Goal: Task Accomplishment & Management: Manage account settings

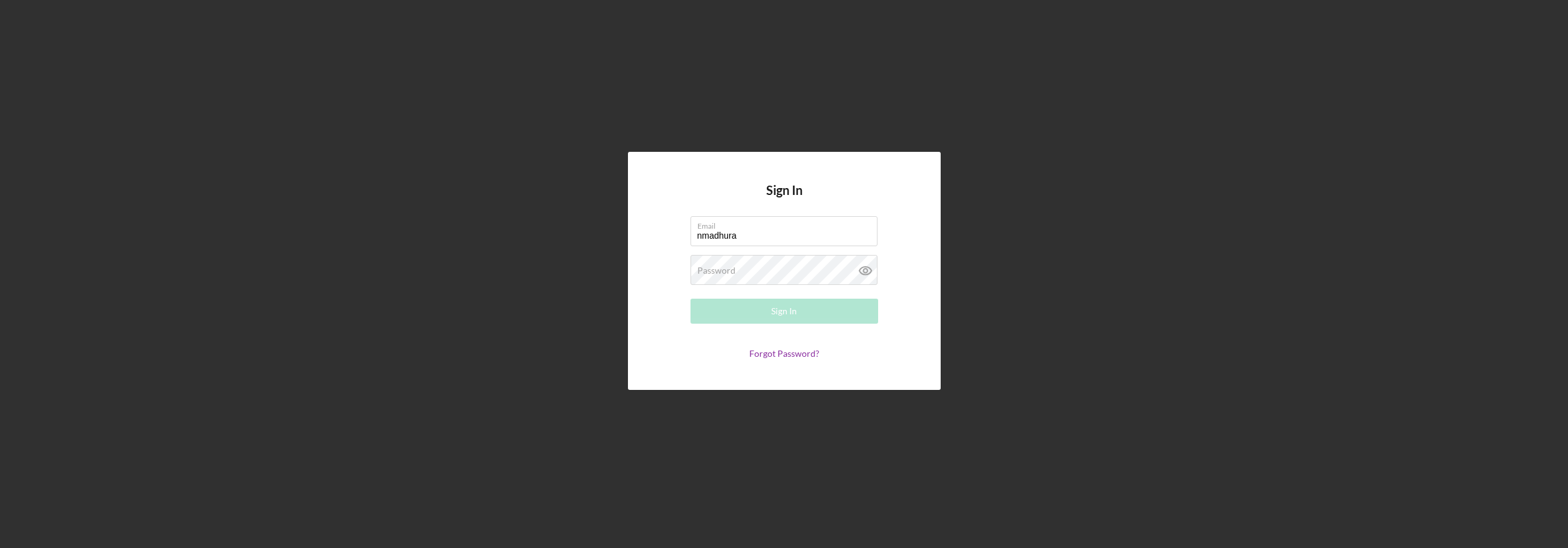
type input "[EMAIL_ADDRESS][DOMAIN_NAME]"
click at [783, 304] on div "Sign In" at bounding box center [784, 311] width 26 height 25
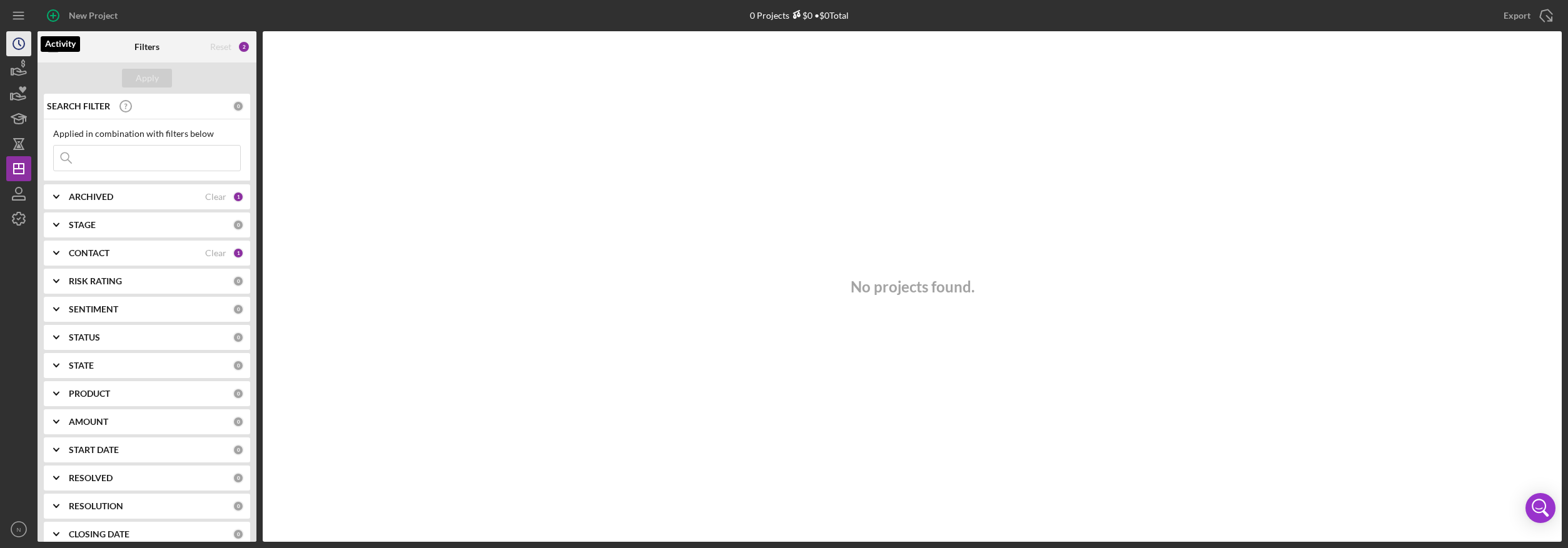
click at [27, 48] on icon "Icon/History" at bounding box center [19, 43] width 31 height 31
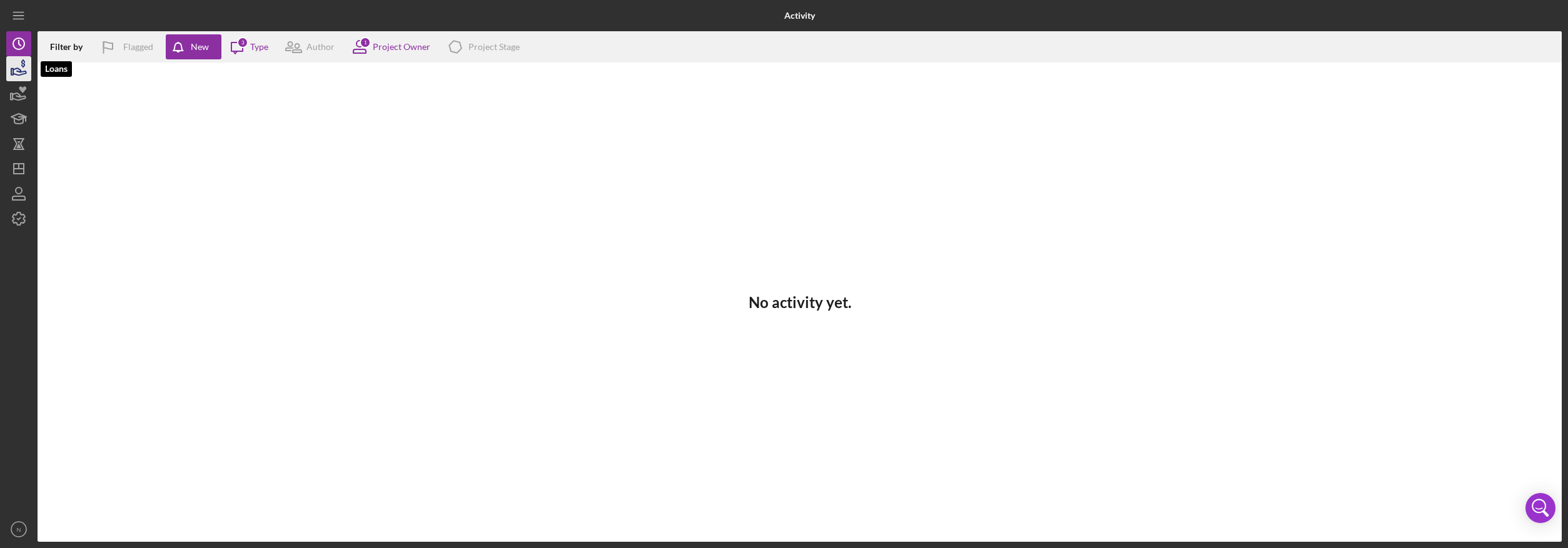
click at [21, 64] on icon "button" at bounding box center [19, 69] width 31 height 31
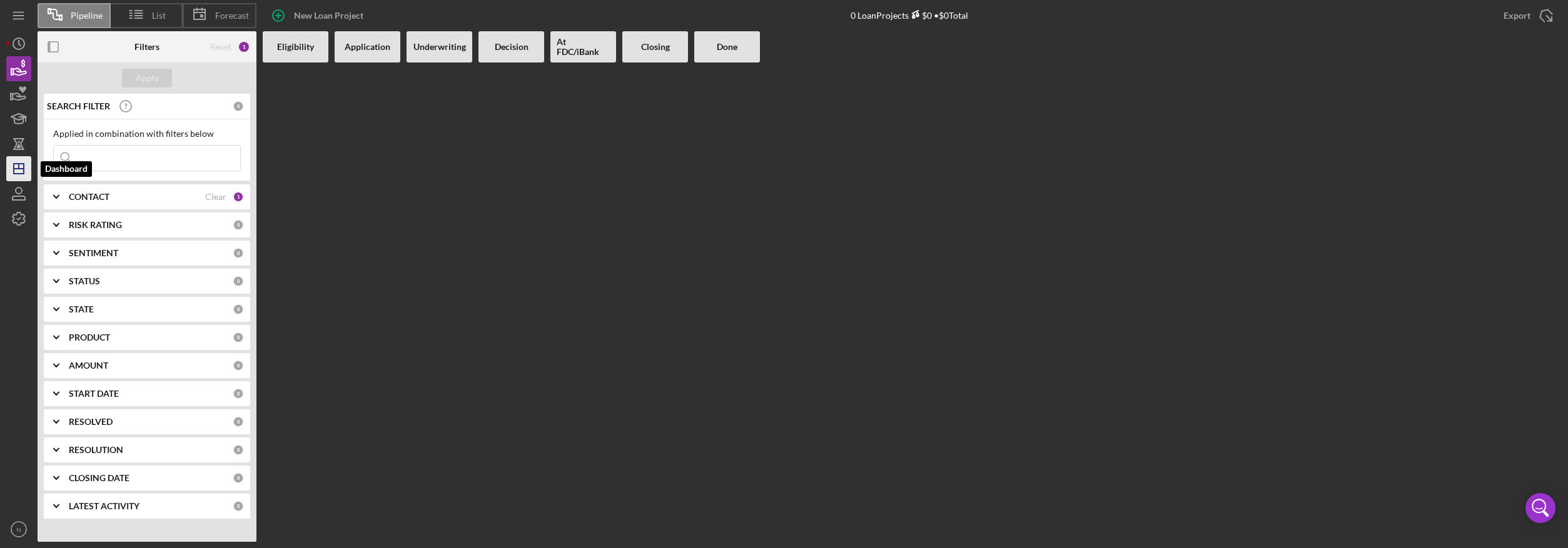
click at [18, 167] on icon "Icon/Dashboard" at bounding box center [19, 169] width 31 height 31
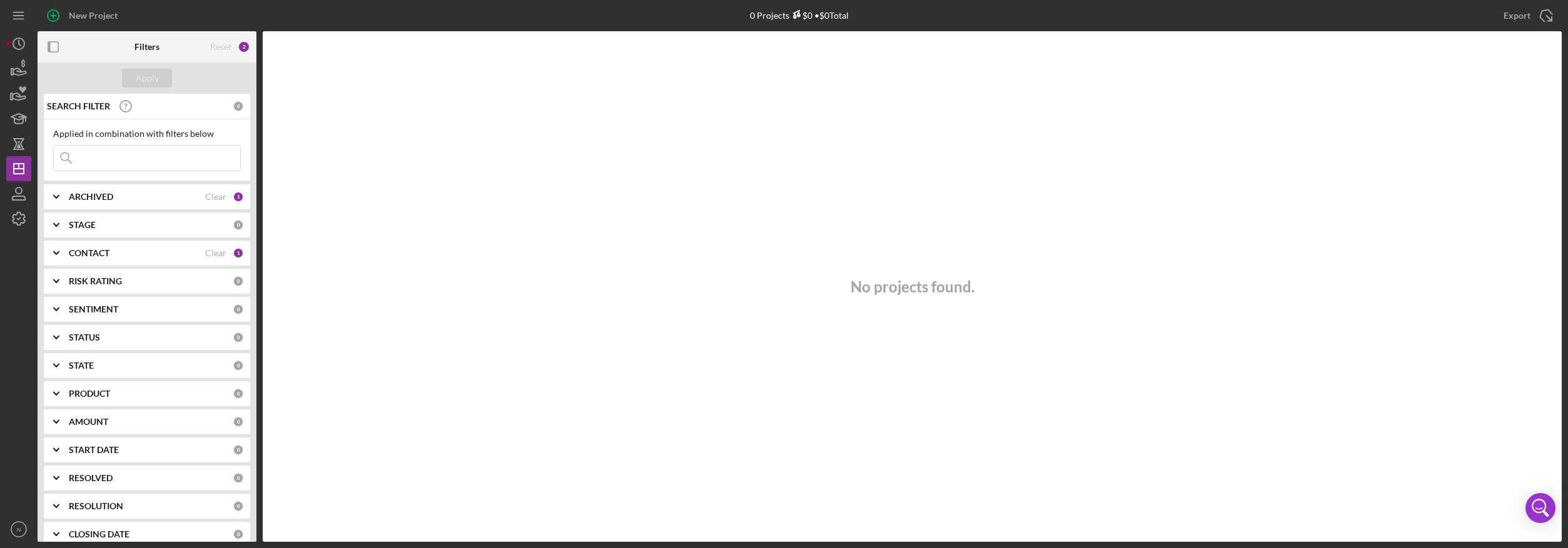
click at [52, 393] on icon "Icon/Expander" at bounding box center [56, 394] width 31 height 31
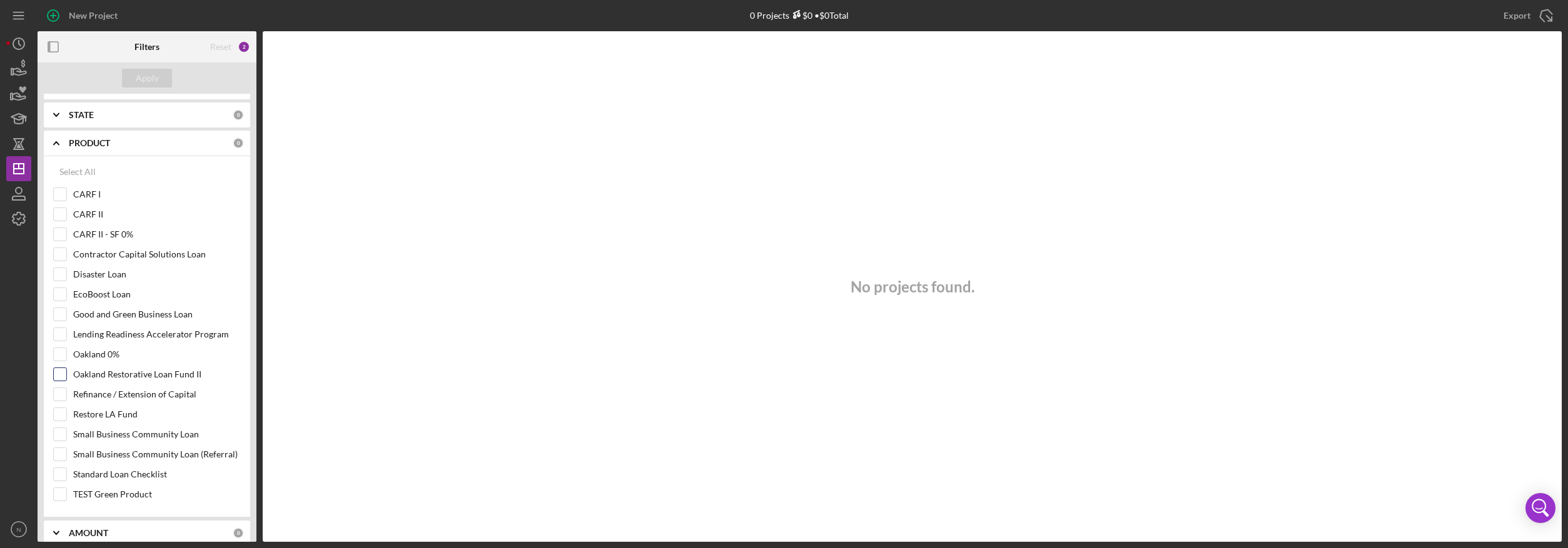
scroll to position [313, 0]
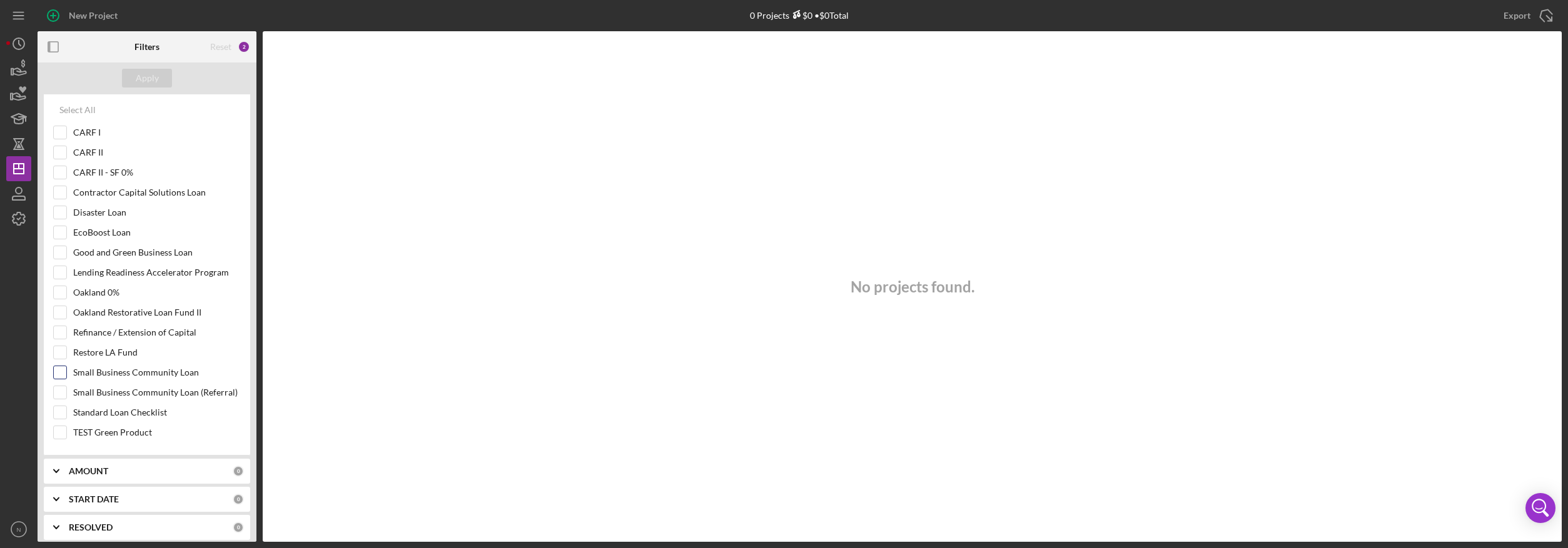
click at [58, 376] on input "Small Business Community Loan" at bounding box center [60, 373] width 13 height 13
checkbox input "true"
click at [63, 398] on input "Small Business Community Loan (Referral)" at bounding box center [60, 393] width 13 height 13
checkbox input "true"
click at [161, 79] on button "Apply" at bounding box center [147, 78] width 50 height 19
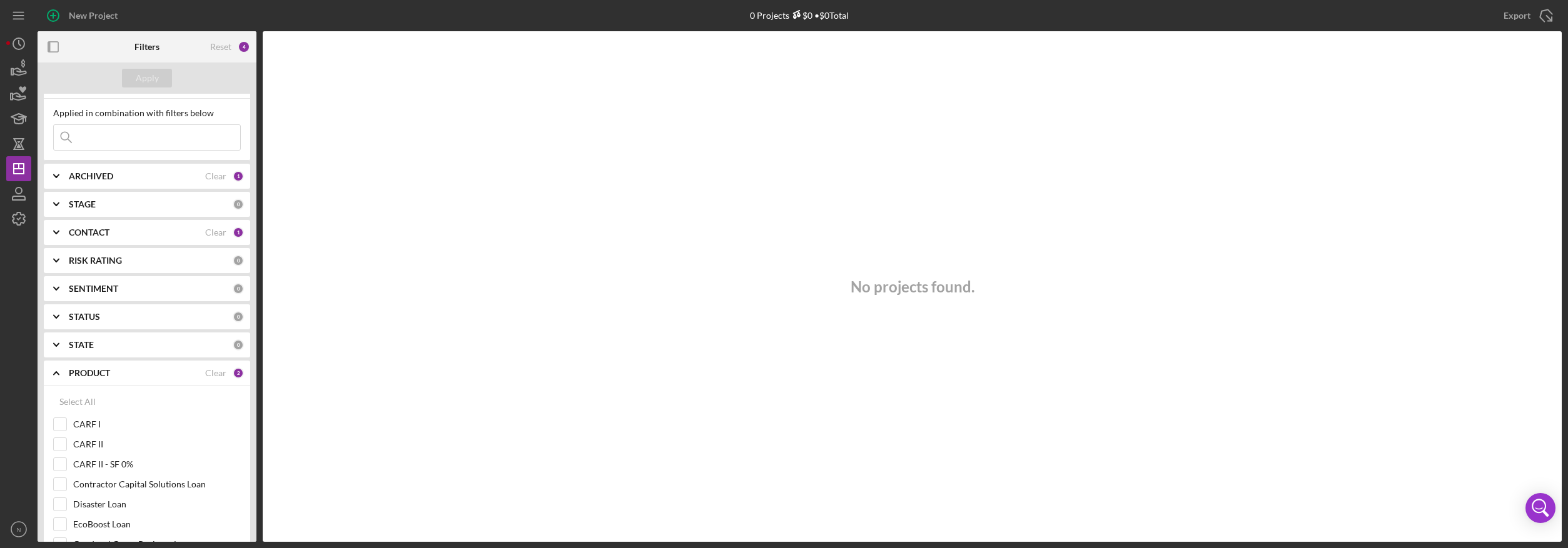
scroll to position [0, 0]
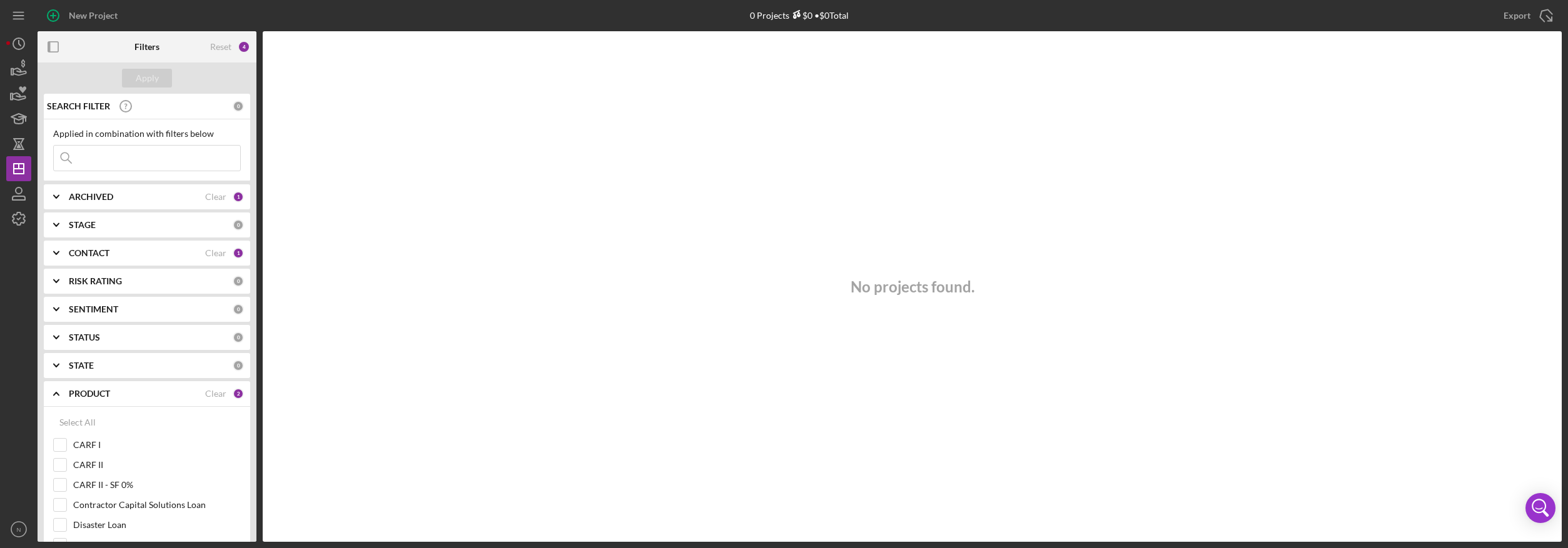
click at [58, 229] on icon "Icon/Expander" at bounding box center [56, 225] width 31 height 31
click at [63, 280] on input "Application" at bounding box center [60, 276] width 13 height 13
checkbox input "true"
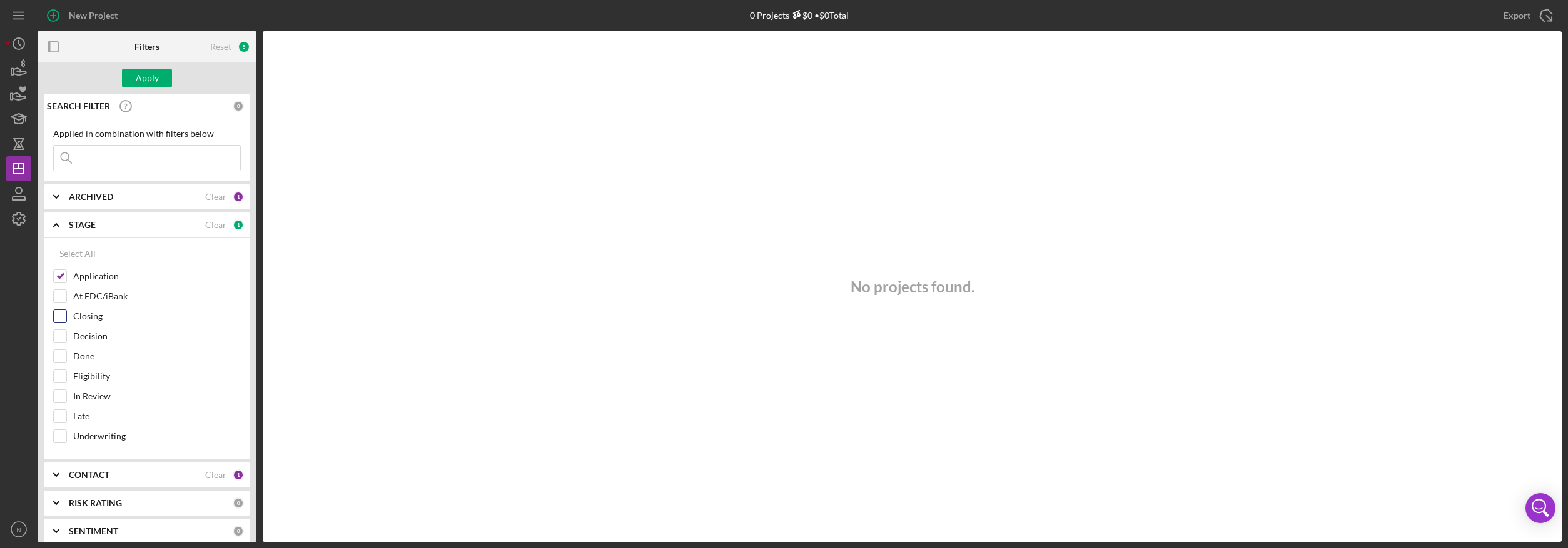
click at [58, 321] on input "Closing" at bounding box center [60, 316] width 13 height 13
checkbox input "true"
click at [59, 334] on input "Decision" at bounding box center [60, 336] width 13 height 13
checkbox input "true"
drag, startPoint x: 60, startPoint y: 357, endPoint x: 63, endPoint y: 371, distance: 14.3
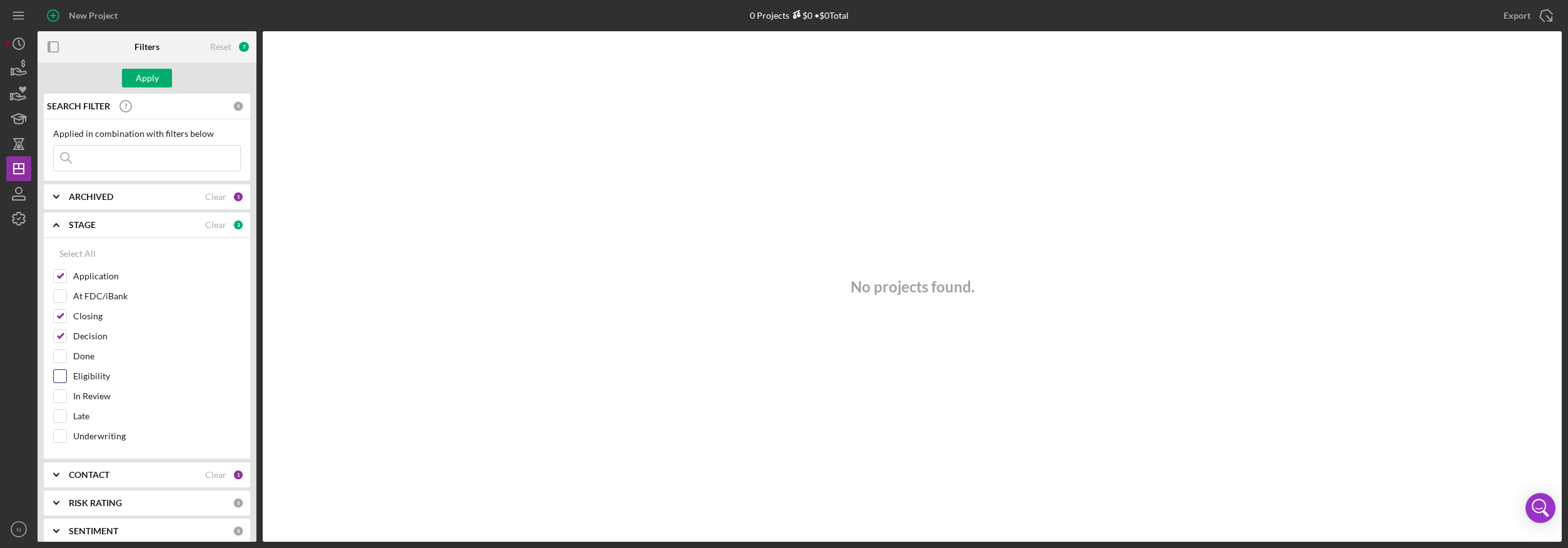
click at [60, 358] on input "Done" at bounding box center [60, 356] width 13 height 13
checkbox input "true"
click at [67, 373] on div "Eligibility" at bounding box center [147, 379] width 188 height 20
click at [61, 396] on input "In Review" at bounding box center [60, 396] width 13 height 13
checkbox input "true"
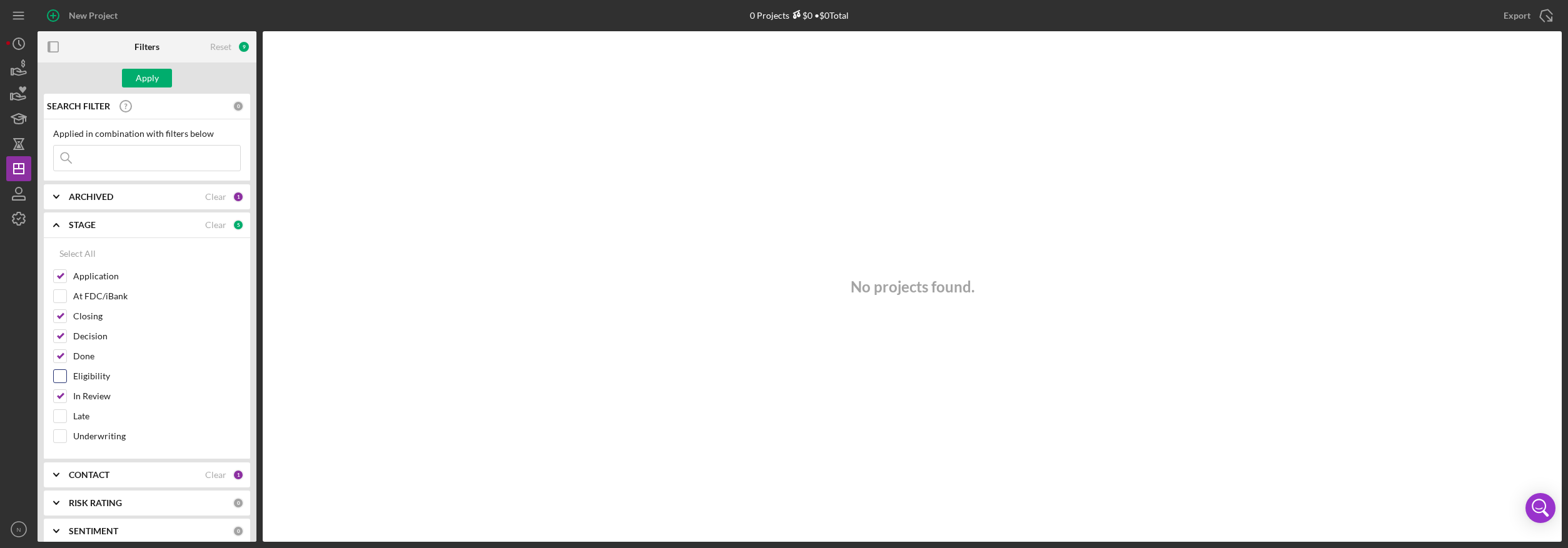
click at [61, 375] on input "Eligibility" at bounding box center [60, 376] width 13 height 13
checkbox input "true"
click at [66, 420] on input "Late" at bounding box center [60, 416] width 13 height 13
checkbox input "true"
click at [64, 443] on div at bounding box center [60, 436] width 14 height 14
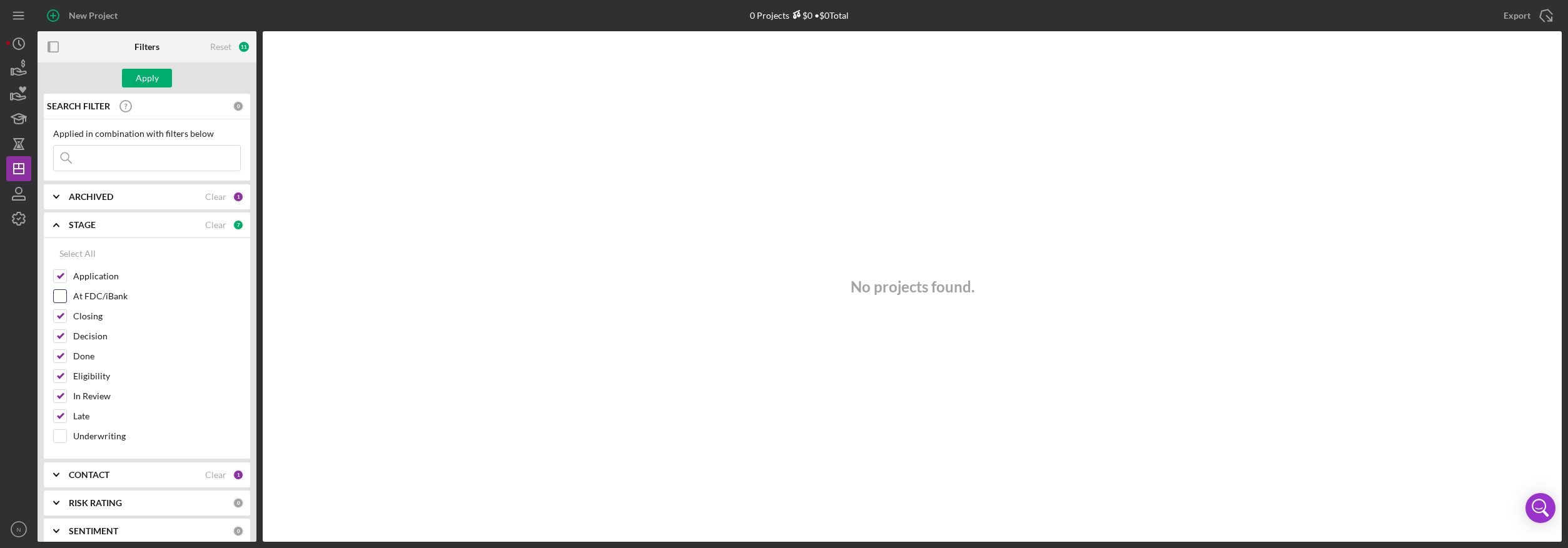
click at [60, 300] on input "At FDC/iBank" at bounding box center [60, 296] width 13 height 13
checkbox input "true"
click at [57, 443] on div at bounding box center [60, 436] width 14 height 14
click at [62, 435] on input "Underwriting" at bounding box center [60, 436] width 13 height 13
checkbox input "true"
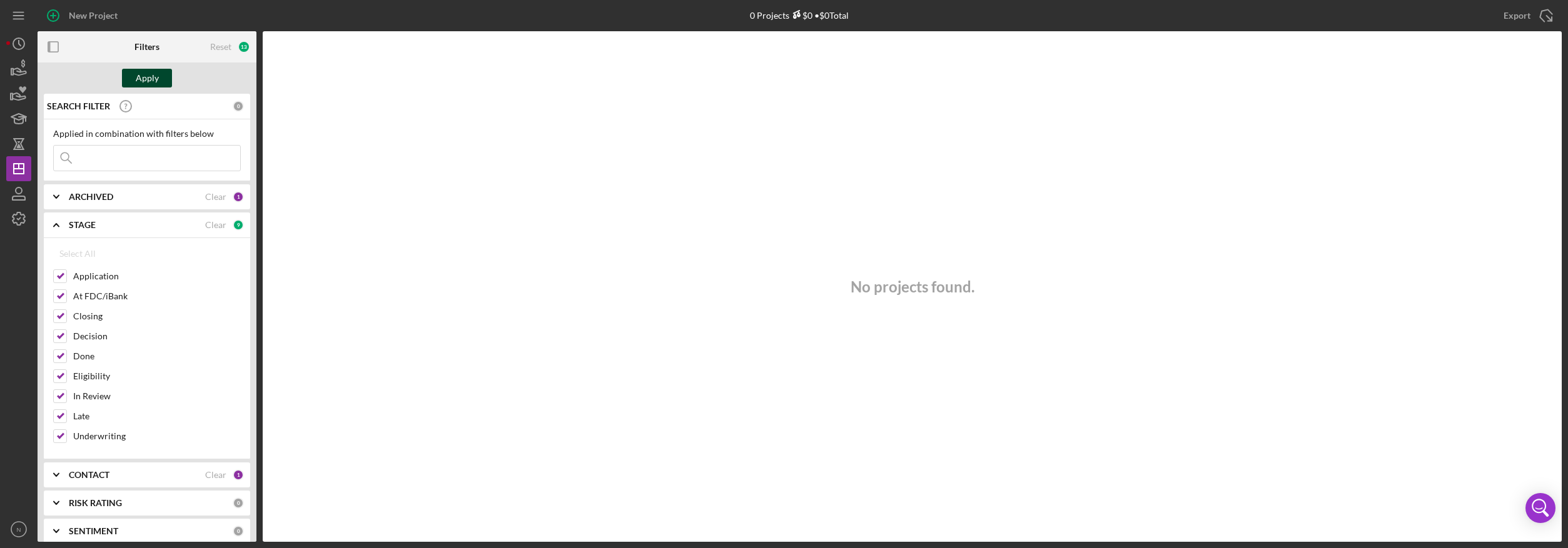
click at [152, 75] on div "Apply" at bounding box center [147, 78] width 23 height 19
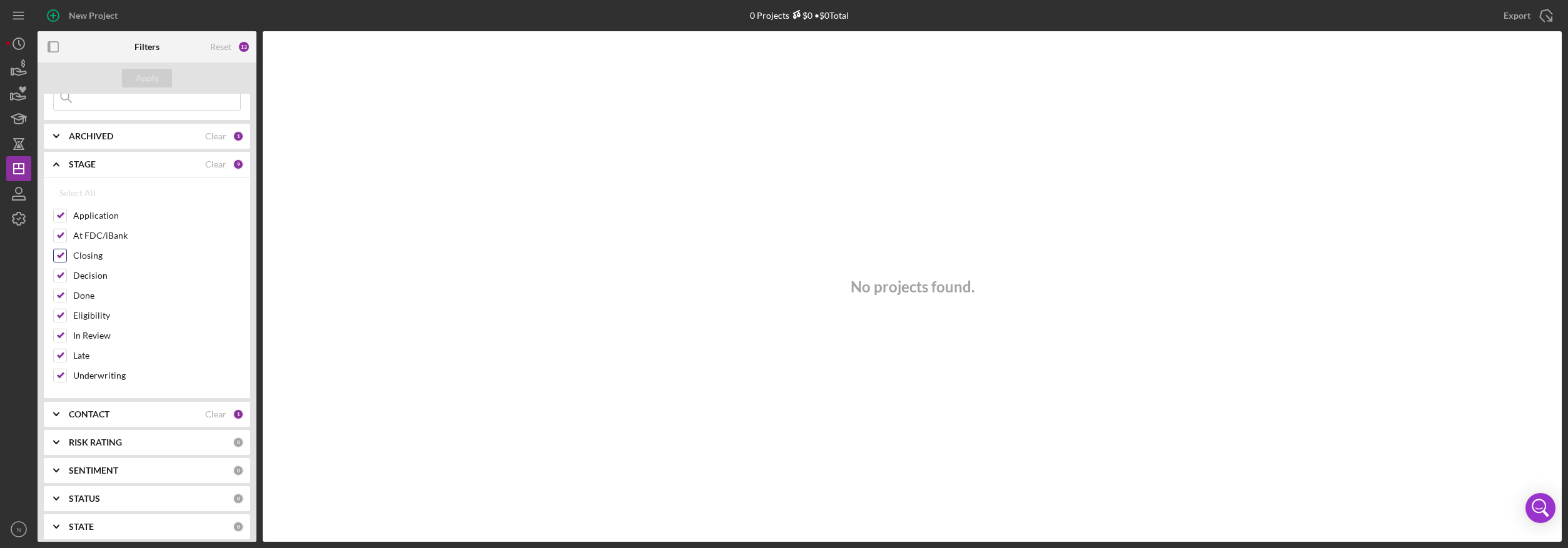
scroll to position [63, 0]
click at [66, 130] on icon "Icon/Expander" at bounding box center [56, 135] width 31 height 31
click at [58, 130] on icon "Icon/Expander" at bounding box center [56, 135] width 31 height 31
click at [57, 449] on icon "Icon/Expander" at bounding box center [56, 440] width 31 height 31
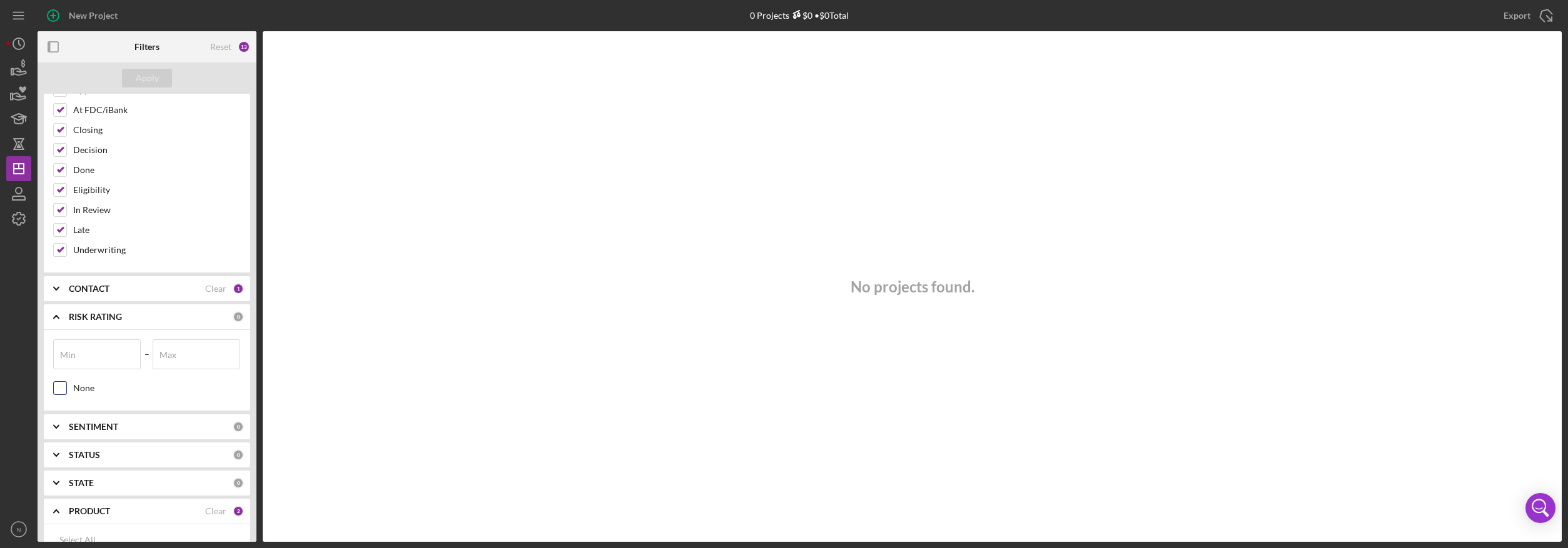
scroll to position [187, 0]
click at [56, 291] on icon "Icon/Expander" at bounding box center [56, 288] width 31 height 31
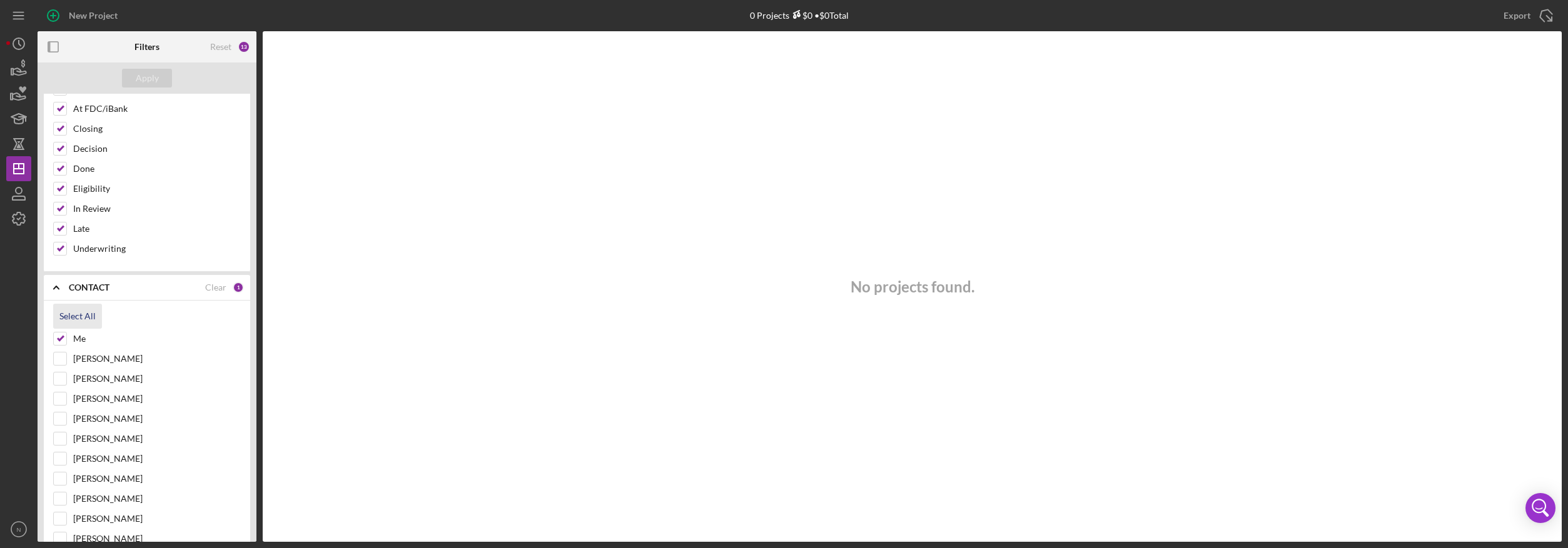
click at [63, 314] on div "Select All" at bounding box center [77, 316] width 36 height 25
checkbox input "true"
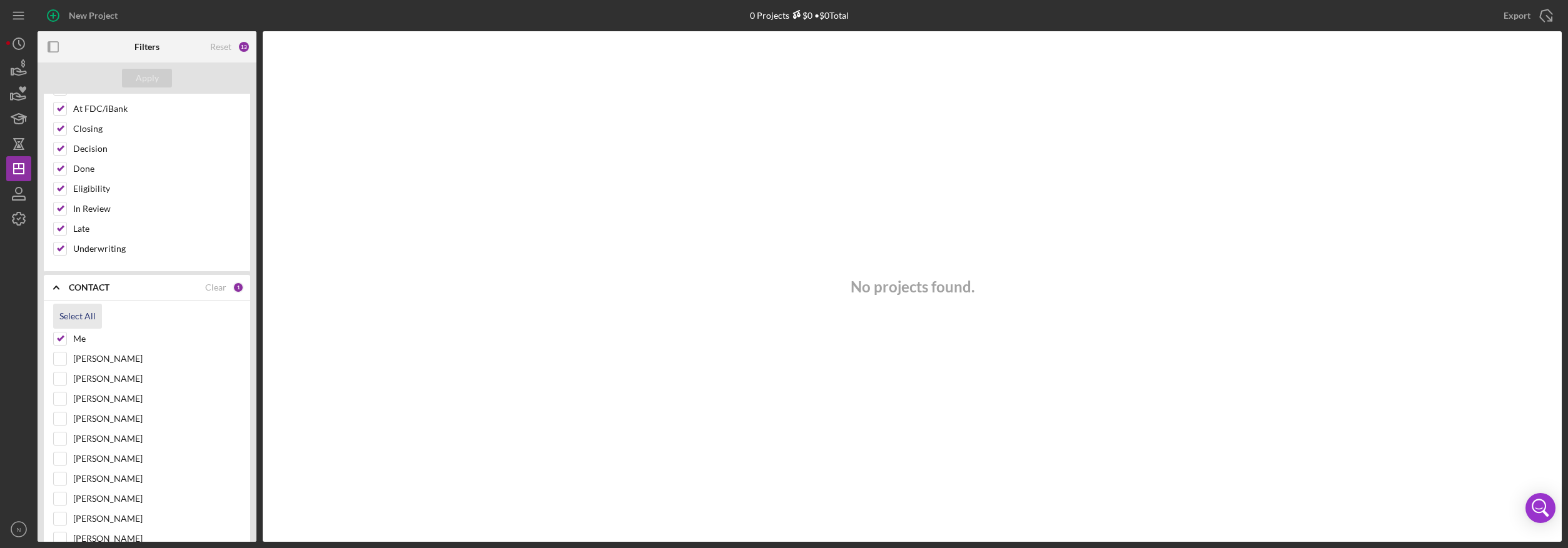
checkbox input "true"
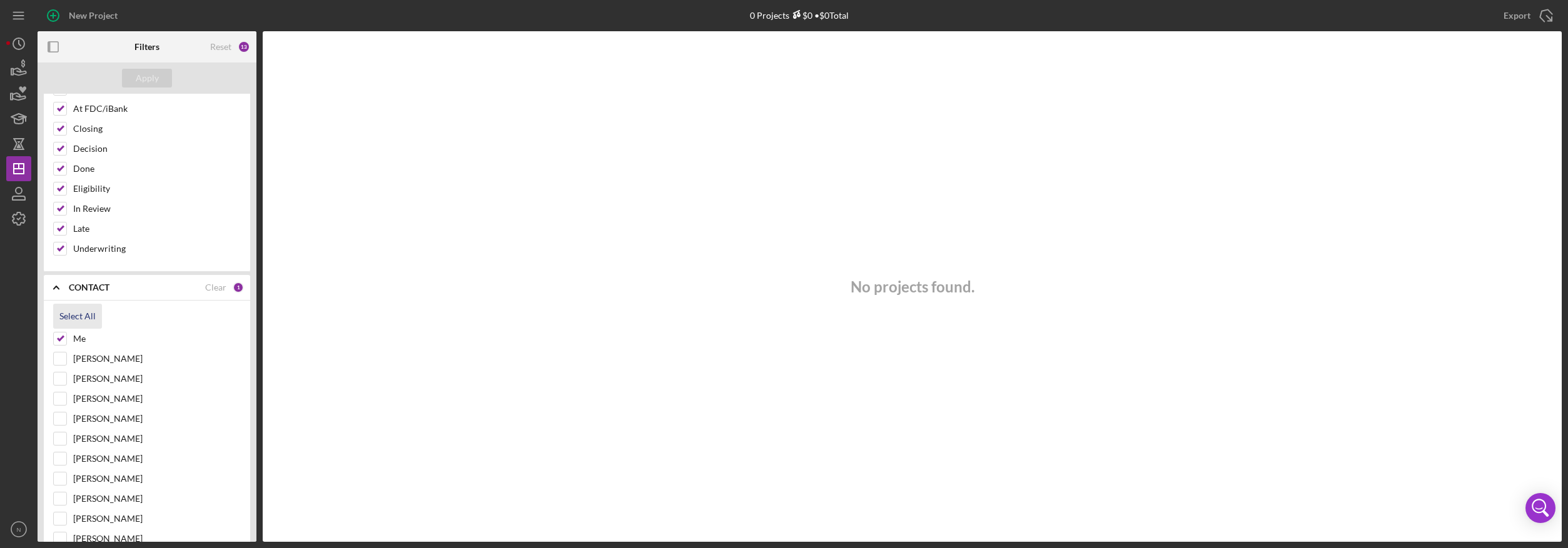
checkbox input "true"
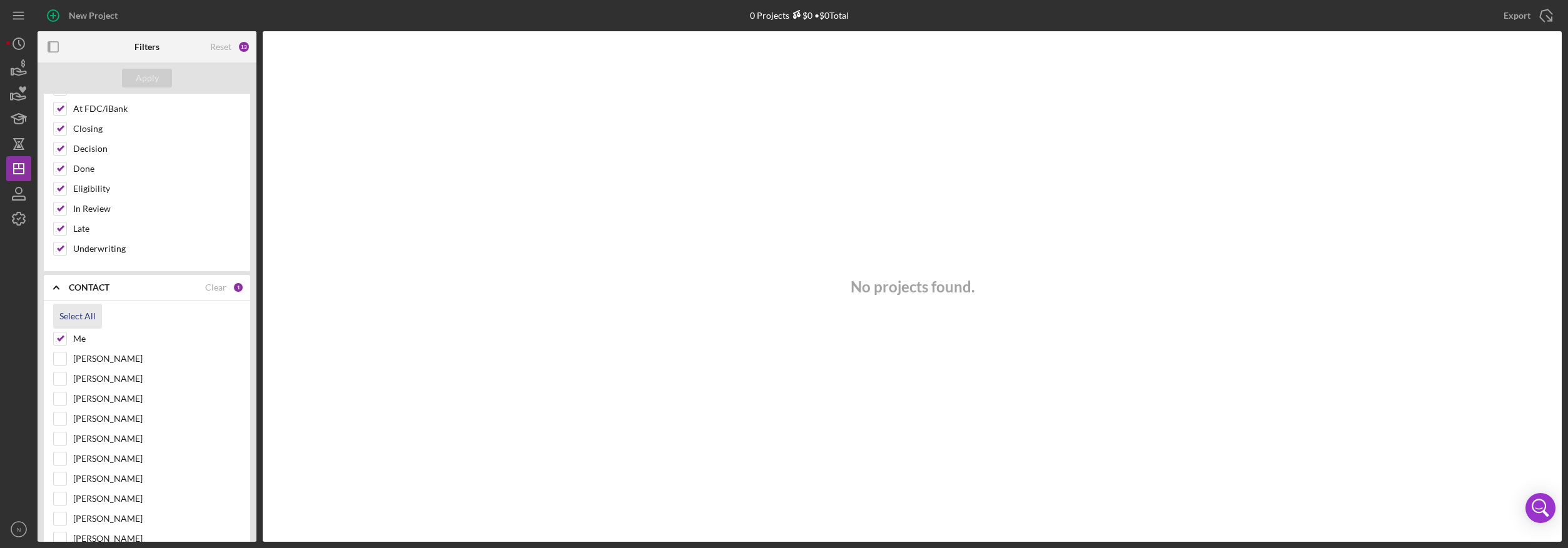
checkbox input "true"
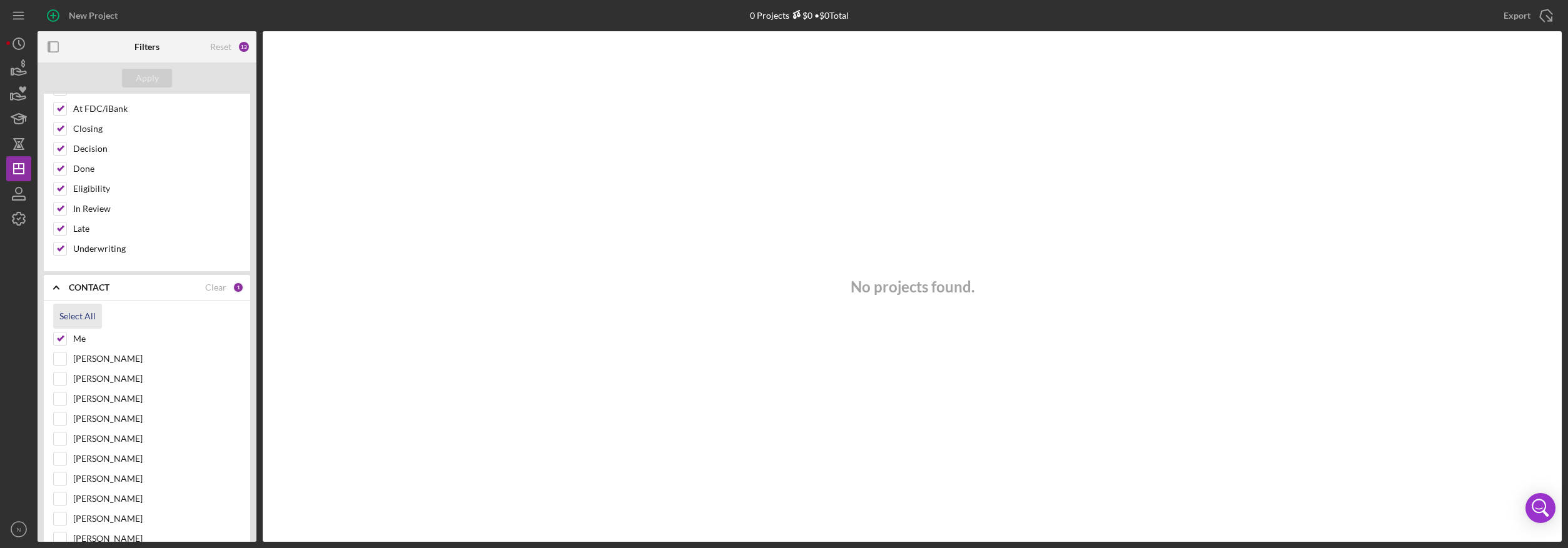
checkbox input "true"
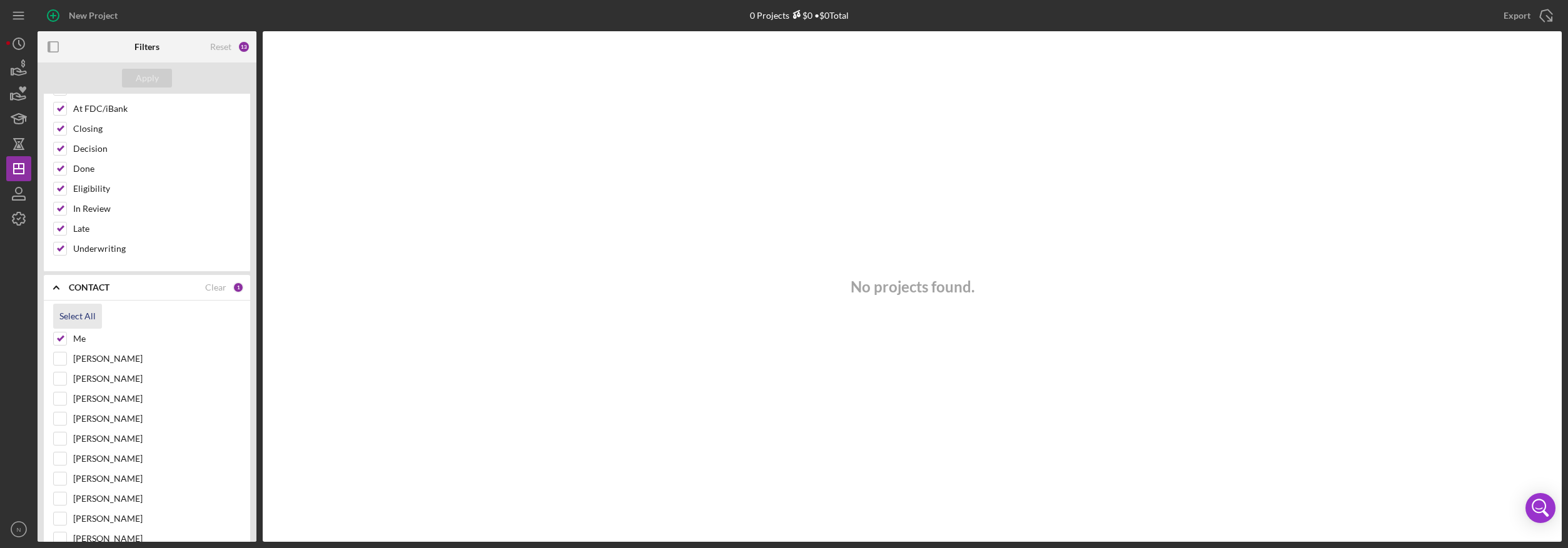
checkbox input "true"
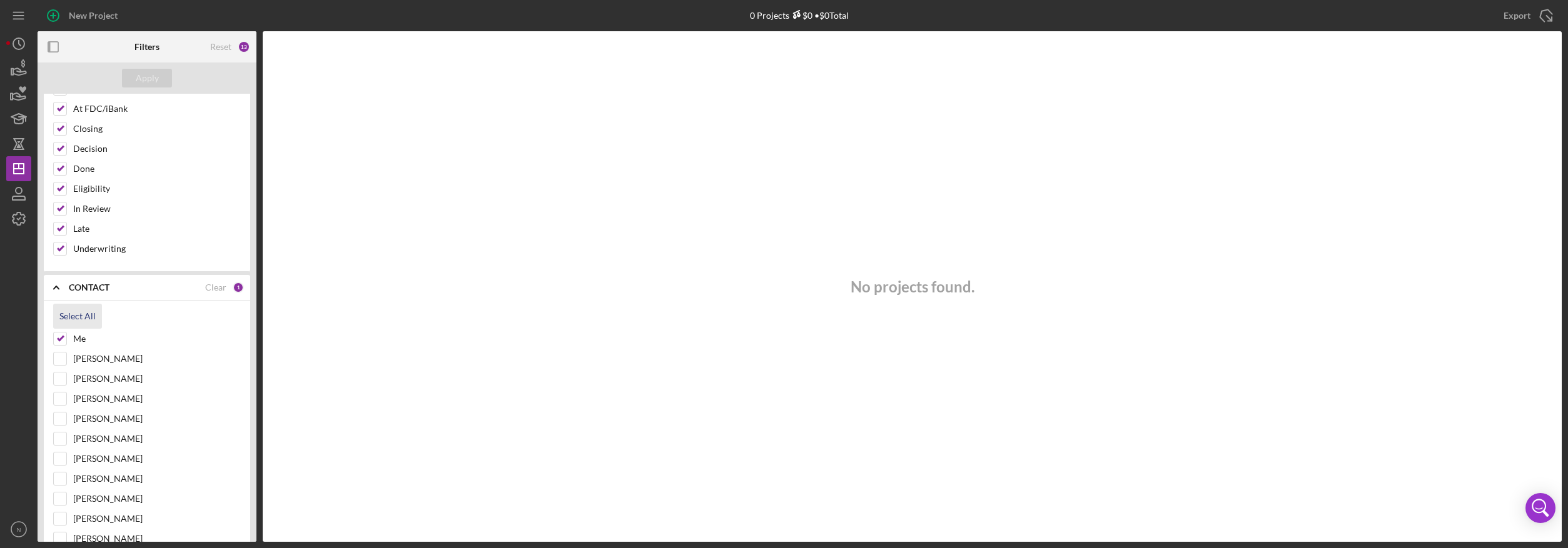
checkbox input "true"
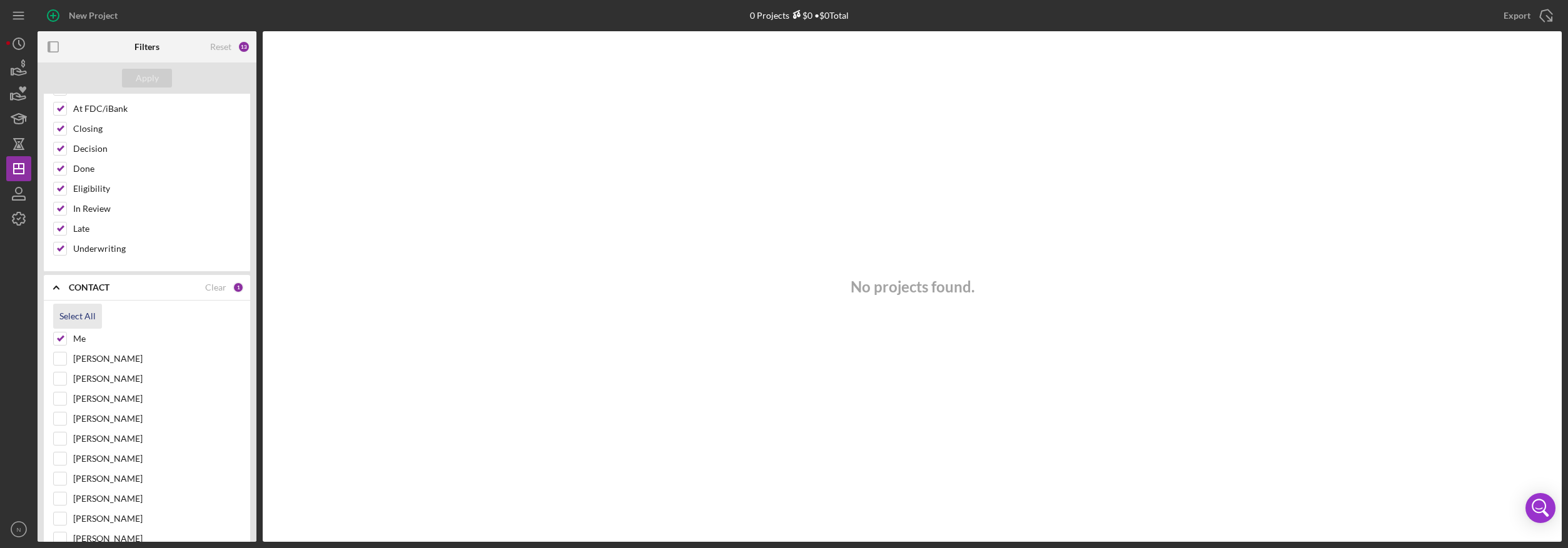
checkbox input "true"
click at [57, 286] on icon "Icon/Expander" at bounding box center [56, 288] width 31 height 31
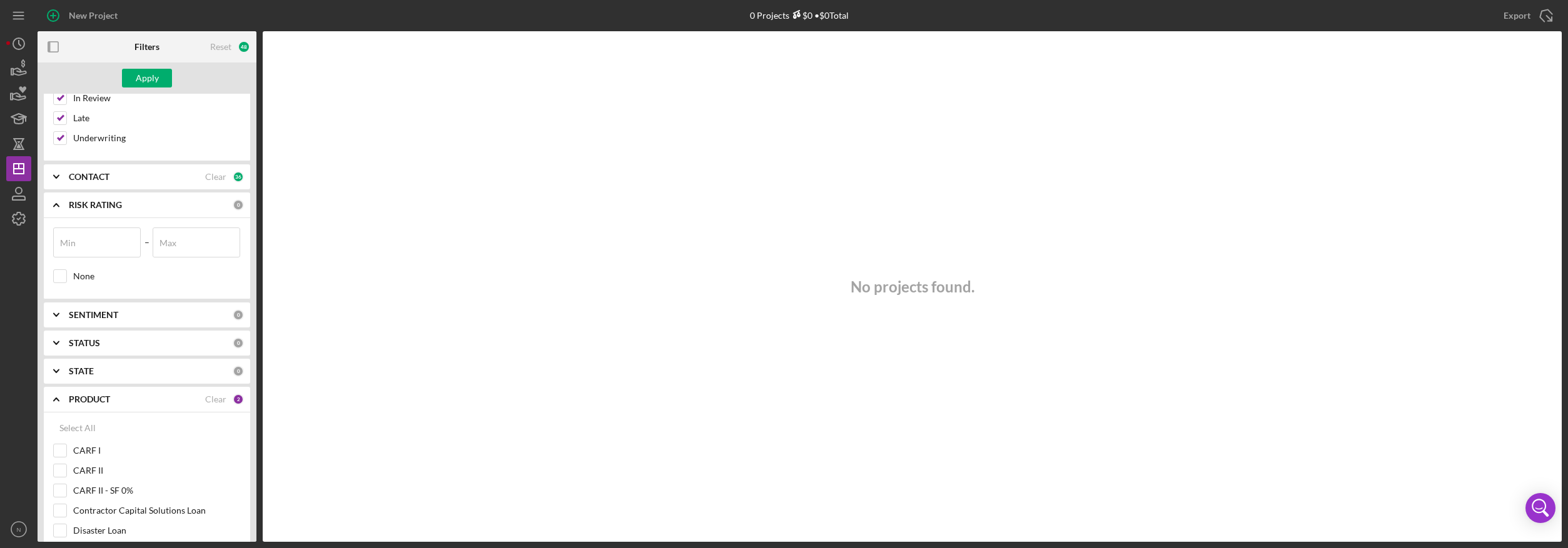
scroll to position [313, 0]
click at [56, 308] on icon "Icon/Expander" at bounding box center [56, 301] width 31 height 31
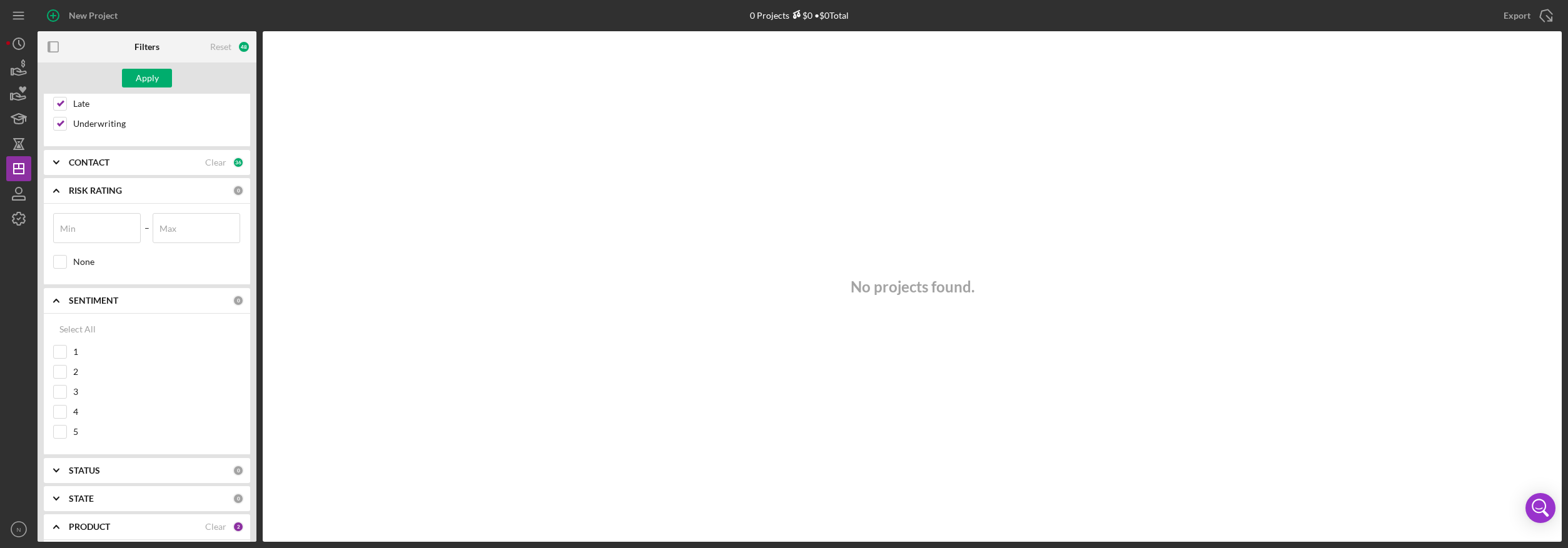
click at [56, 308] on icon "Icon/Expander" at bounding box center [56, 301] width 31 height 31
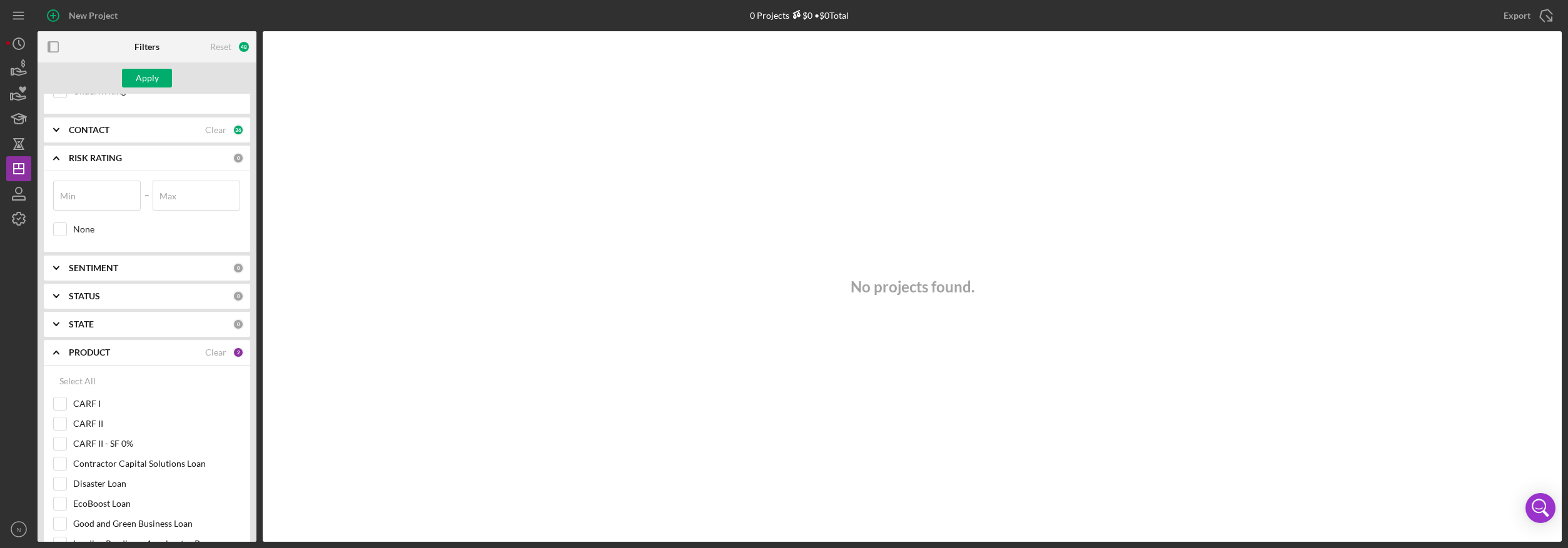
scroll to position [375, 0]
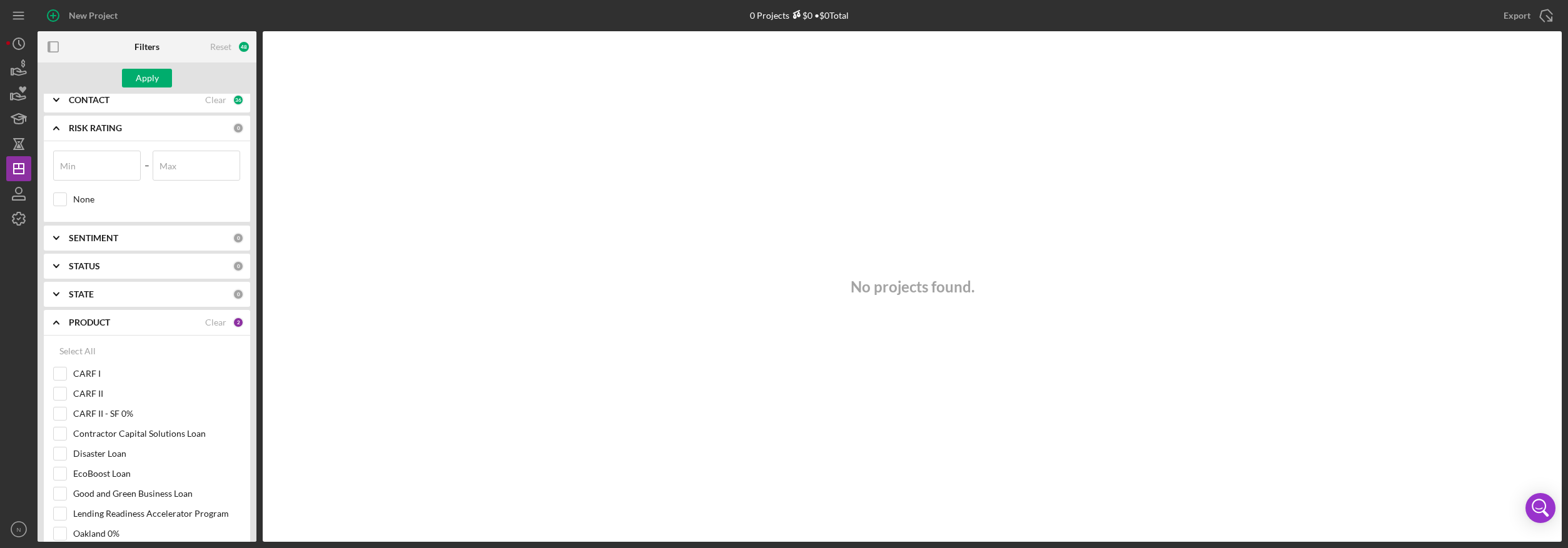
click at [53, 261] on icon "Icon/Expander" at bounding box center [56, 267] width 31 height 31
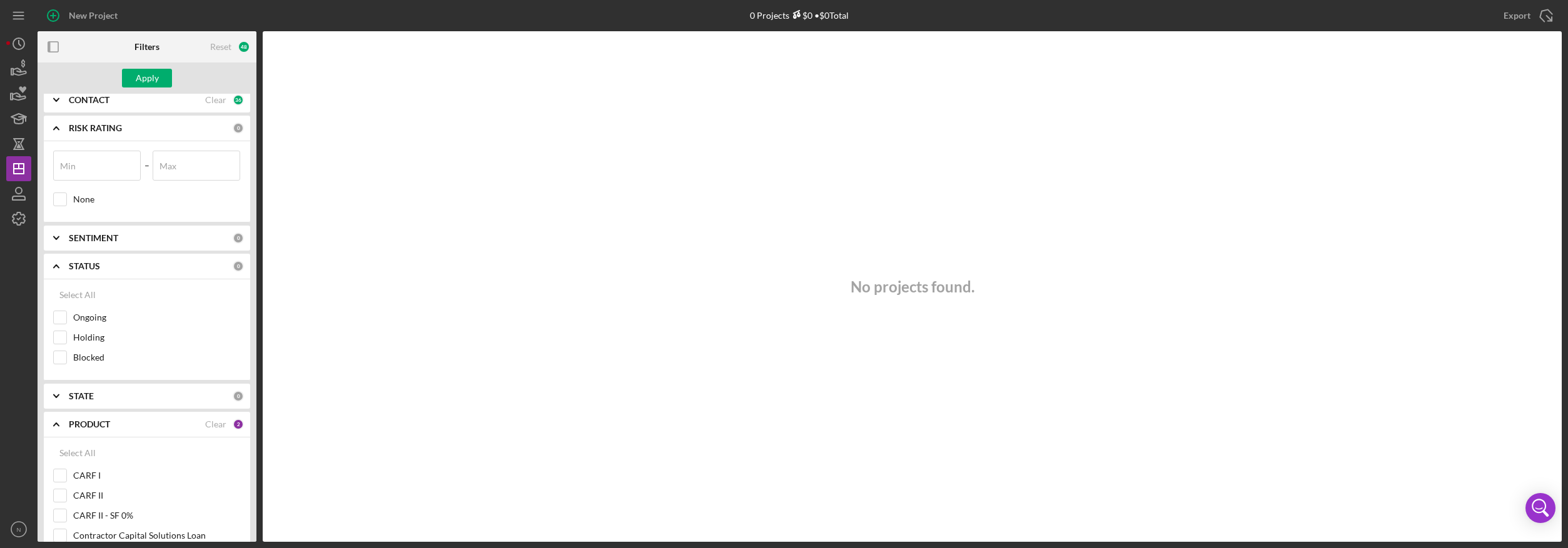
click at [56, 262] on icon "Icon/Expander" at bounding box center [56, 267] width 31 height 31
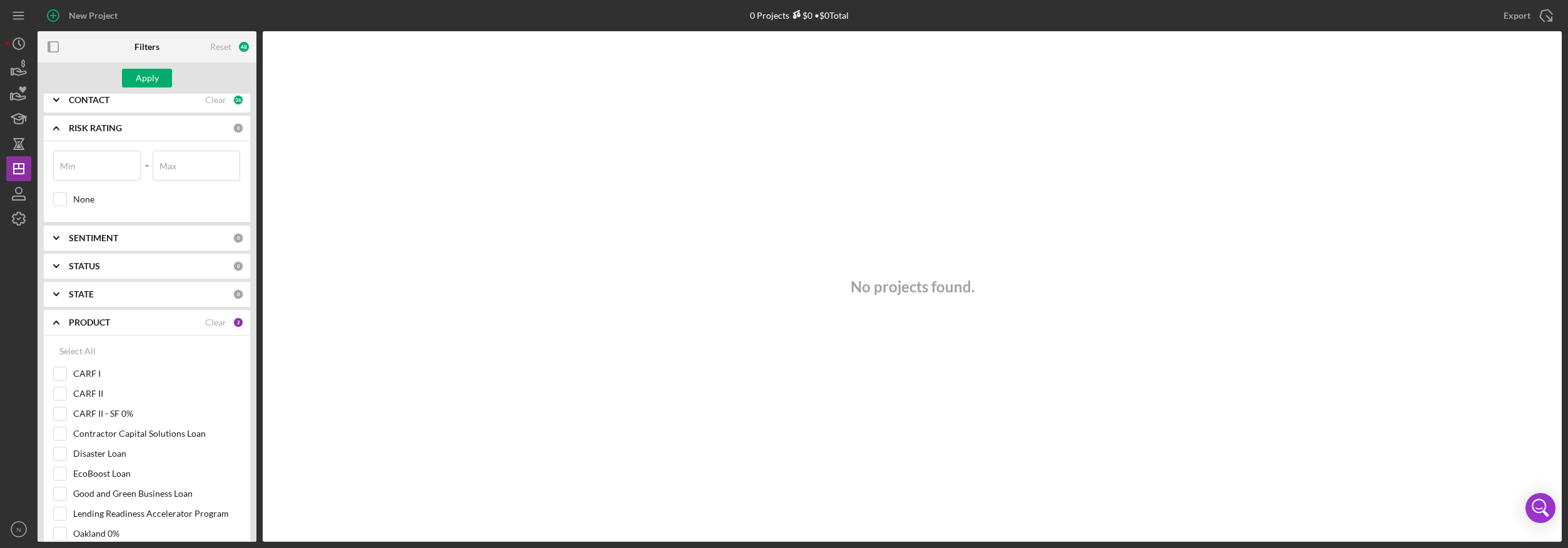
click at [50, 304] on icon "Icon/Expander" at bounding box center [56, 294] width 31 height 31
click at [62, 312] on div "Select All" at bounding box center [77, 323] width 36 height 25
checkbox input "true"
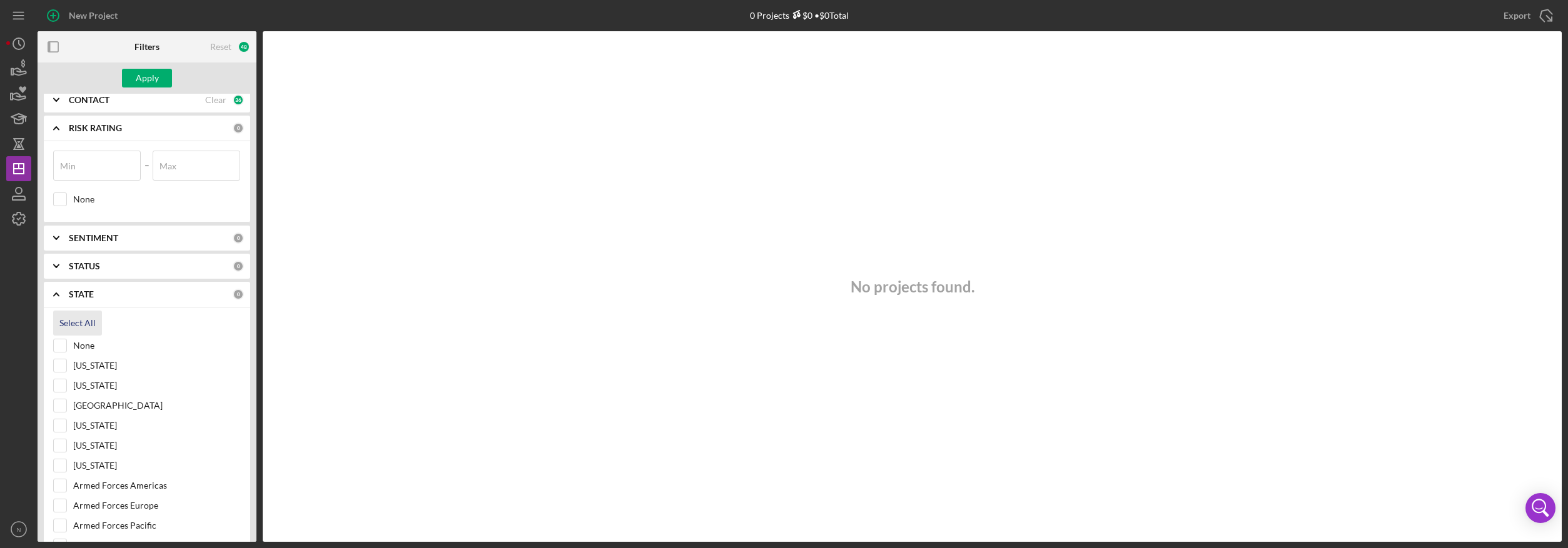
checkbox input "true"
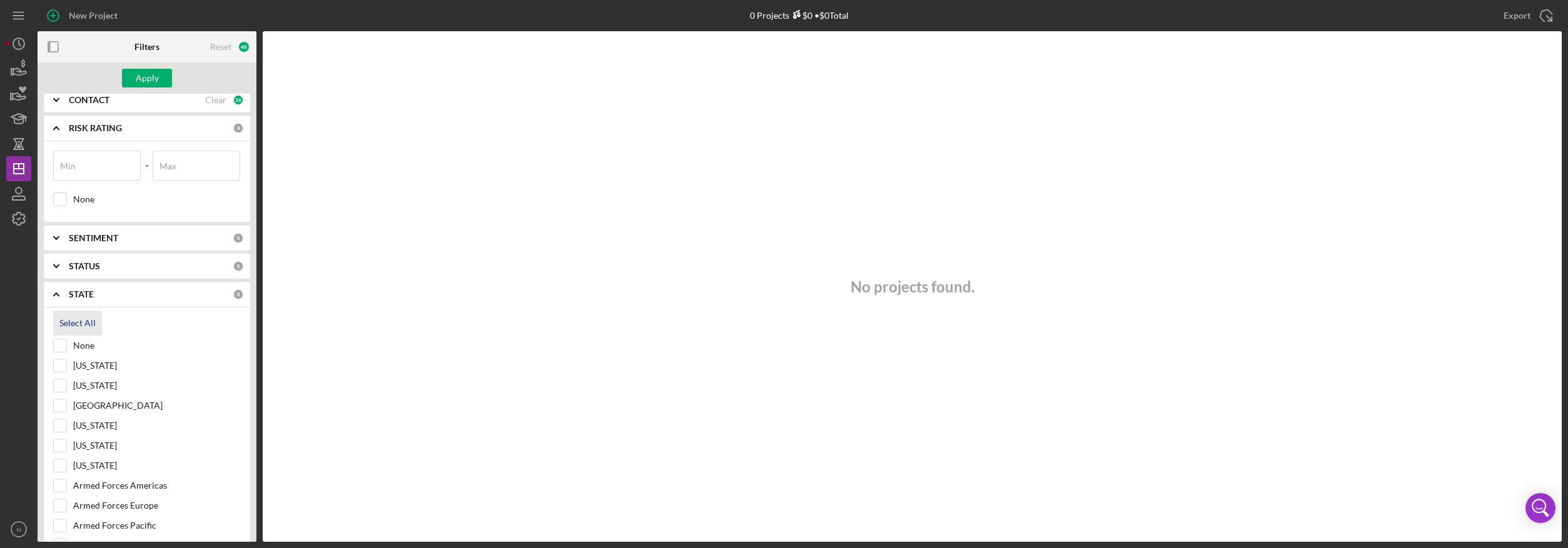
checkbox input "true"
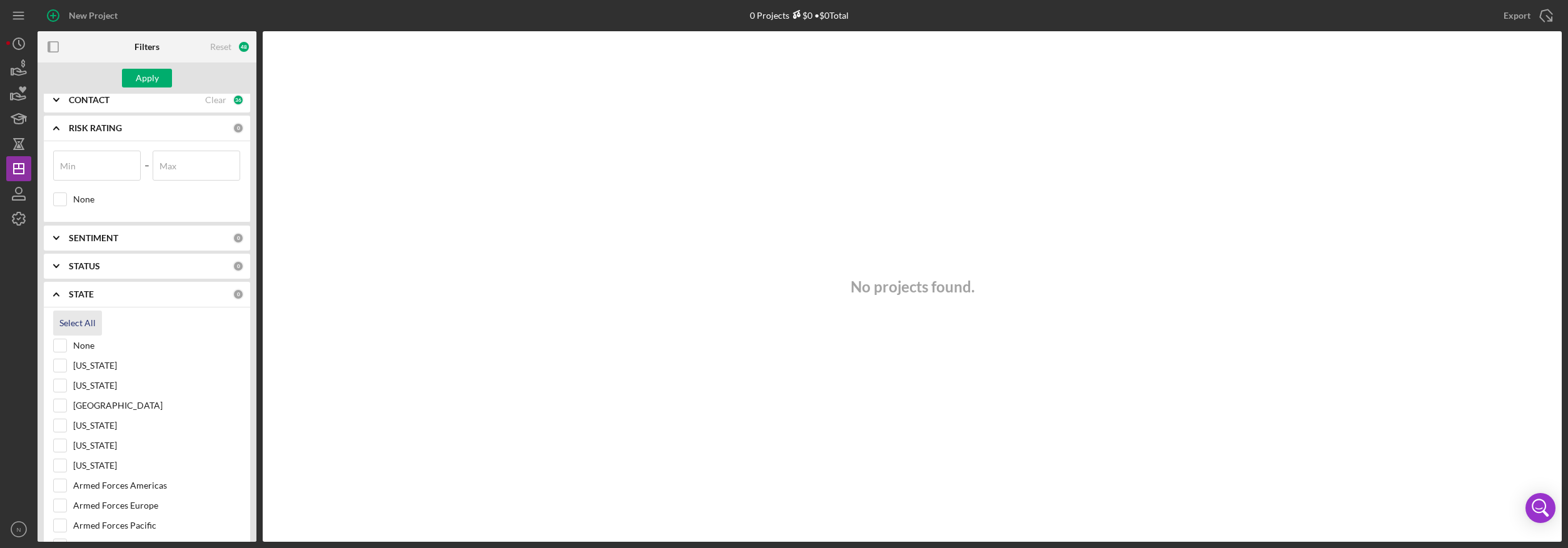
checkbox input "true"
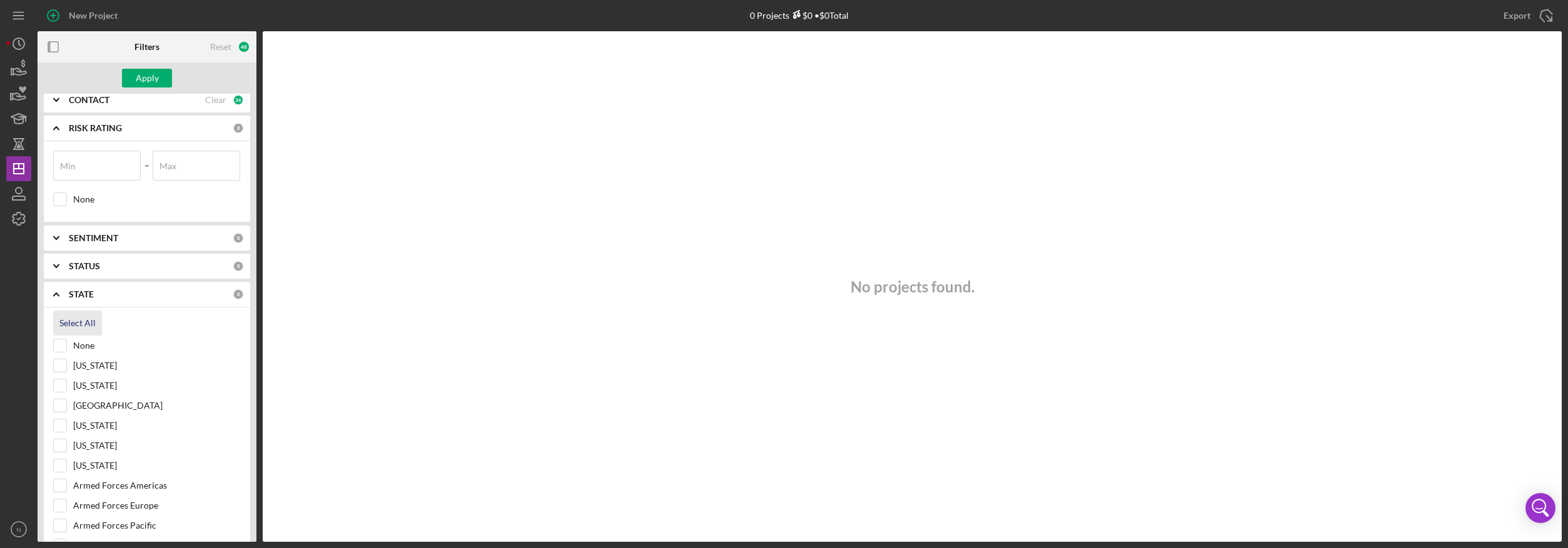
checkbox input "true"
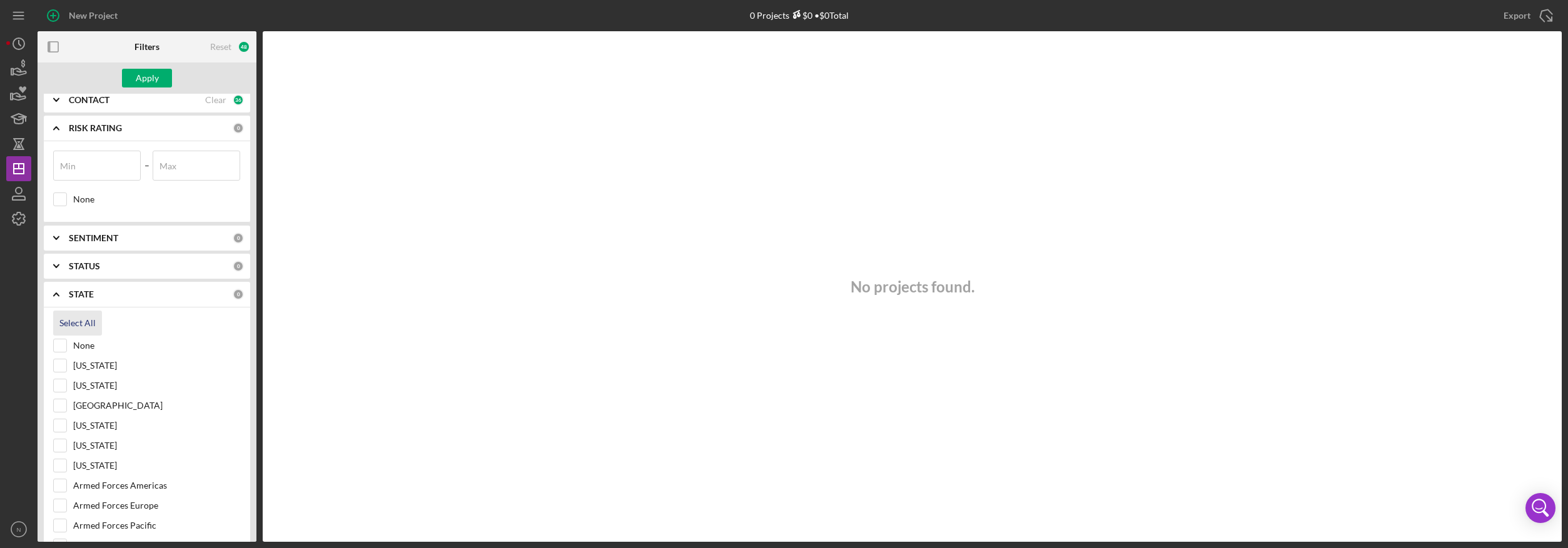
checkbox input "true"
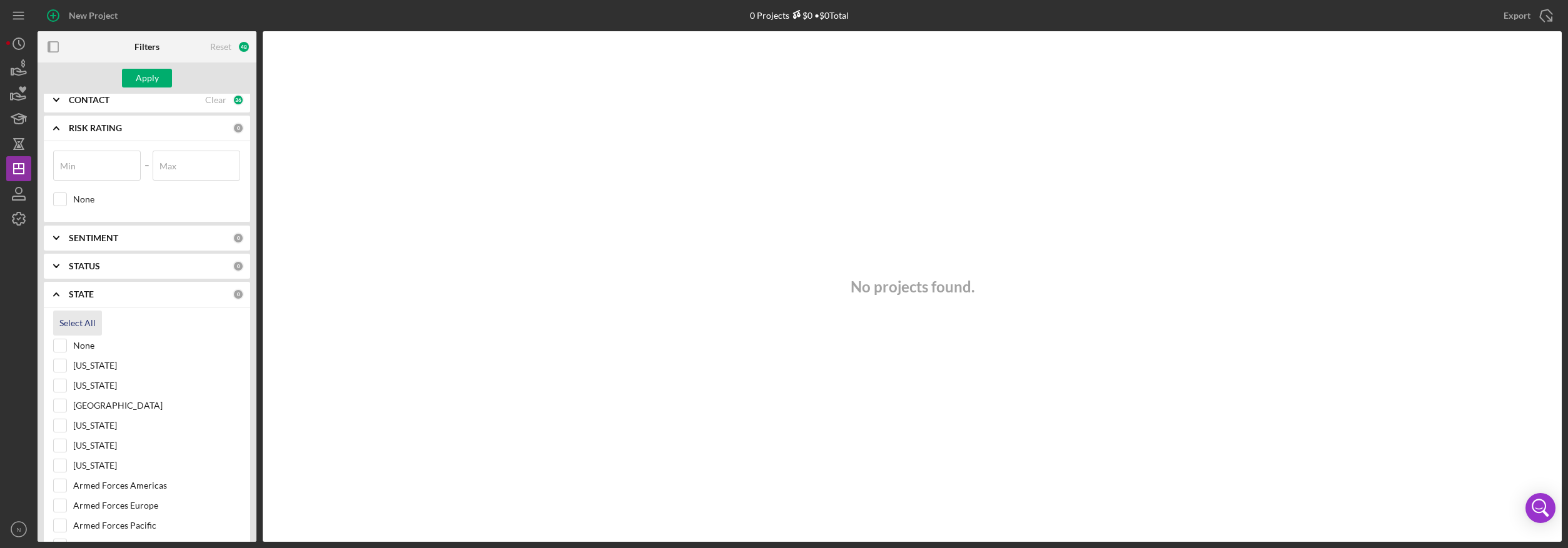
checkbox input "true"
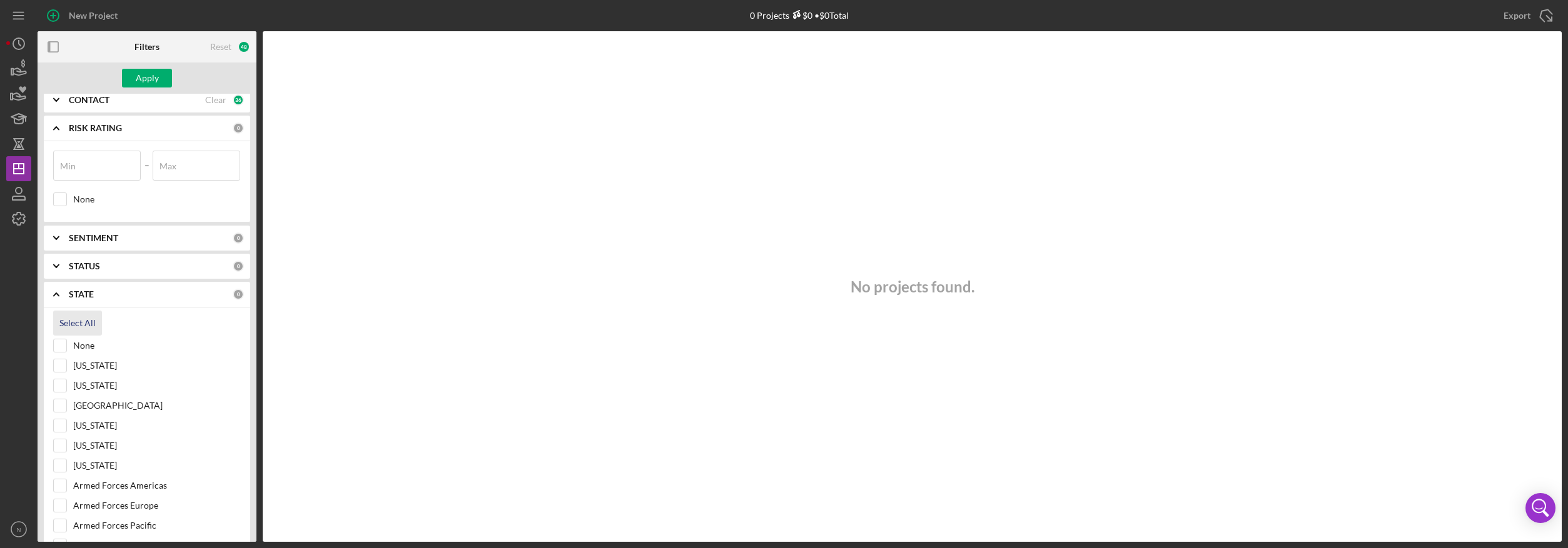
checkbox input "true"
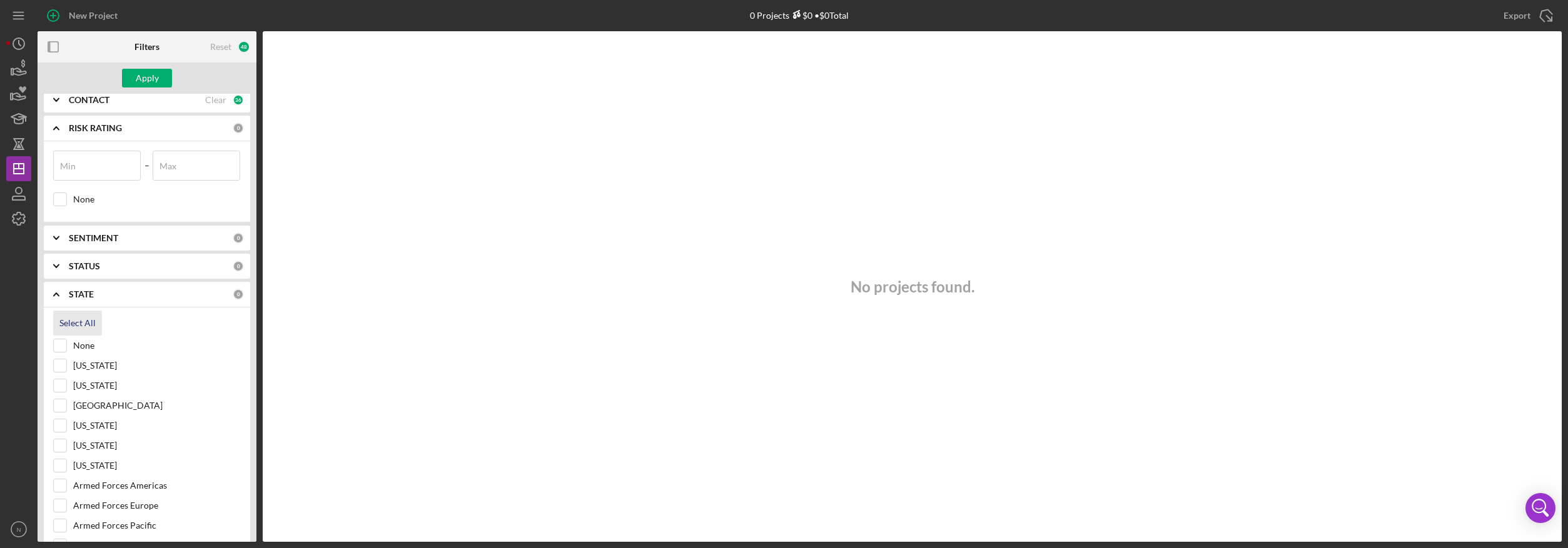
checkbox input "true"
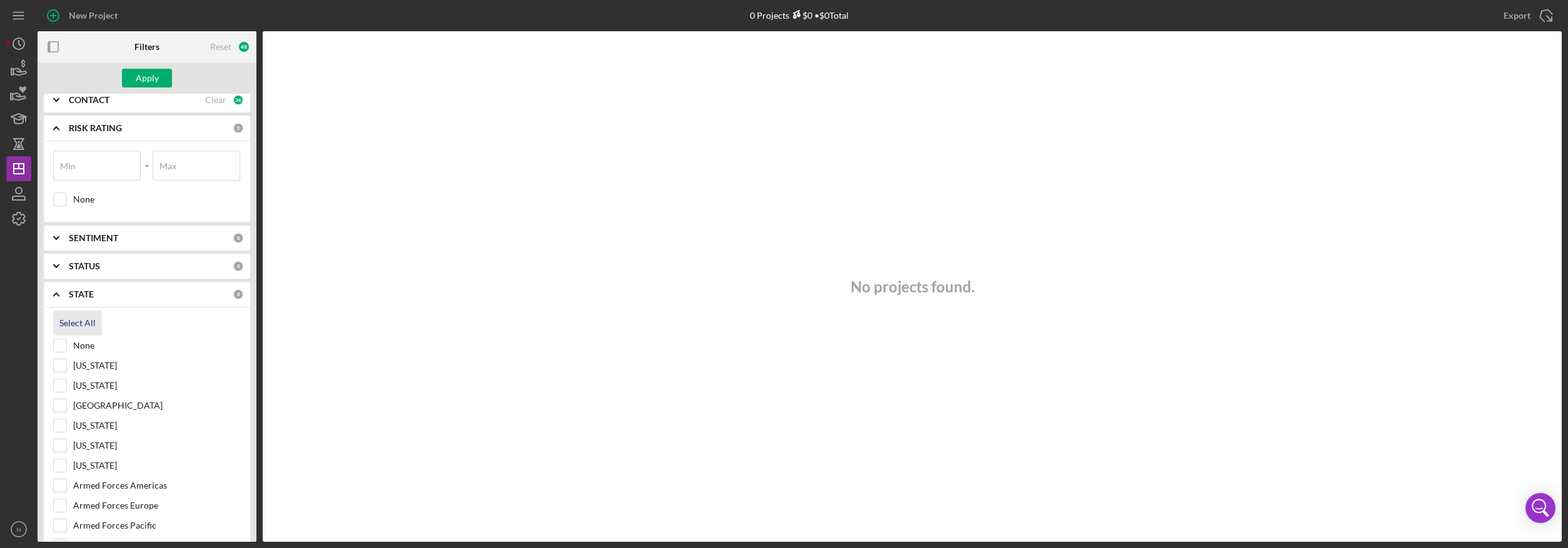
checkbox input "true"
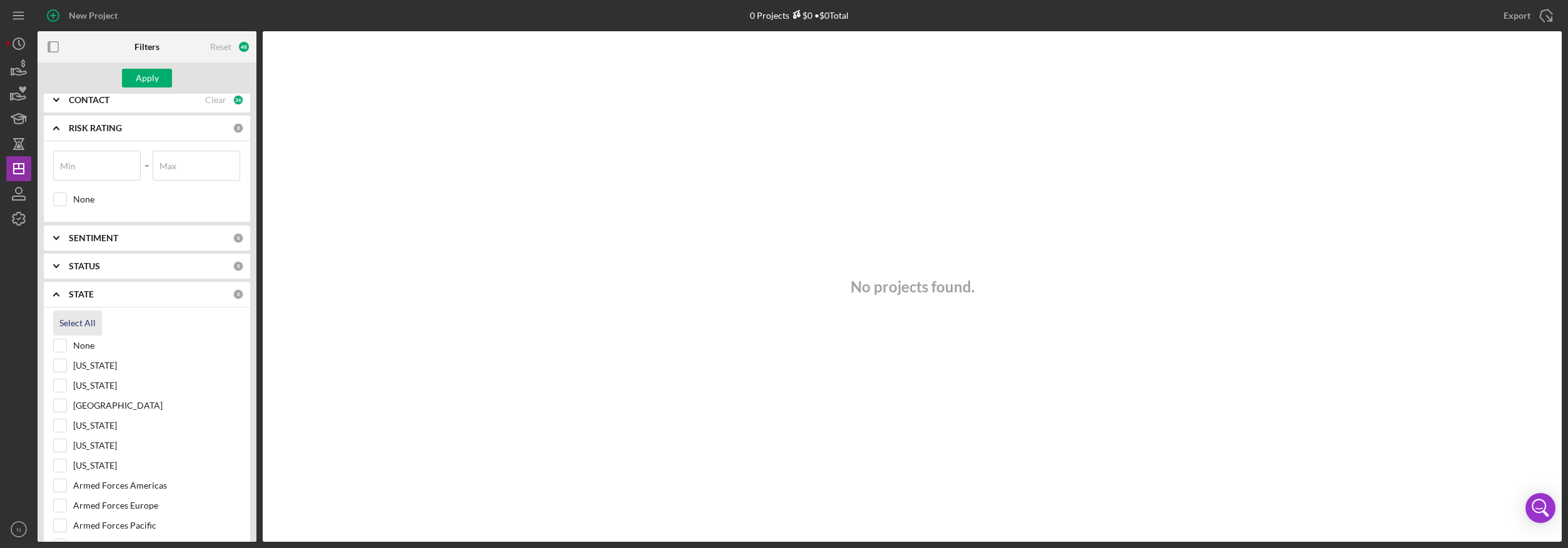
checkbox input "true"
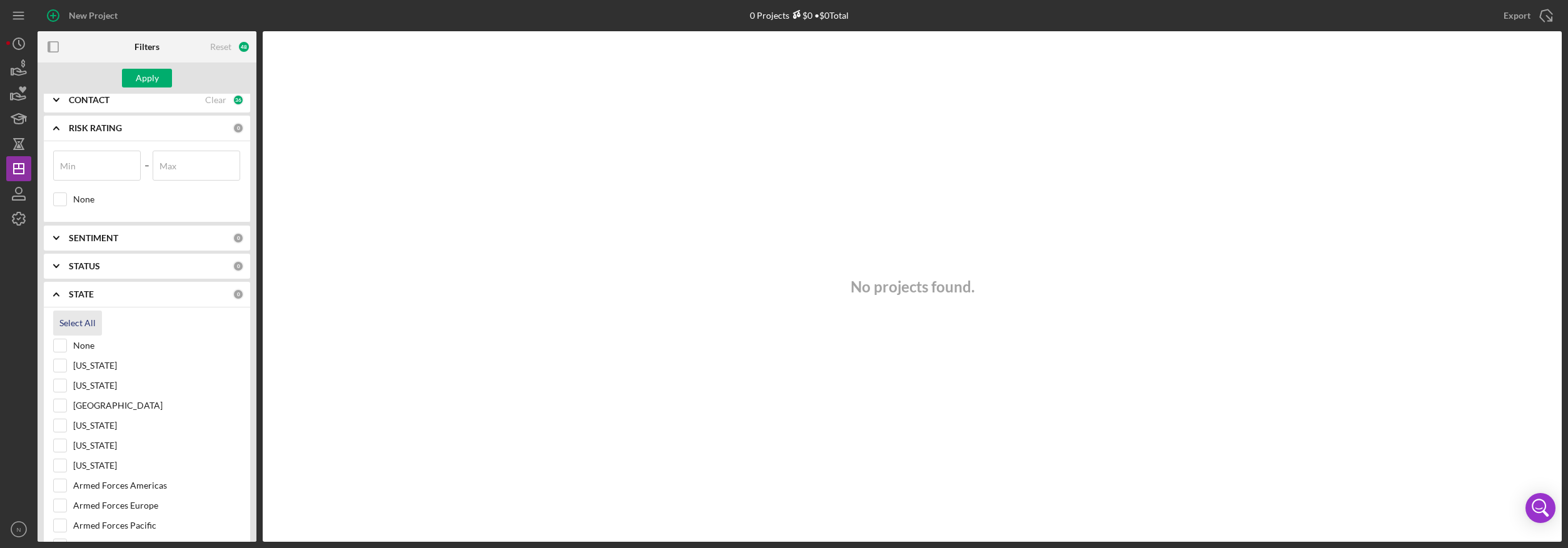
checkbox input "true"
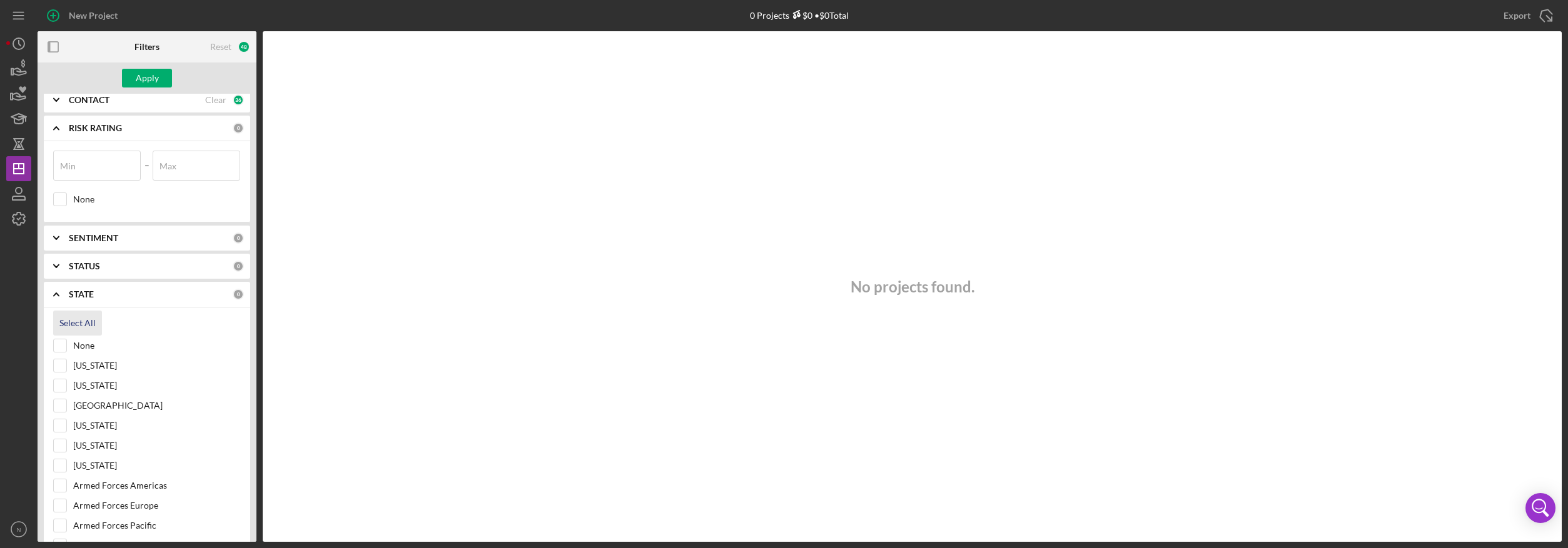
checkbox input "true"
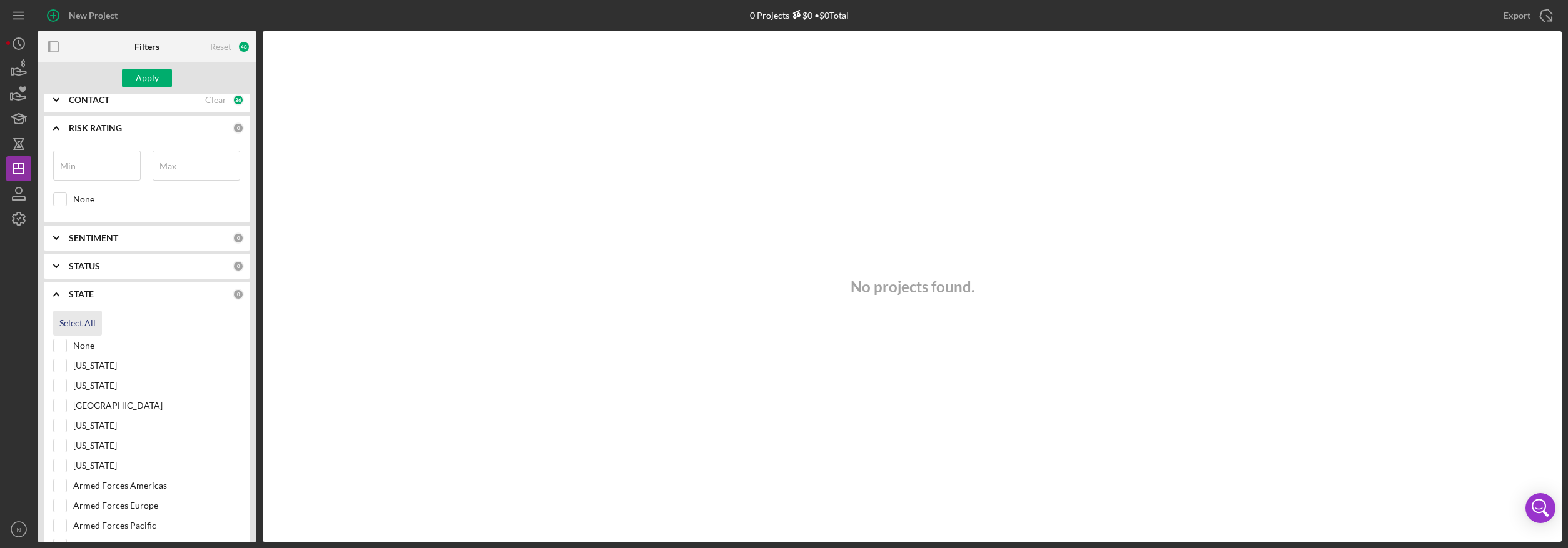
checkbox input "true"
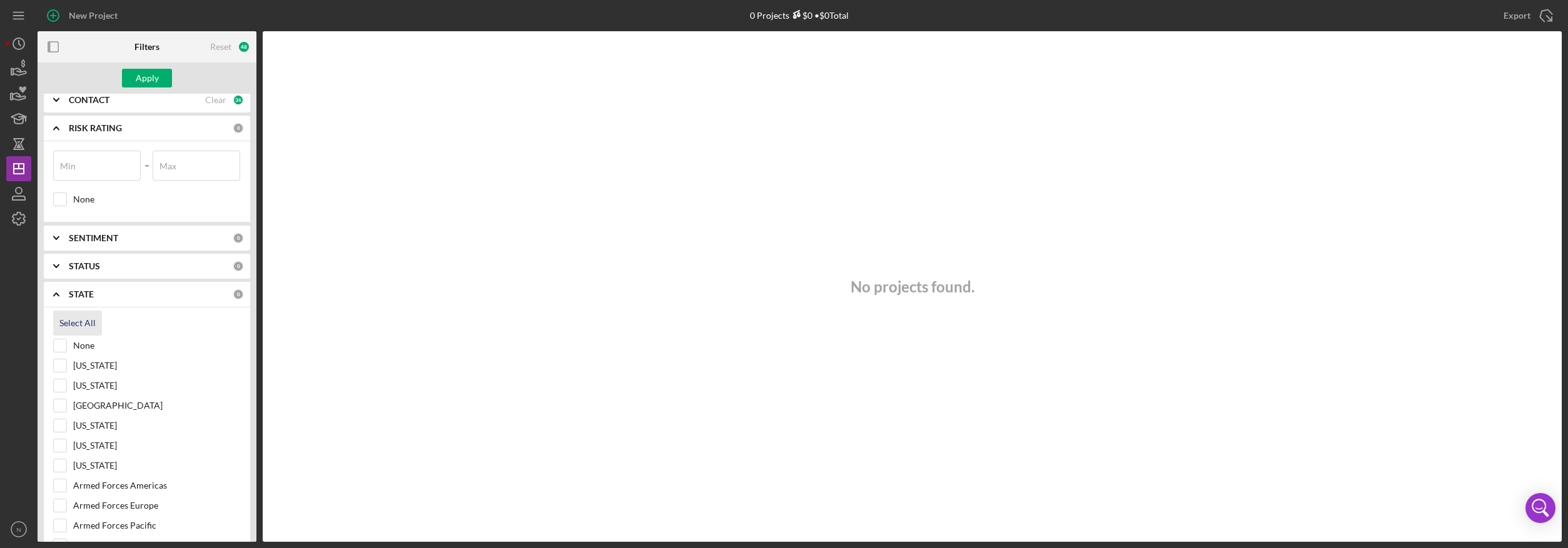
checkbox input "true"
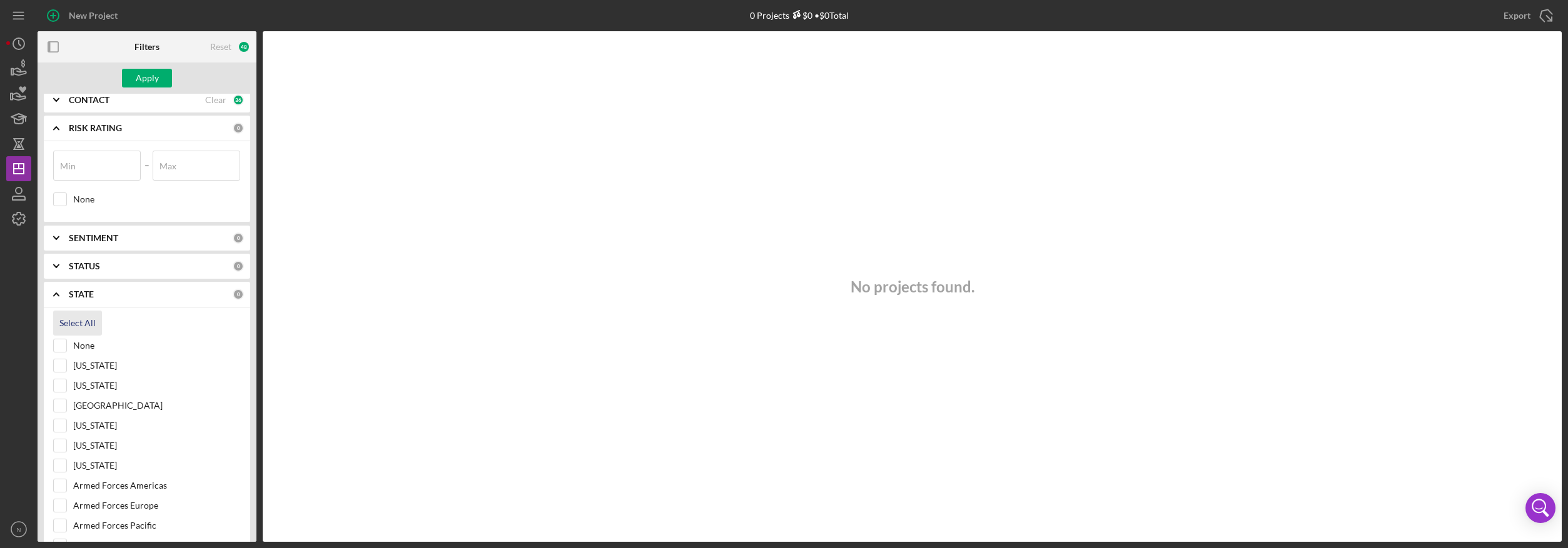
checkbox input "true"
click at [58, 272] on icon "Icon/Expander" at bounding box center [56, 267] width 31 height 31
click at [66, 289] on div "Select All" at bounding box center [77, 294] width 36 height 25
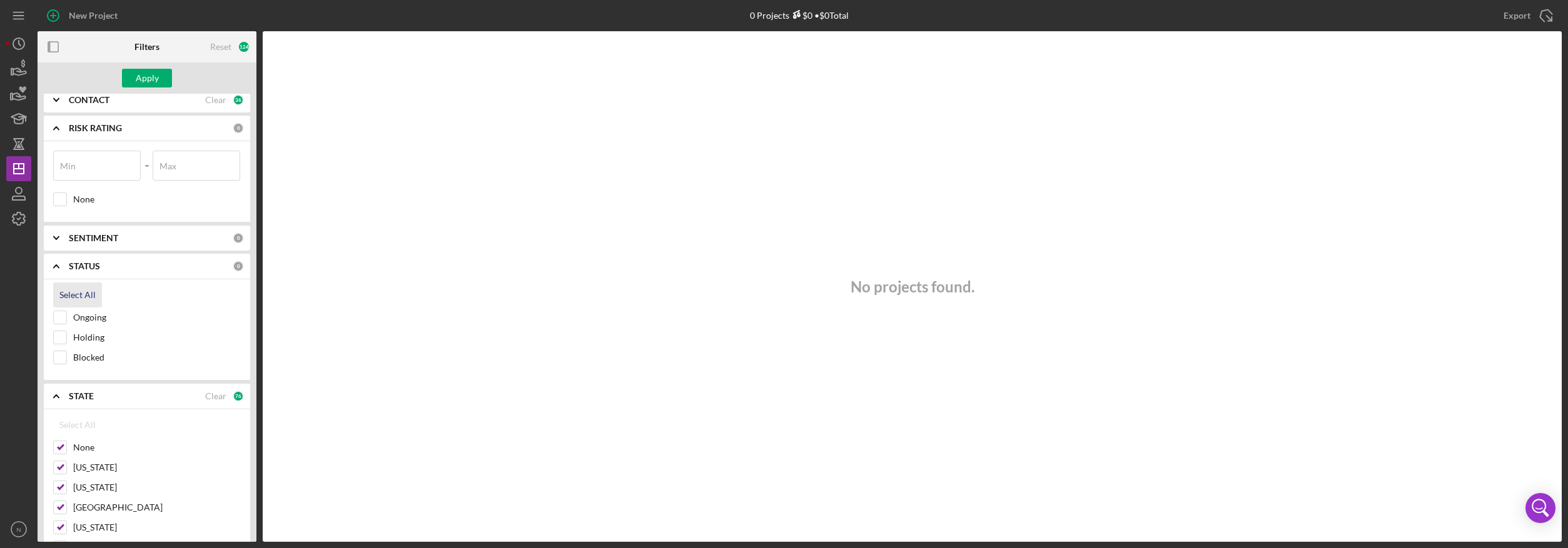
checkbox input "true"
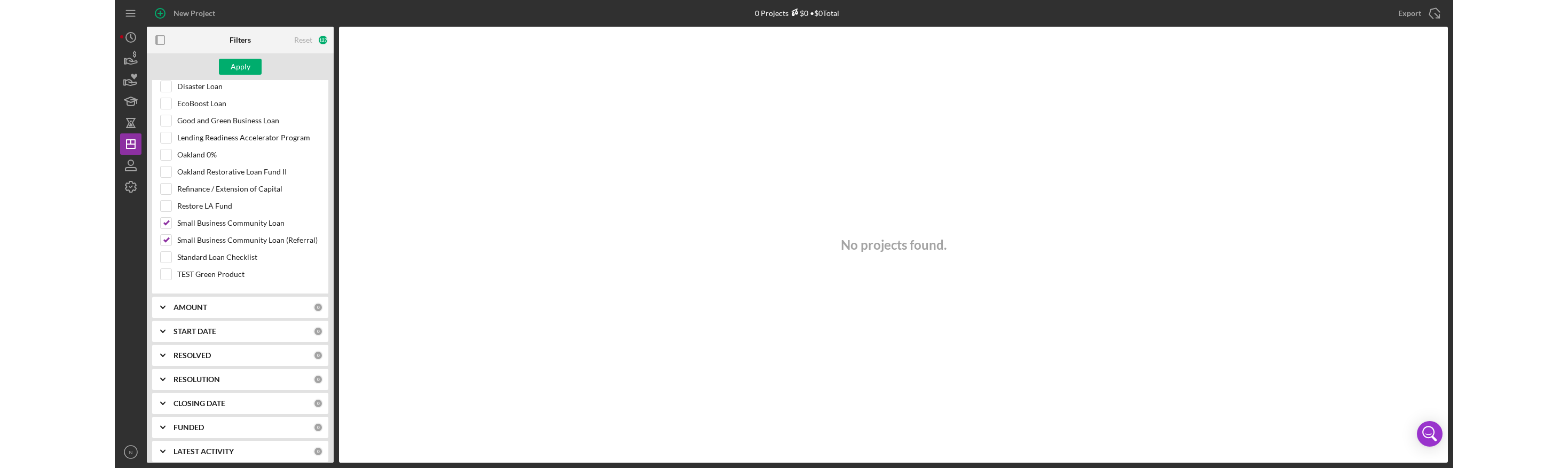
scroll to position [2050, 0]
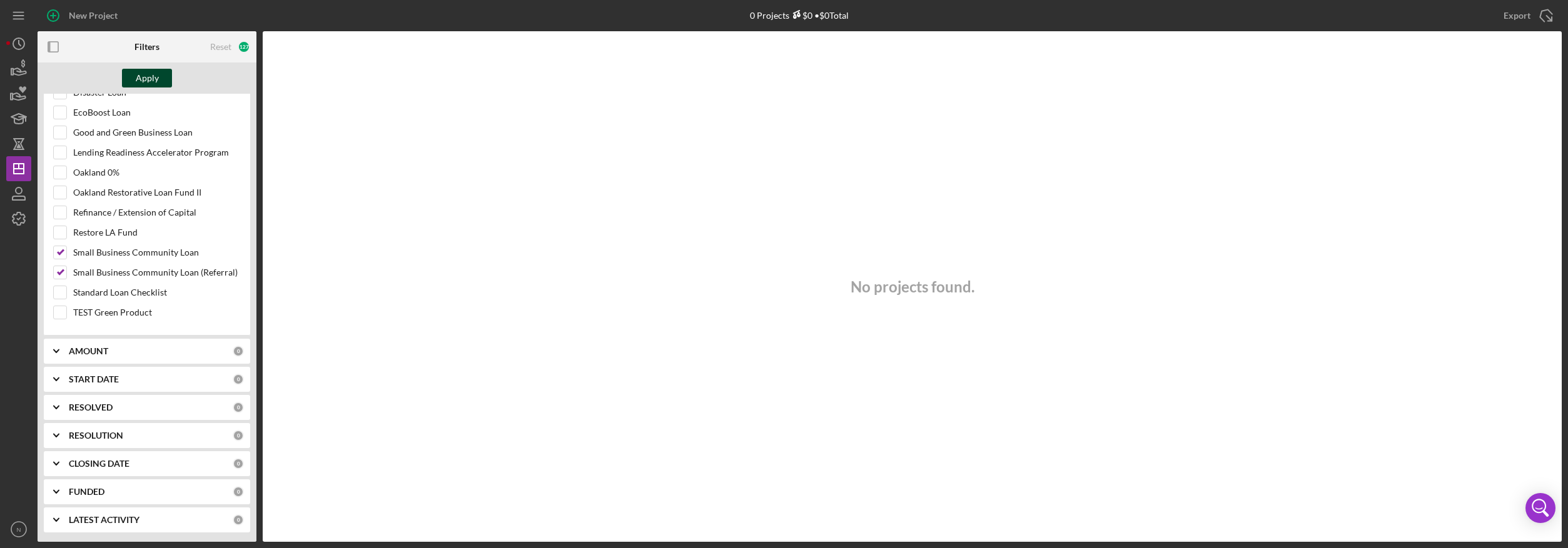
click at [158, 76] on button "Apply" at bounding box center [147, 78] width 50 height 19
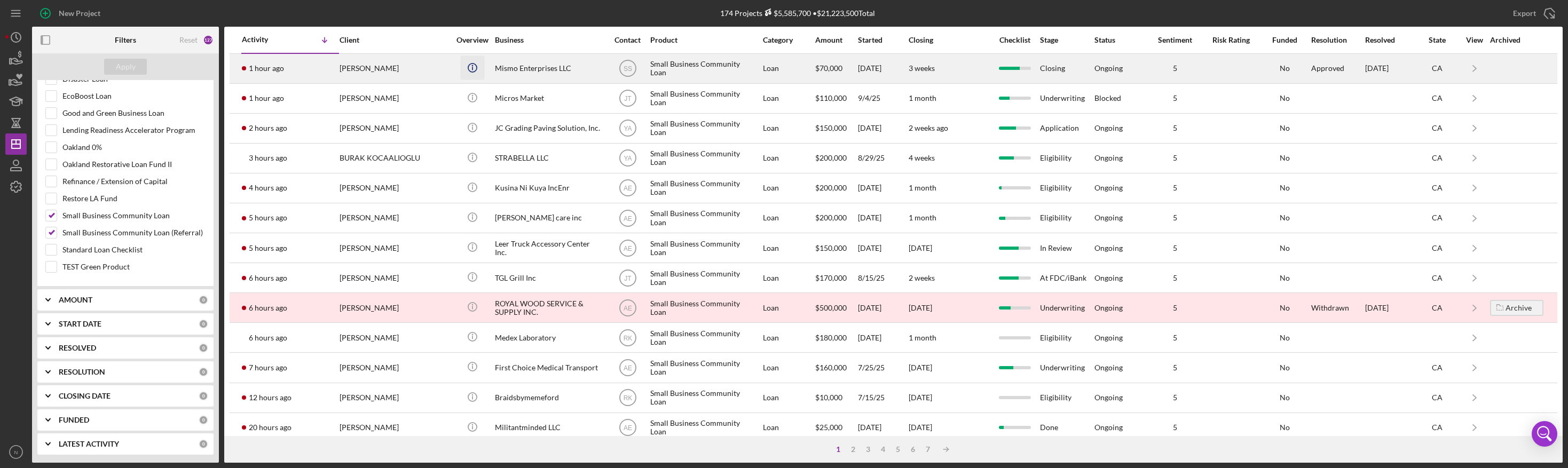
click at [472, 69] on icon "Icon/Info" at bounding box center [472, 67] width 24 height 24
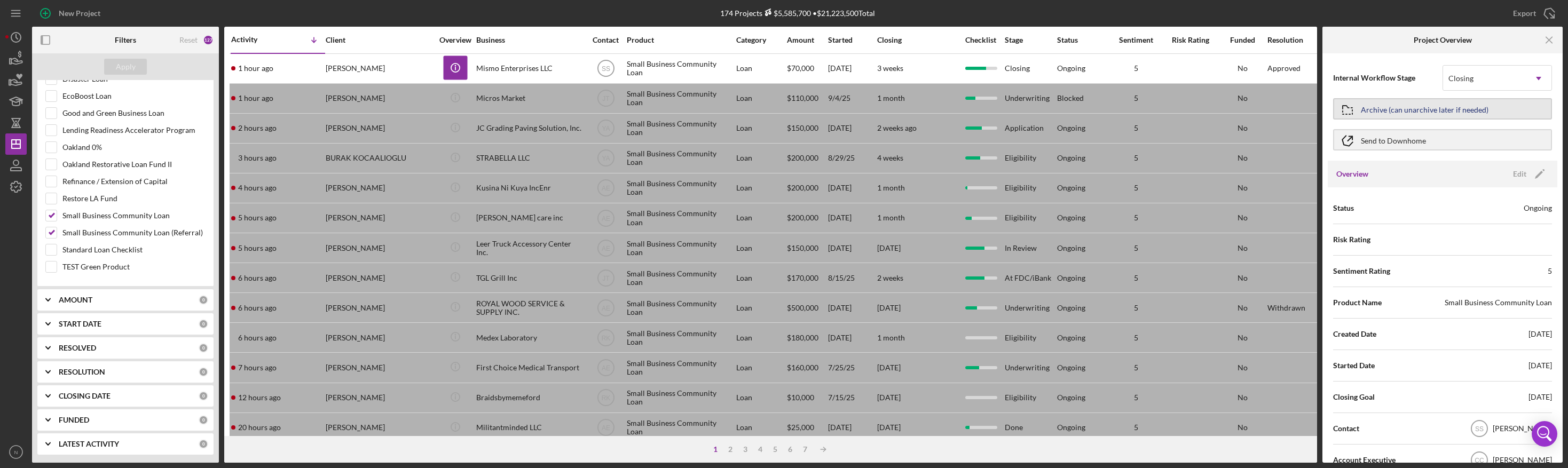
scroll to position [0, 0]
click at [1338, 37] on icon "Icon/Menu Close" at bounding box center [1549, 40] width 24 height 24
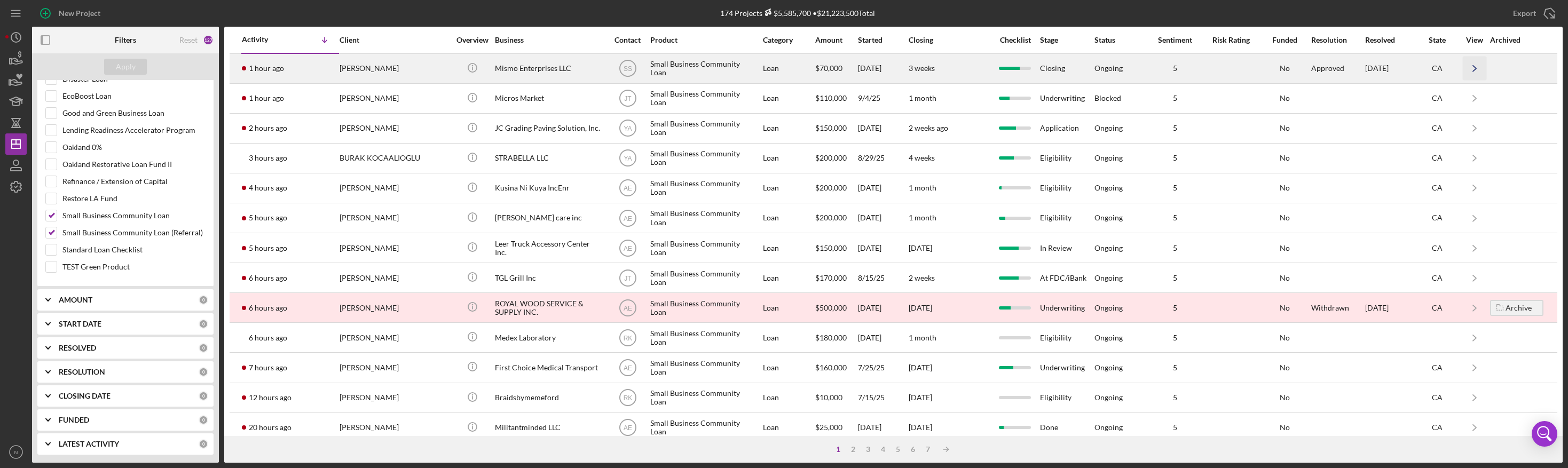
click at [1338, 65] on icon "Icon/Navigate" at bounding box center [1474, 68] width 24 height 24
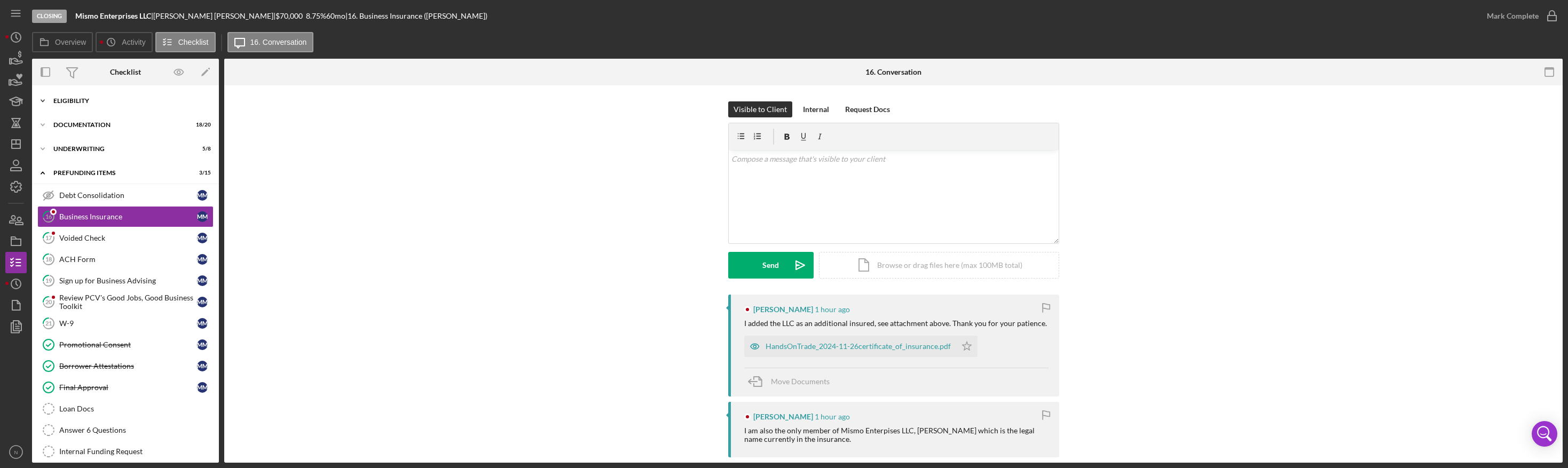
click at [46, 100] on icon "Icon/Expander" at bounding box center [43, 100] width 21 height 21
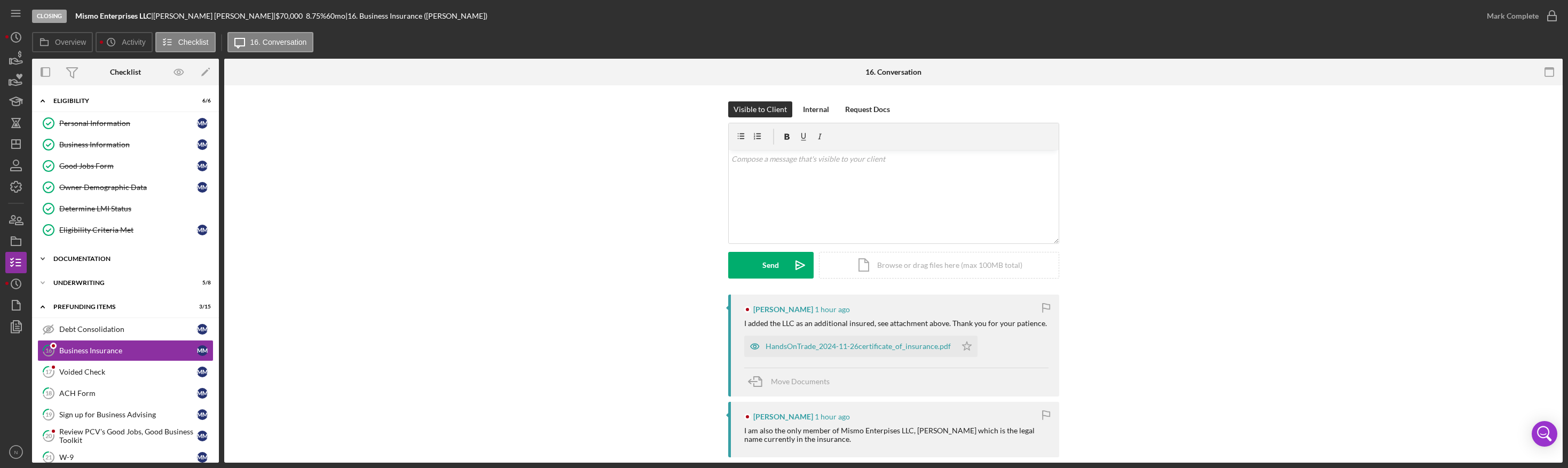
click at [44, 264] on icon "Icon/Expander" at bounding box center [43, 259] width 21 height 21
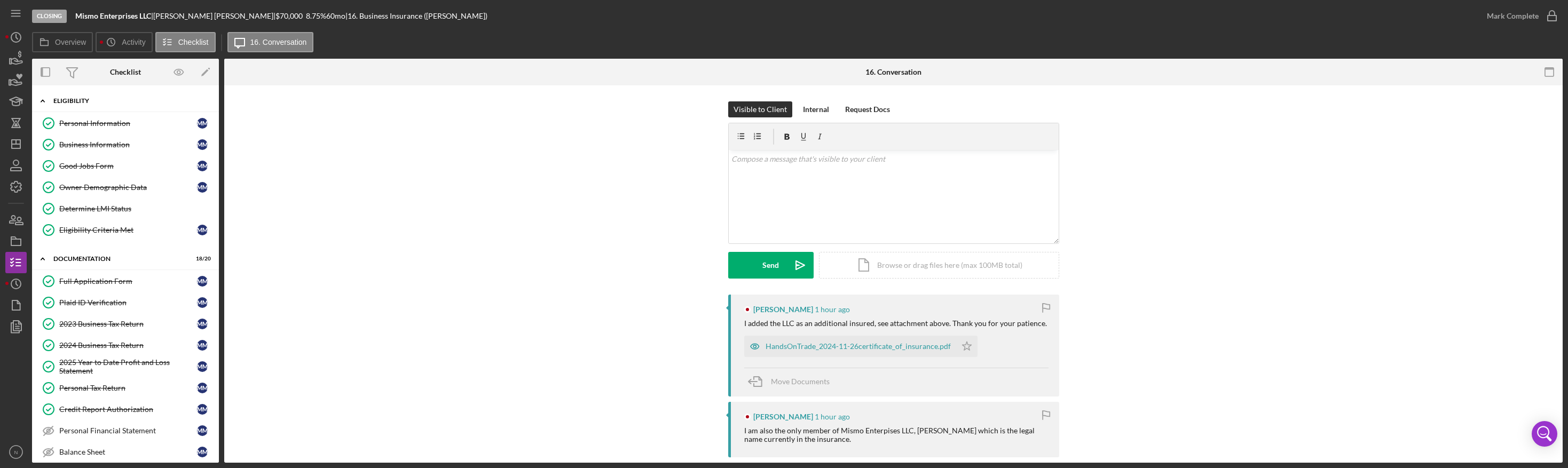
click at [43, 98] on icon "Icon/Expander" at bounding box center [43, 100] width 21 height 21
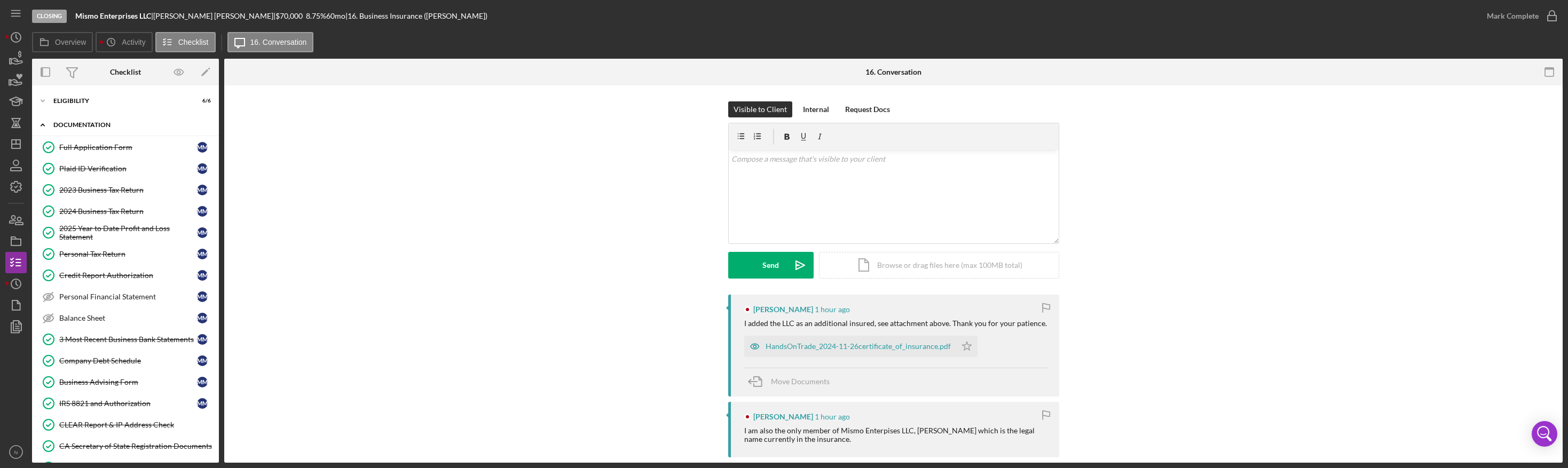
click at [40, 125] on icon "Icon/Expander" at bounding box center [43, 125] width 21 height 21
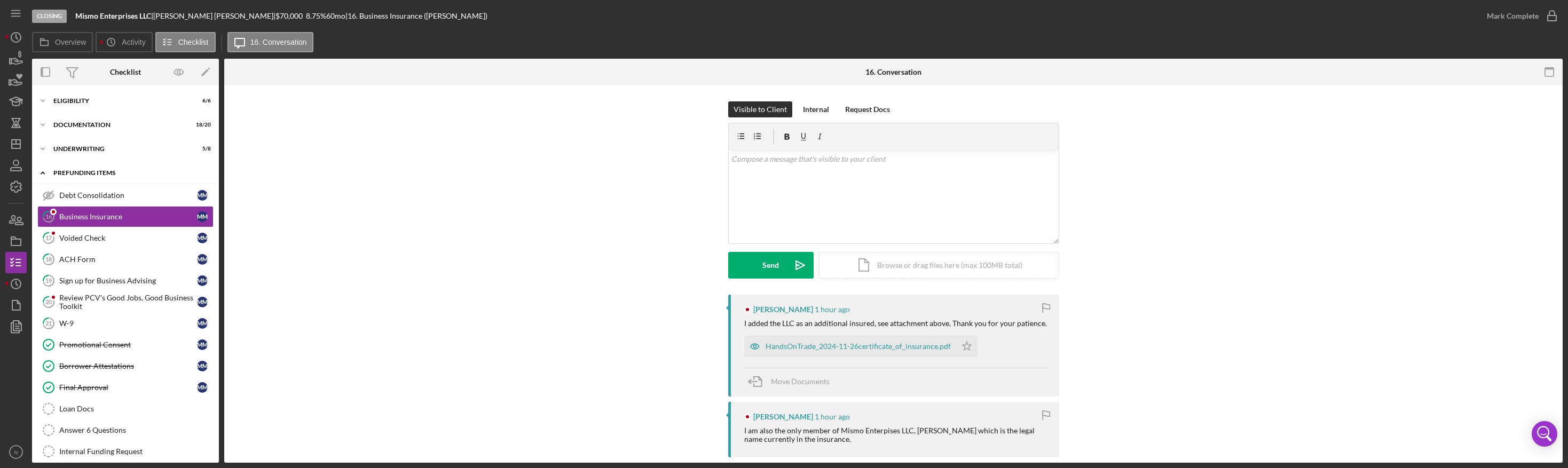
click at [45, 172] on icon "Icon/Expander" at bounding box center [43, 173] width 21 height 21
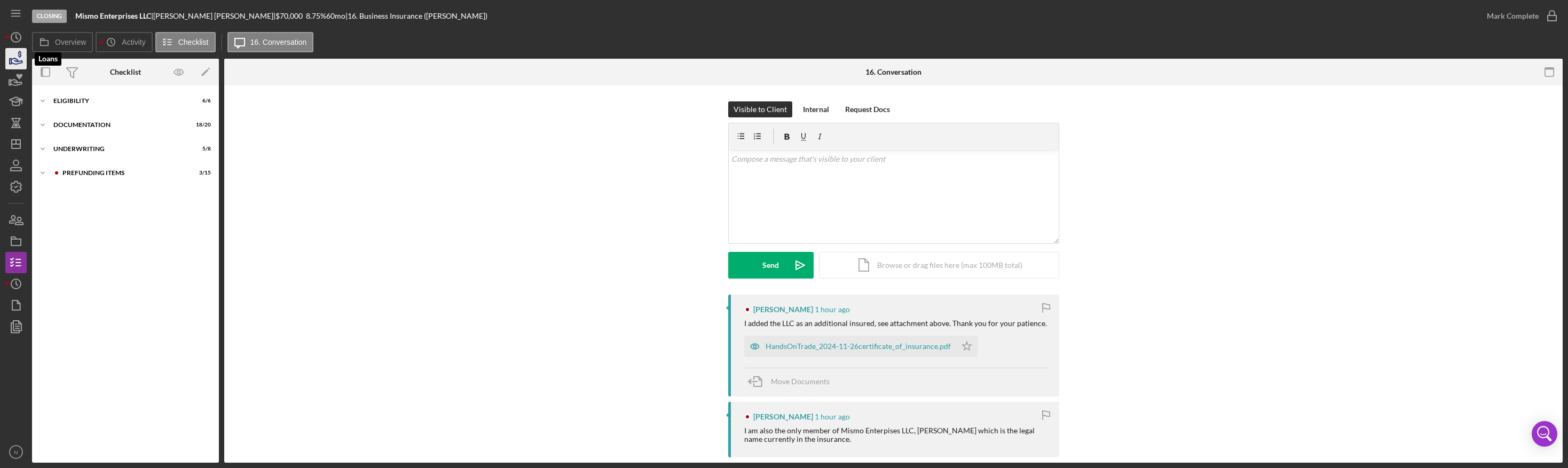
click at [13, 52] on icon "button" at bounding box center [16, 59] width 27 height 27
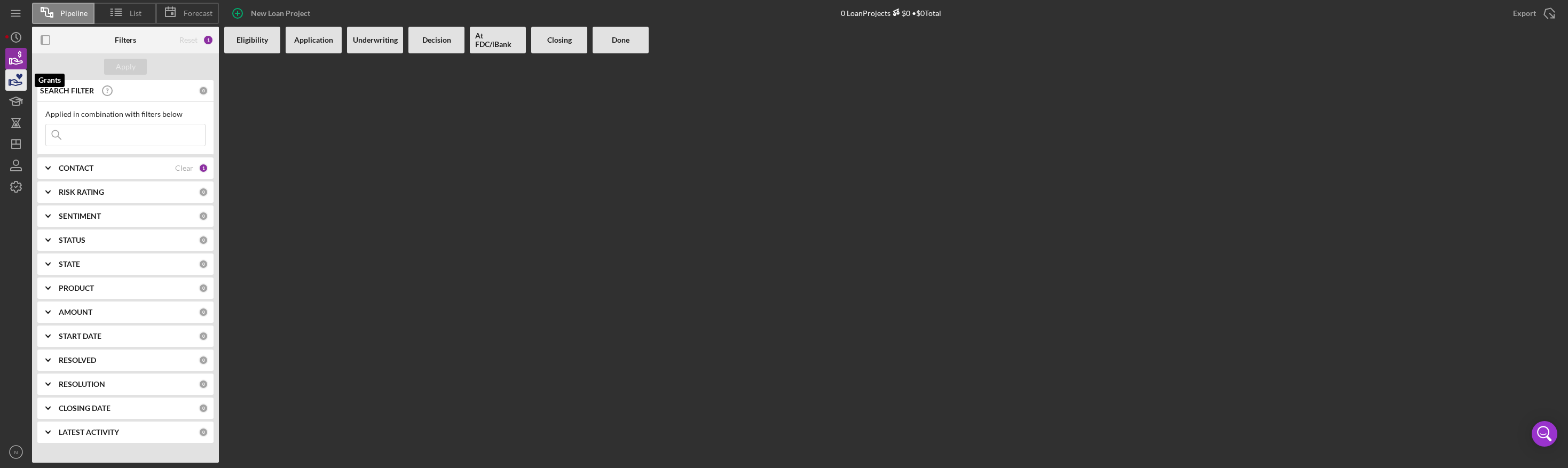
click at [10, 71] on icon "button" at bounding box center [16, 80] width 27 height 27
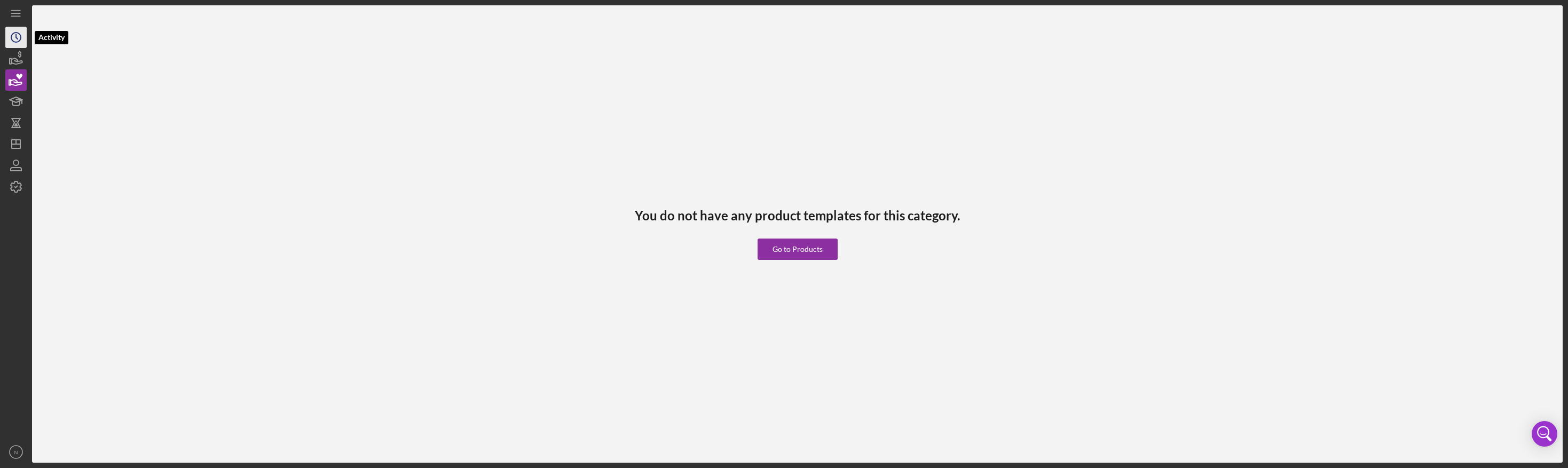
click at [13, 37] on icon "Icon/History" at bounding box center [16, 37] width 27 height 27
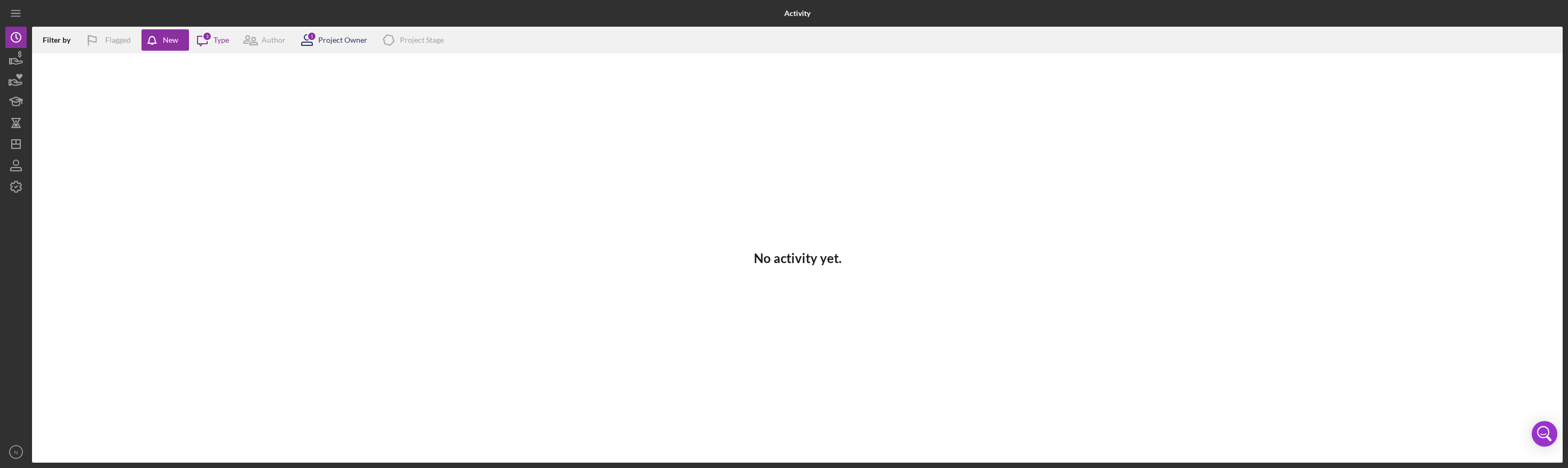
click at [315, 33] on div "1" at bounding box center [312, 37] width 10 height 10
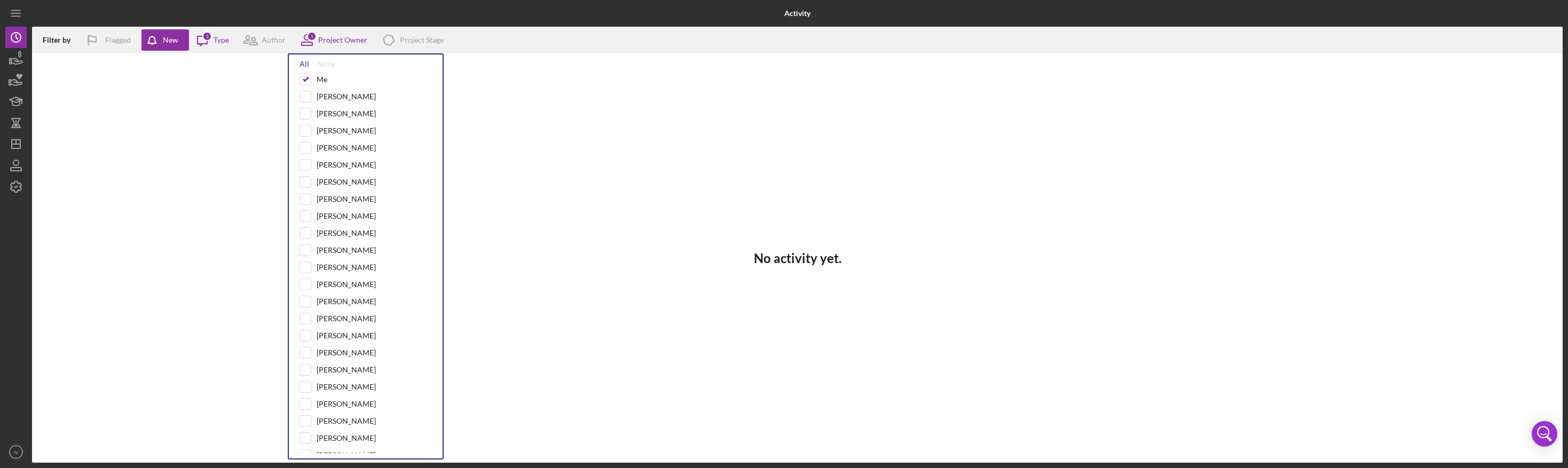
click at [304, 65] on div "All" at bounding box center [304, 64] width 10 height 9
checkbox input "true"
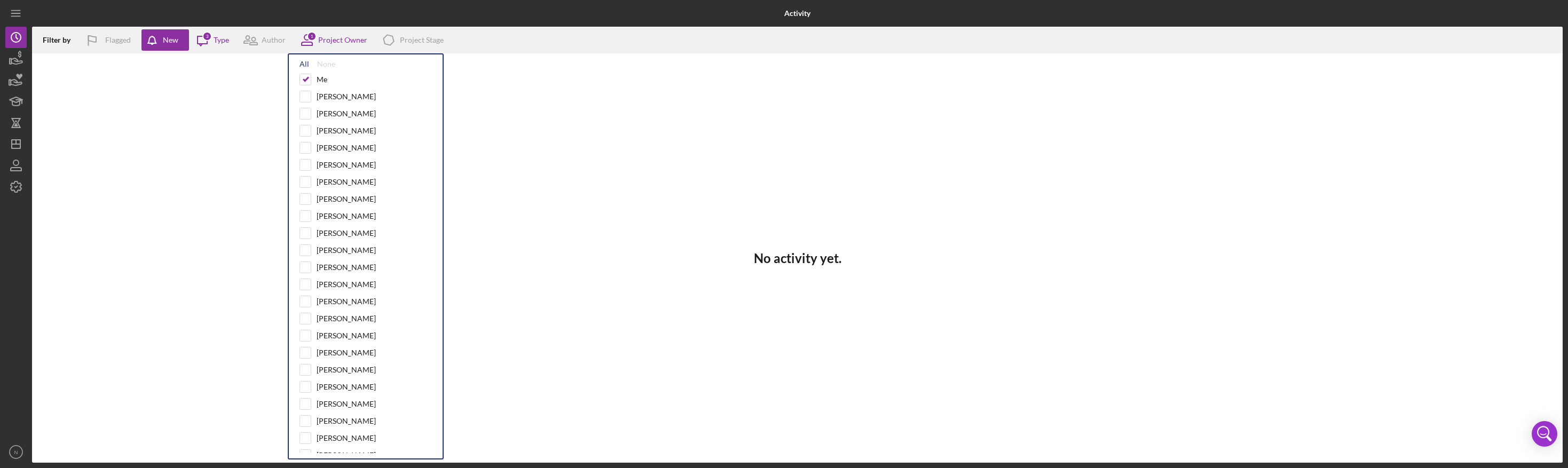
checkbox input "true"
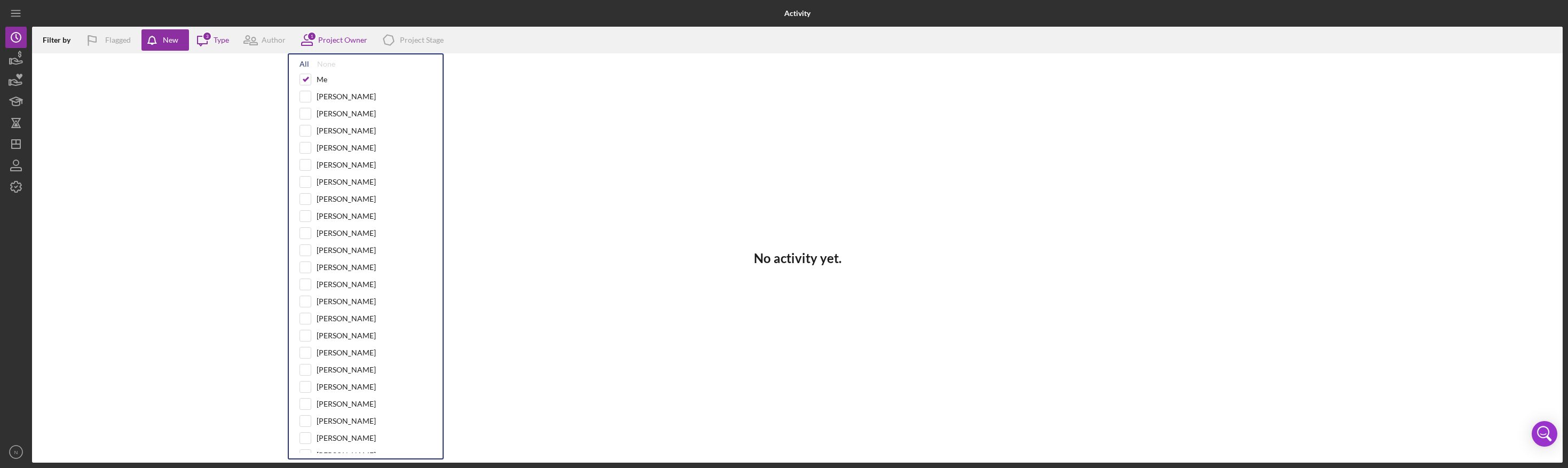
checkbox input "true"
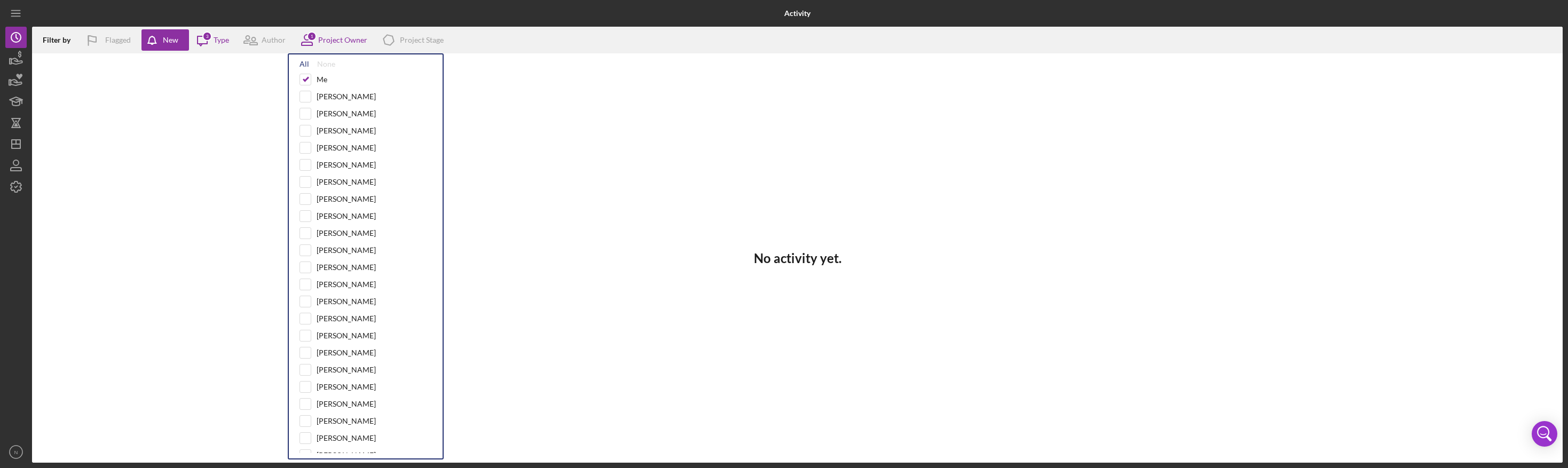
checkbox input "true"
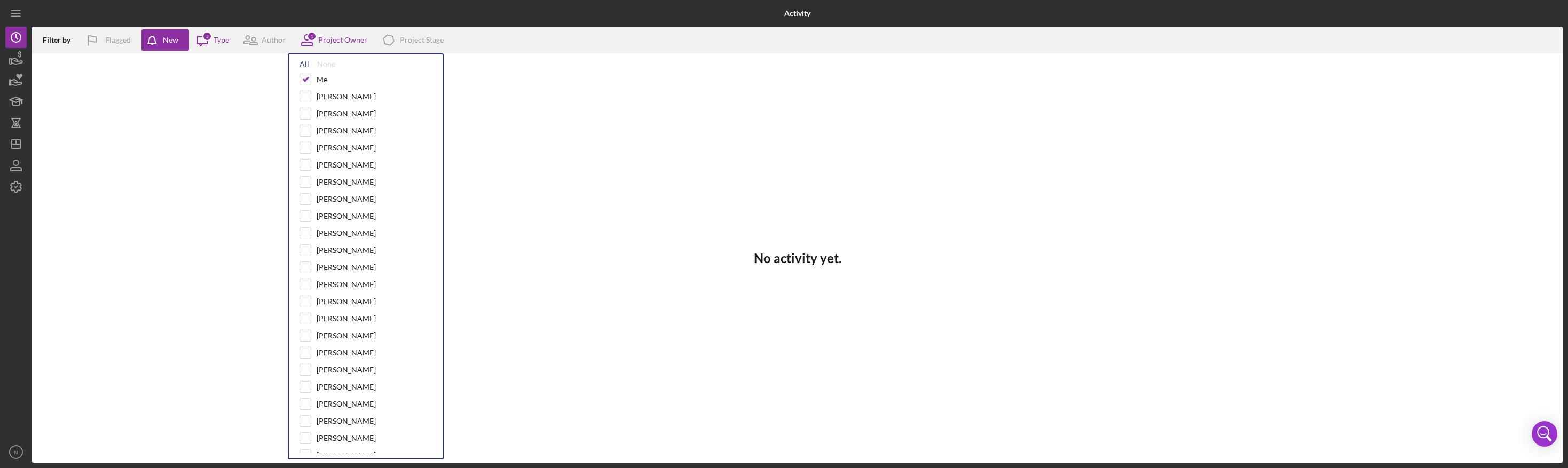
checkbox input "true"
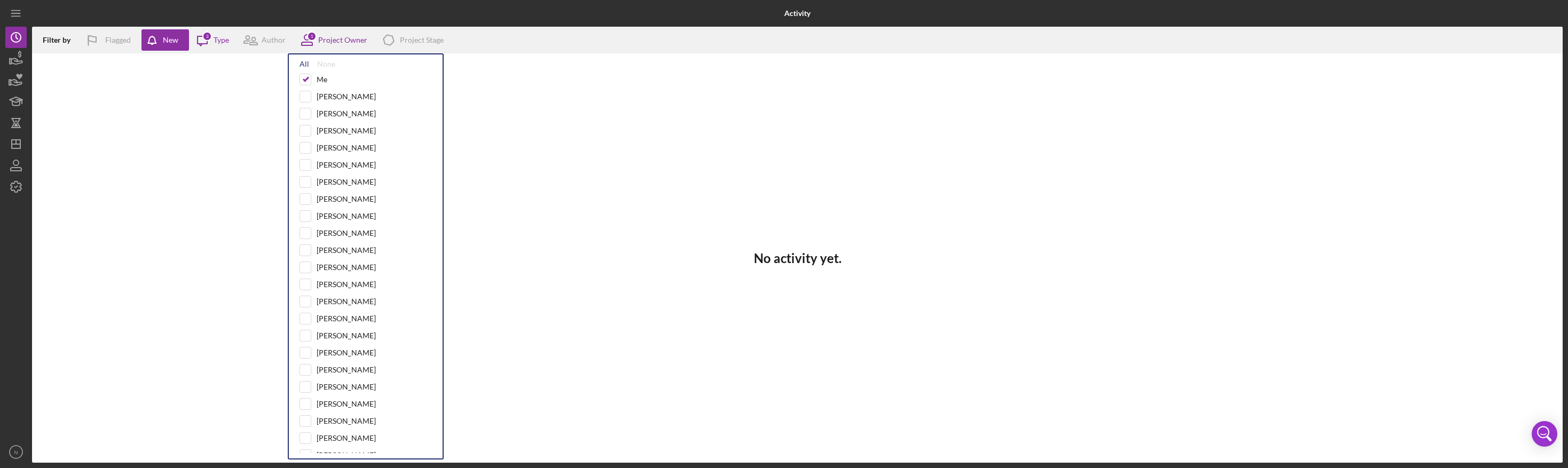
checkbox input "true"
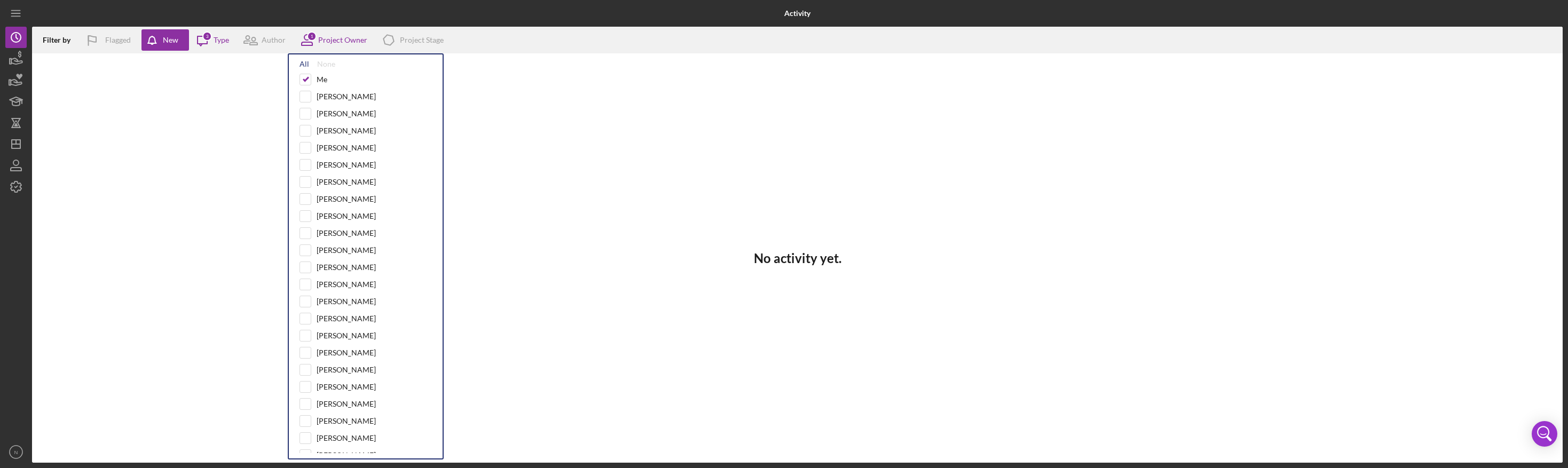
checkbox input "true"
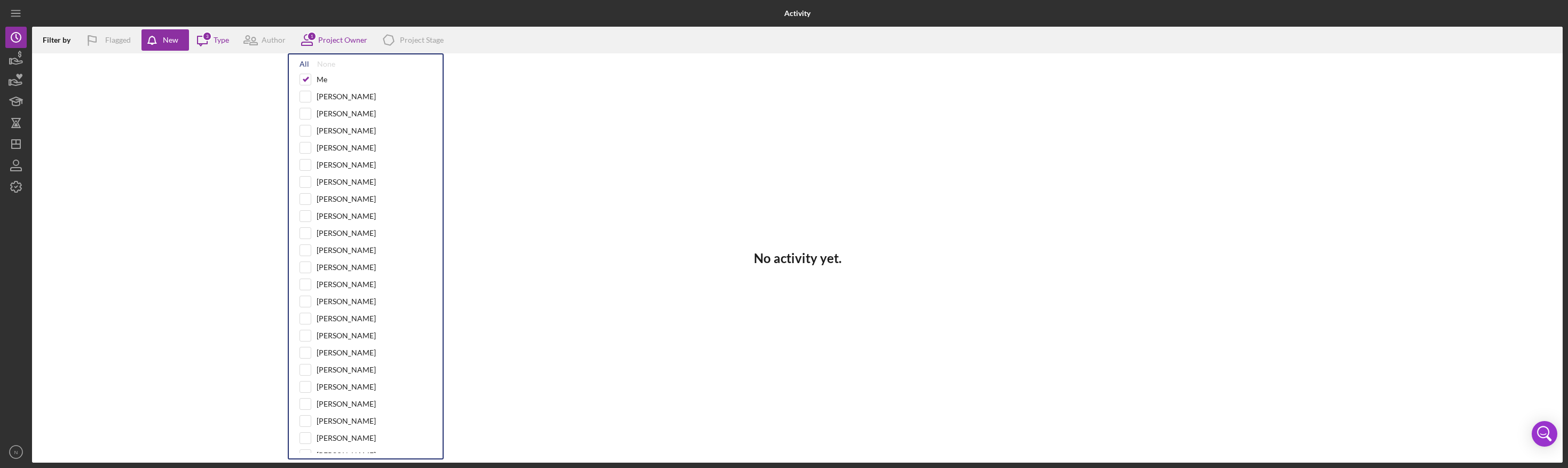
checkbox input "true"
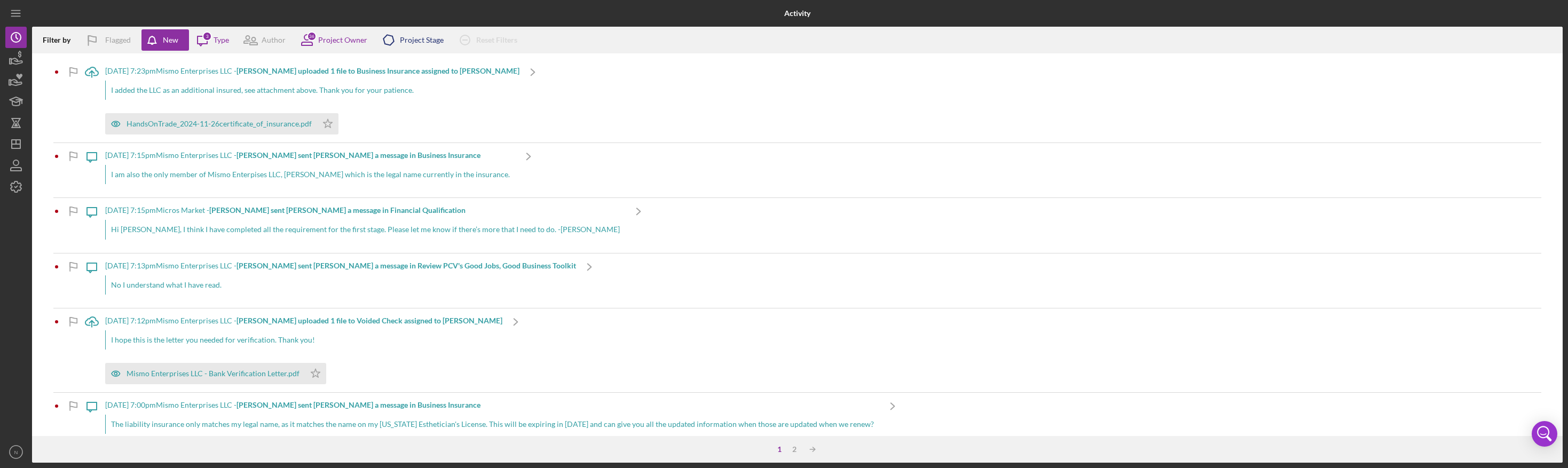
click at [425, 42] on div "Project Stage" at bounding box center [422, 40] width 44 height 9
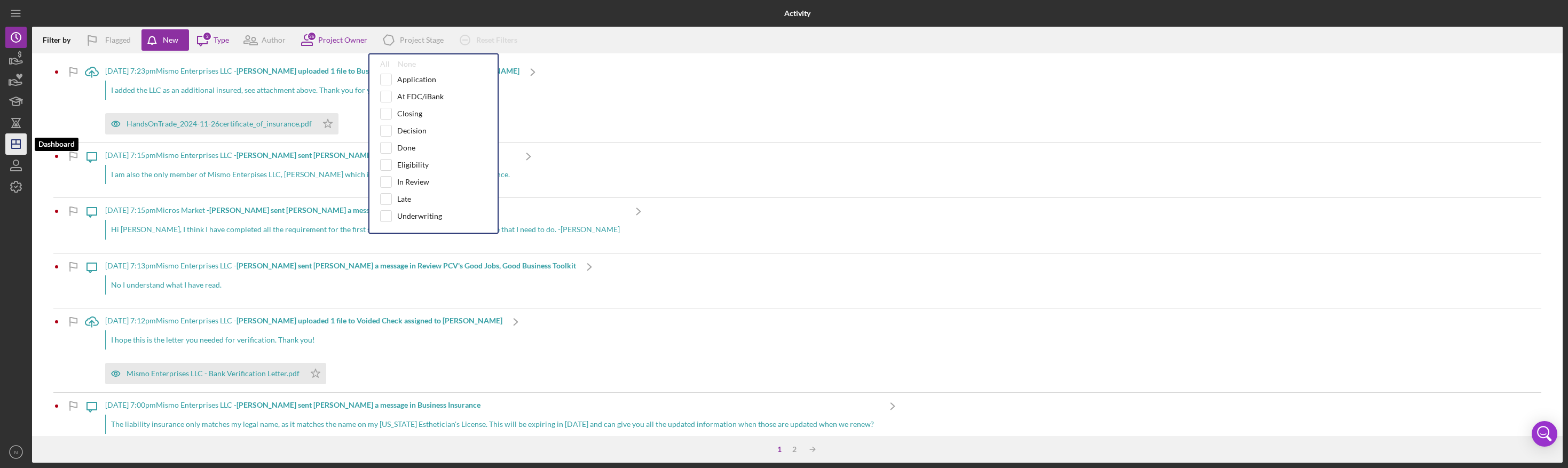
click at [17, 141] on icon "Icon/Dashboard" at bounding box center [16, 144] width 27 height 27
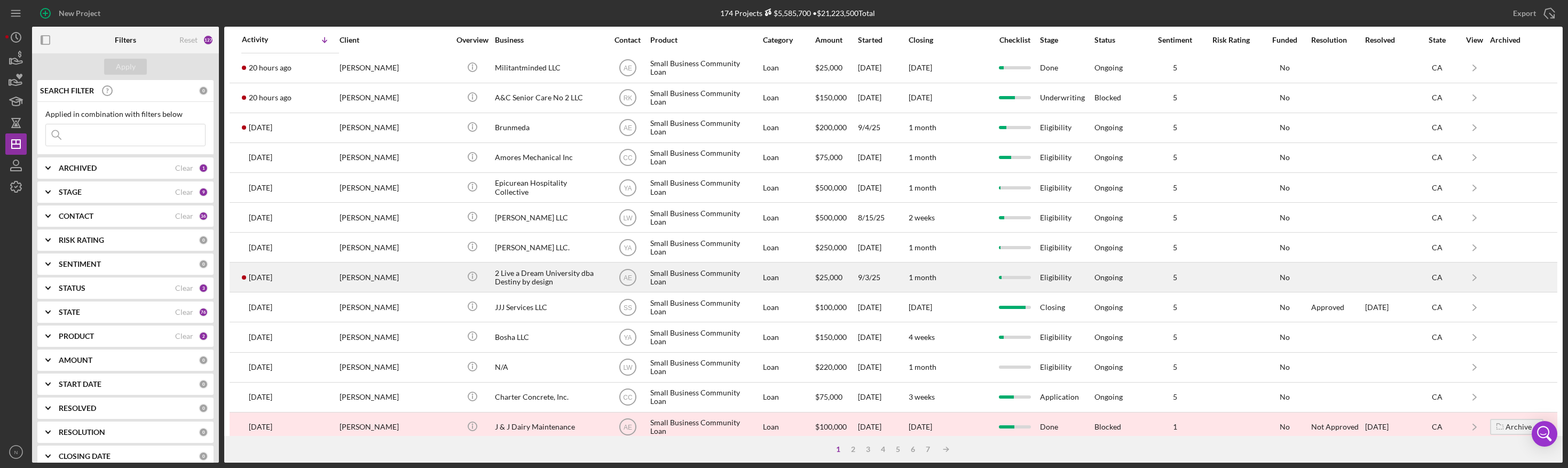
scroll to position [371, 0]
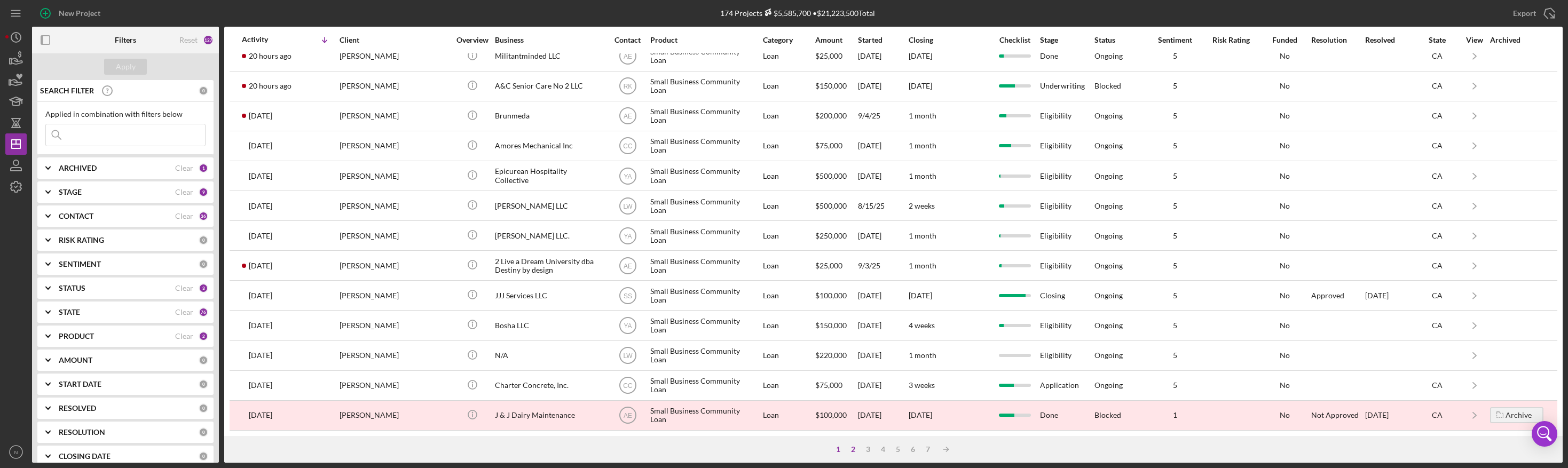
click at [853, 447] on div "2" at bounding box center [853, 449] width 15 height 9
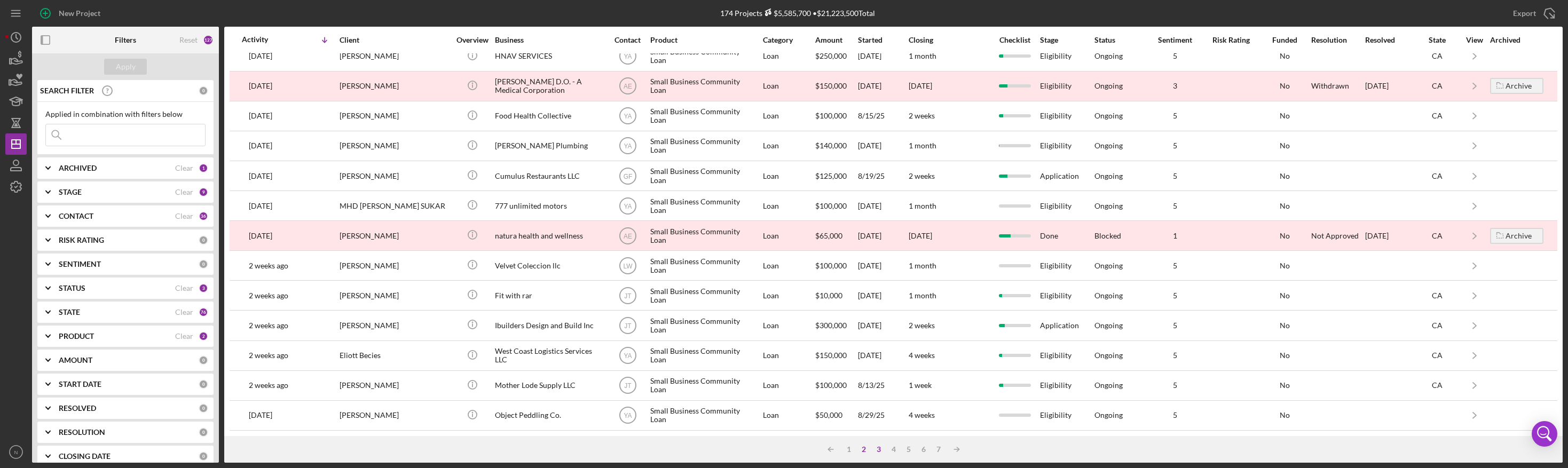
click at [878, 450] on div "3" at bounding box center [878, 449] width 15 height 9
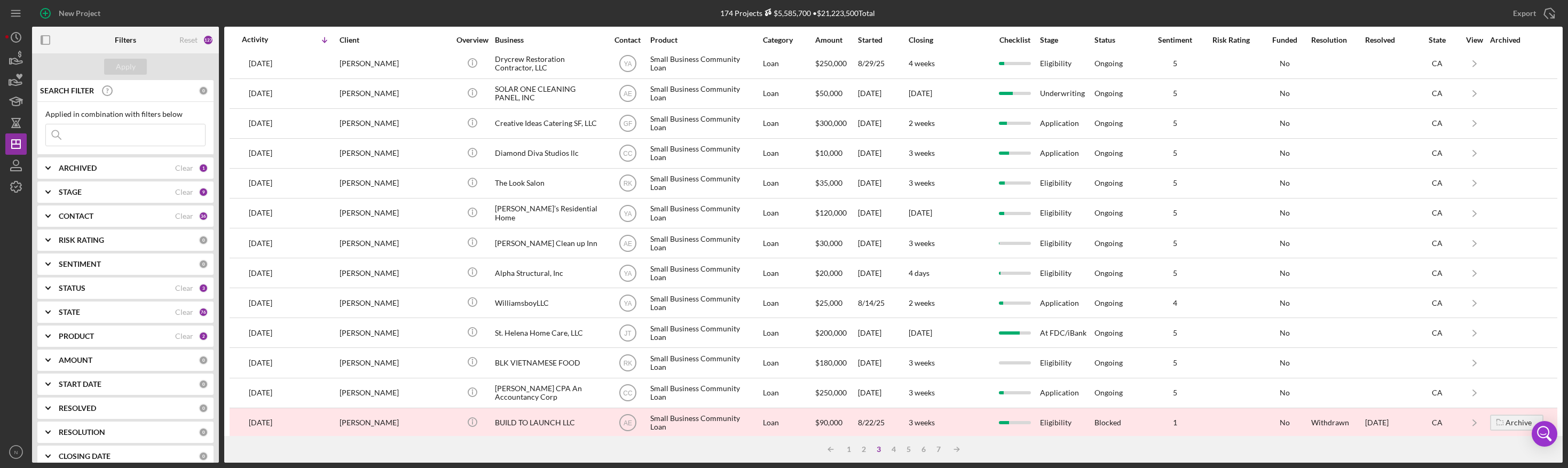
scroll to position [0, 0]
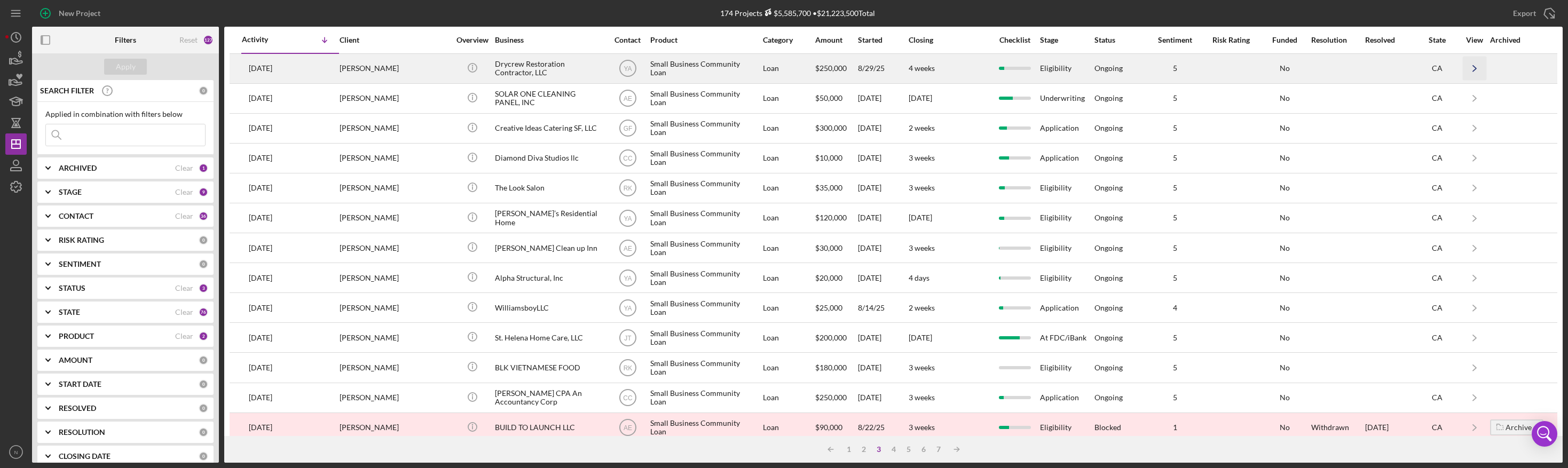
click at [1338, 72] on icon "Icon/Navigate" at bounding box center [1474, 68] width 24 height 24
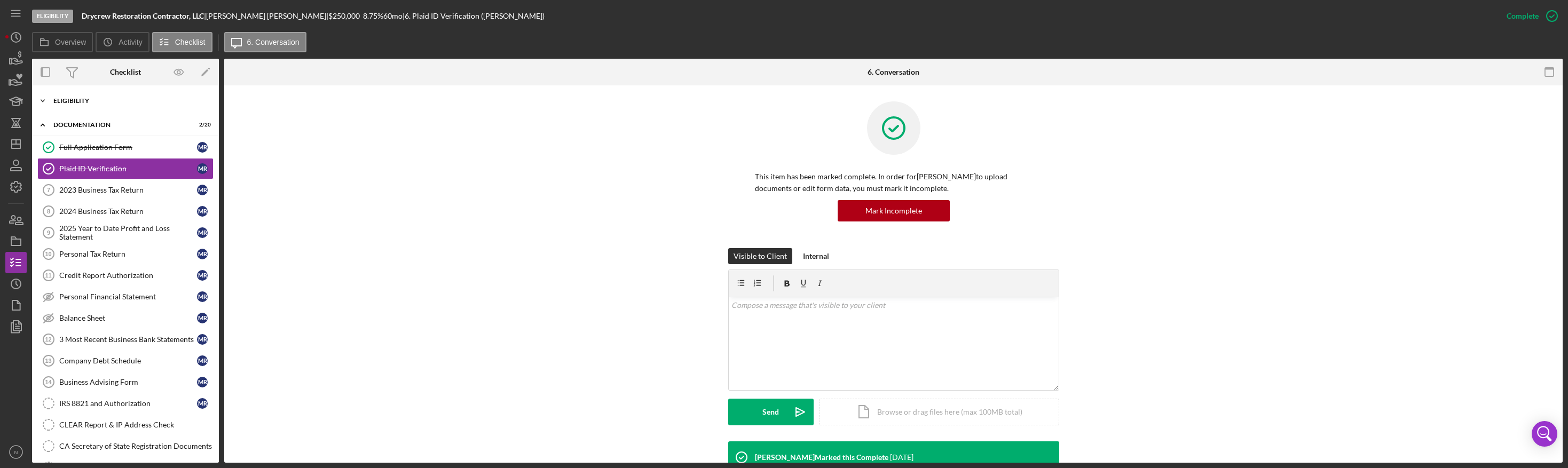
click at [46, 103] on icon "Icon/Expander" at bounding box center [43, 100] width 21 height 21
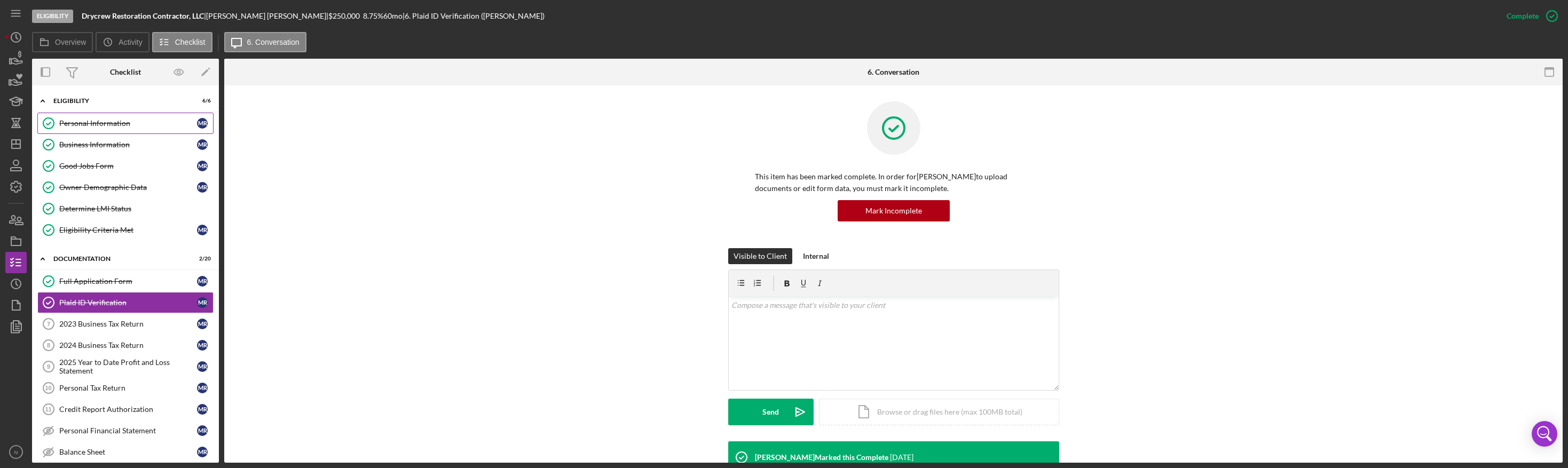
click at [131, 122] on div "Personal Information" at bounding box center [128, 124] width 138 height 9
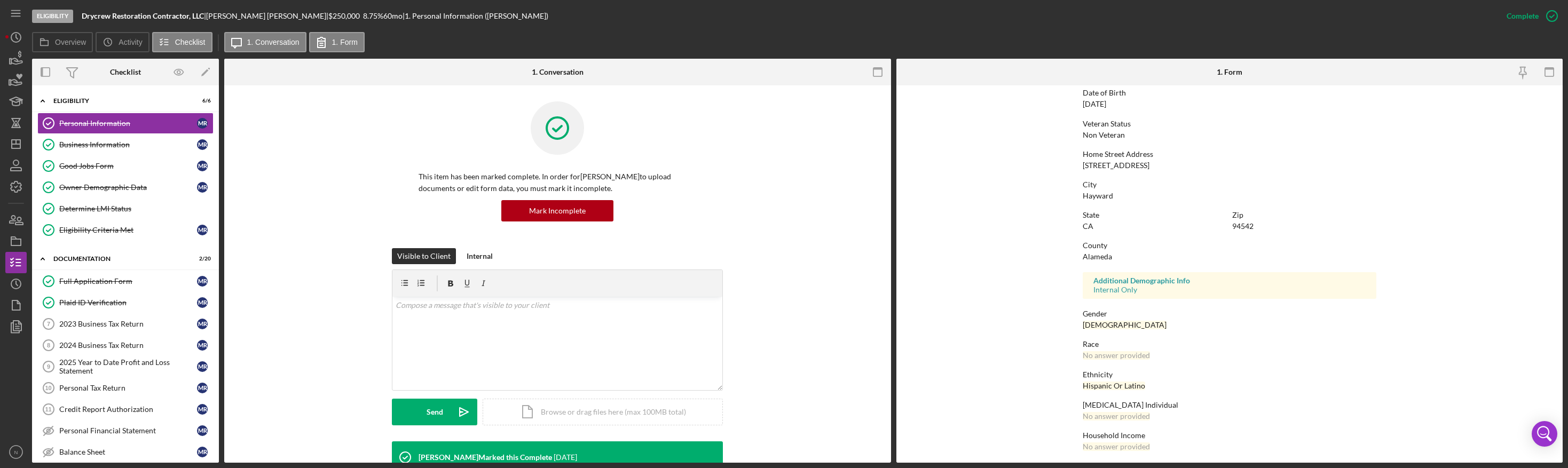
scroll to position [120, 0]
click at [101, 145] on div "Business Information" at bounding box center [128, 145] width 138 height 9
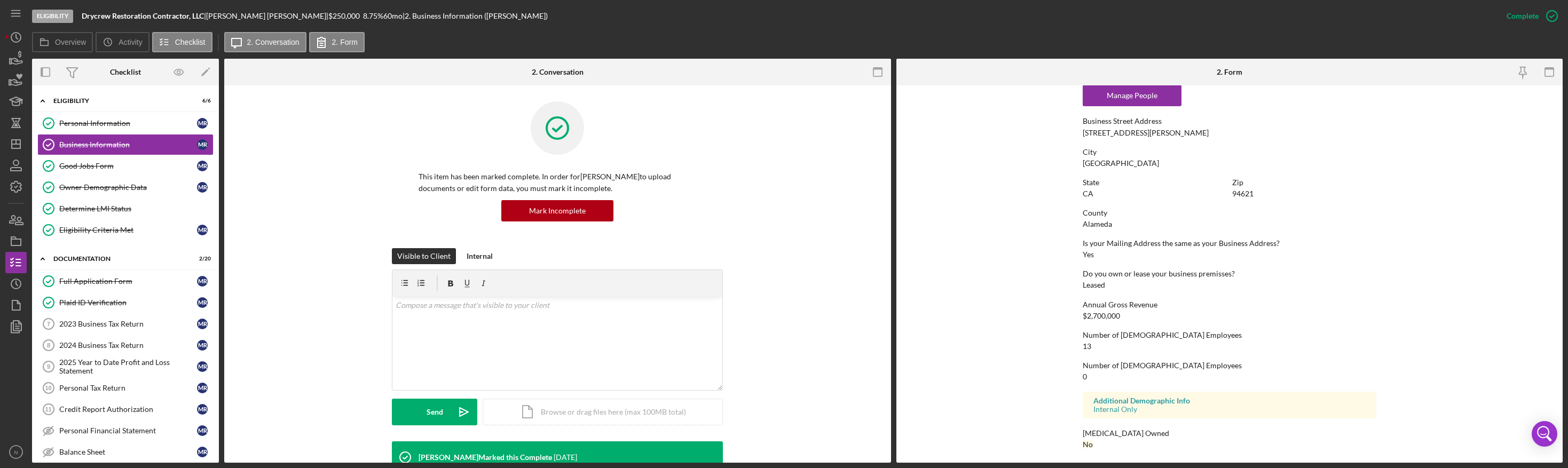
scroll to position [490, 0]
click at [82, 167] on div "Good Jobs Form" at bounding box center [128, 166] width 138 height 9
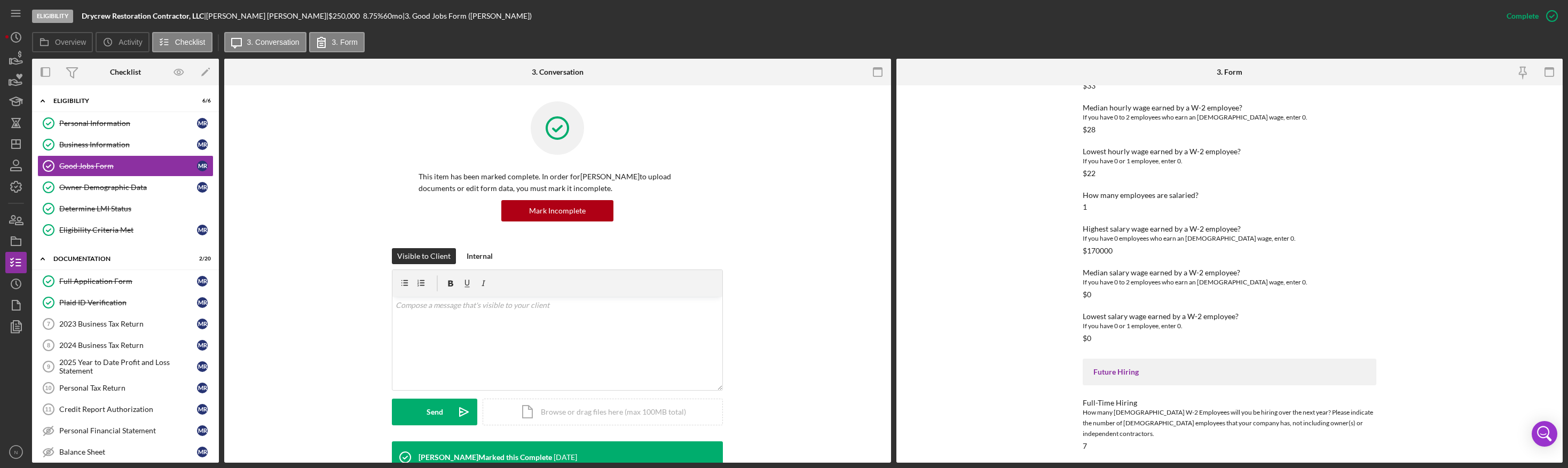
scroll to position [1383, 0]
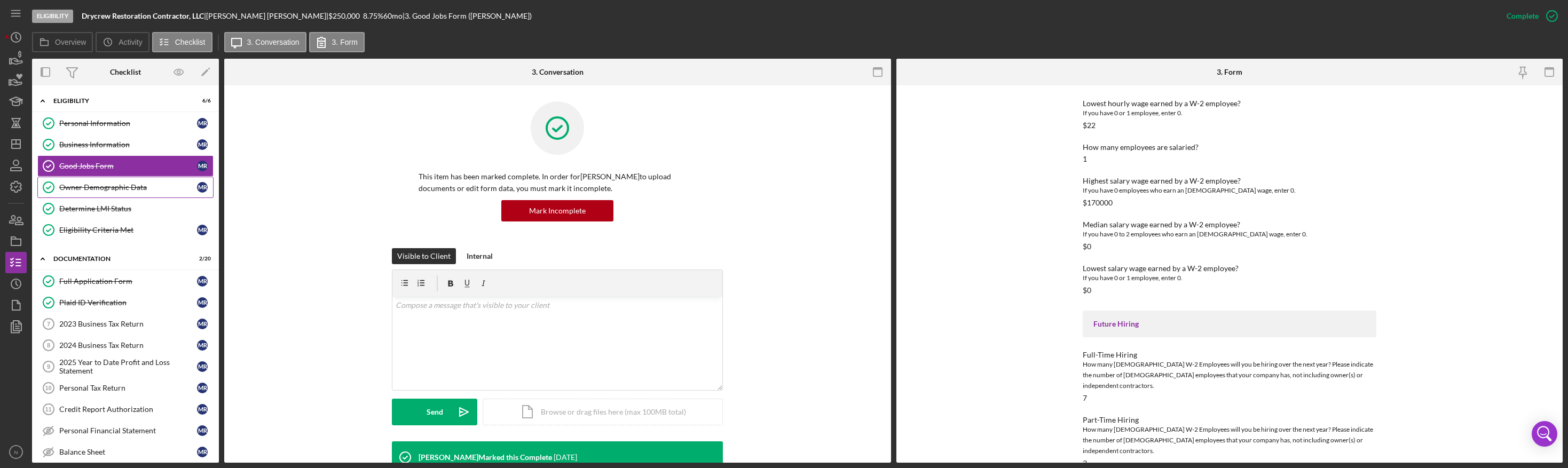
click at [132, 192] on link "Owner Demographic Data Owner Demographic Data M R" at bounding box center [125, 187] width 176 height 21
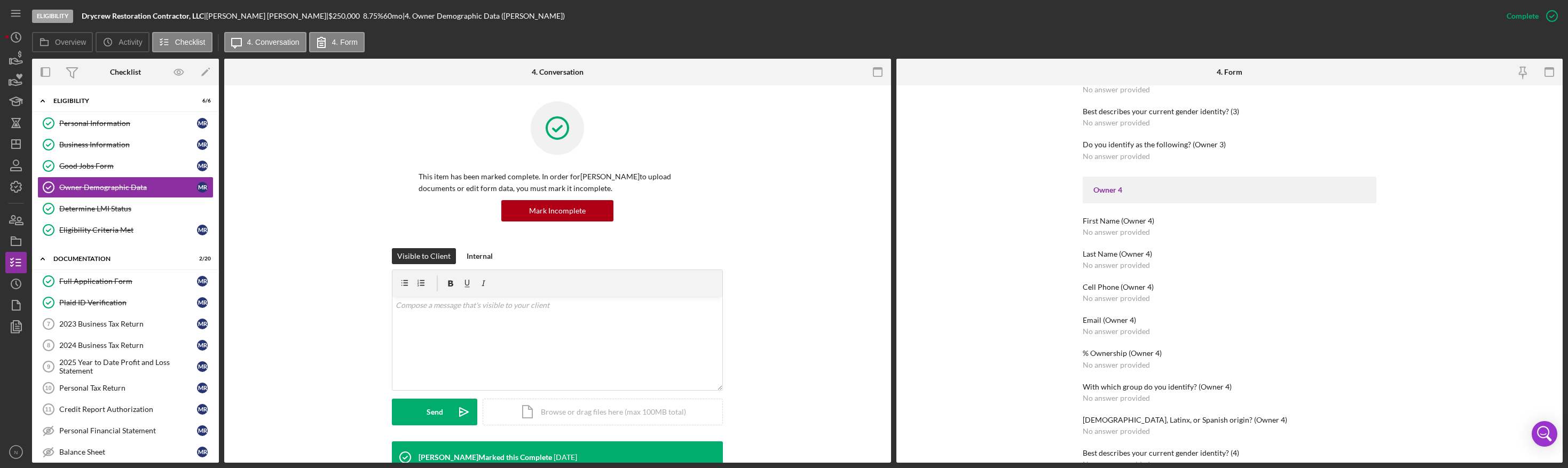
scroll to position [1228, 0]
click at [117, 150] on link "Business Information Business Information M R" at bounding box center [125, 144] width 176 height 21
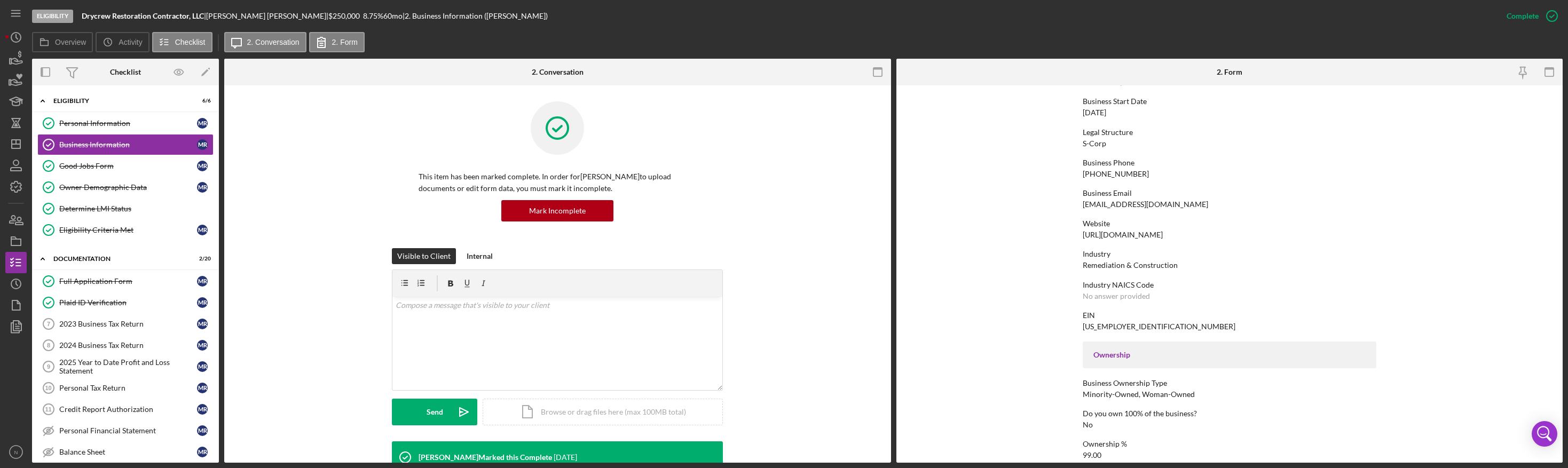
scroll to position [267, 0]
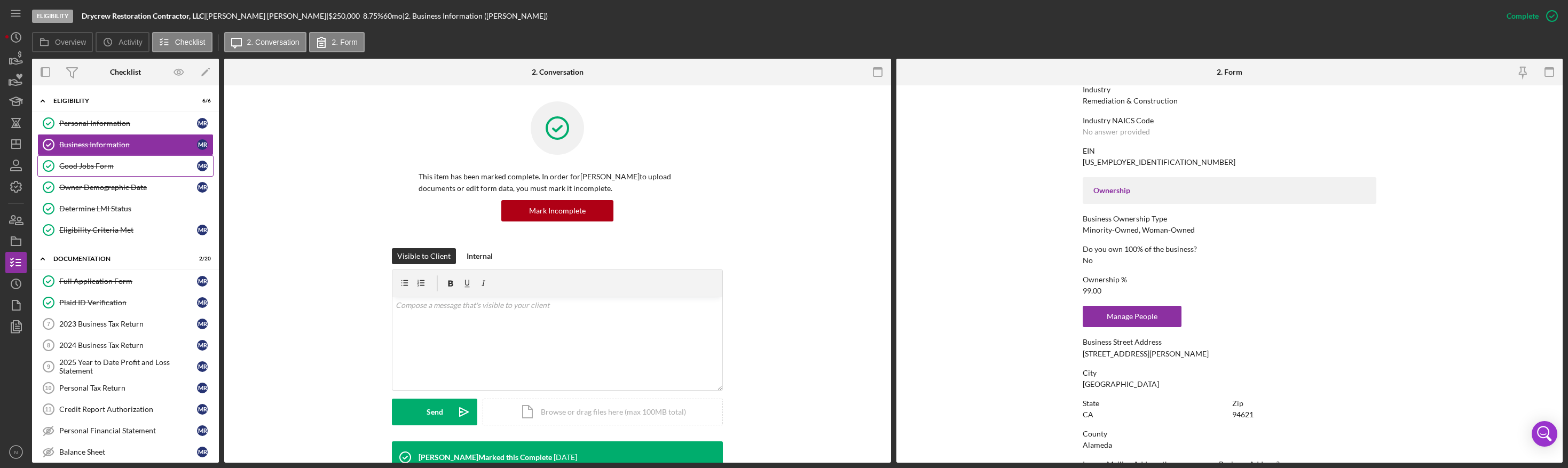
click at [129, 165] on div "Good Jobs Form" at bounding box center [128, 166] width 138 height 9
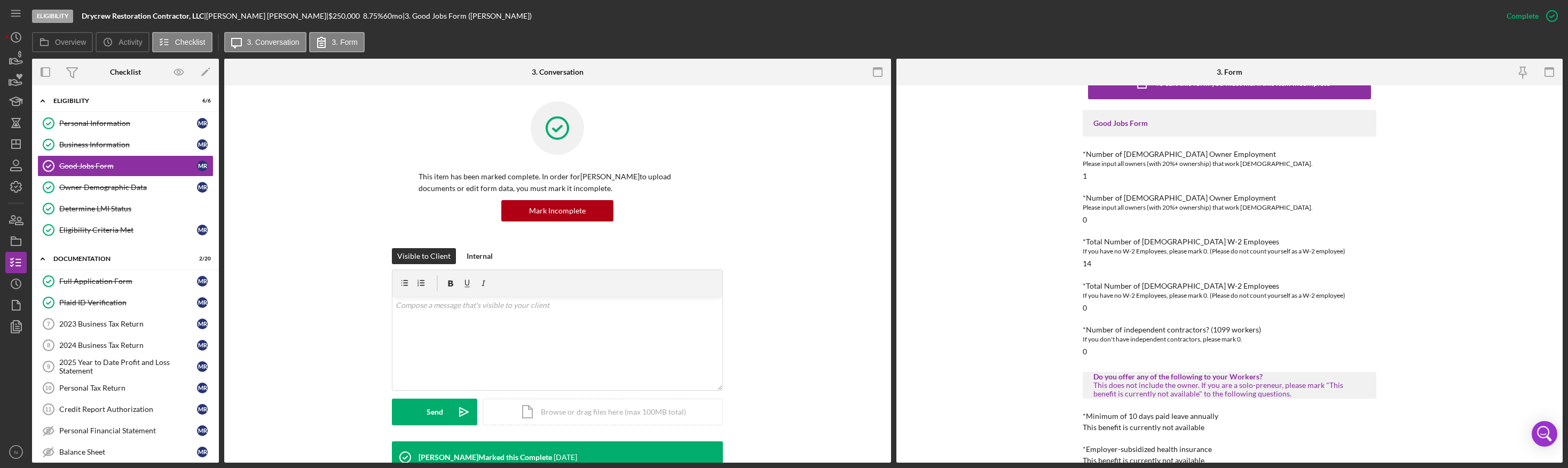
scroll to position [54, 0]
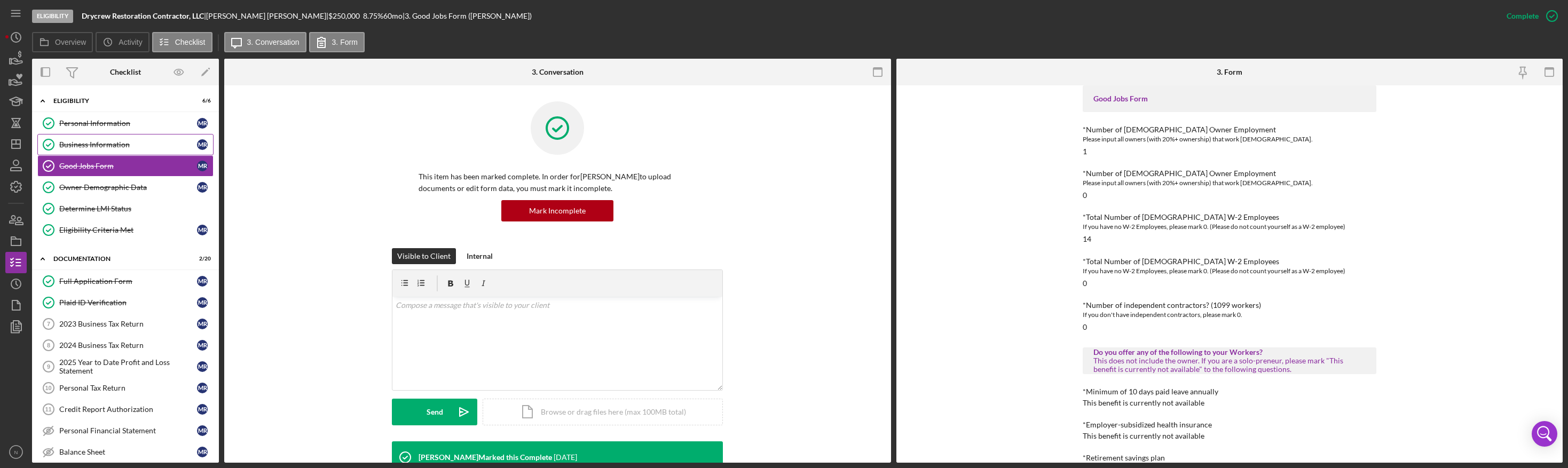
click at [118, 141] on div "Business Information" at bounding box center [128, 145] width 138 height 9
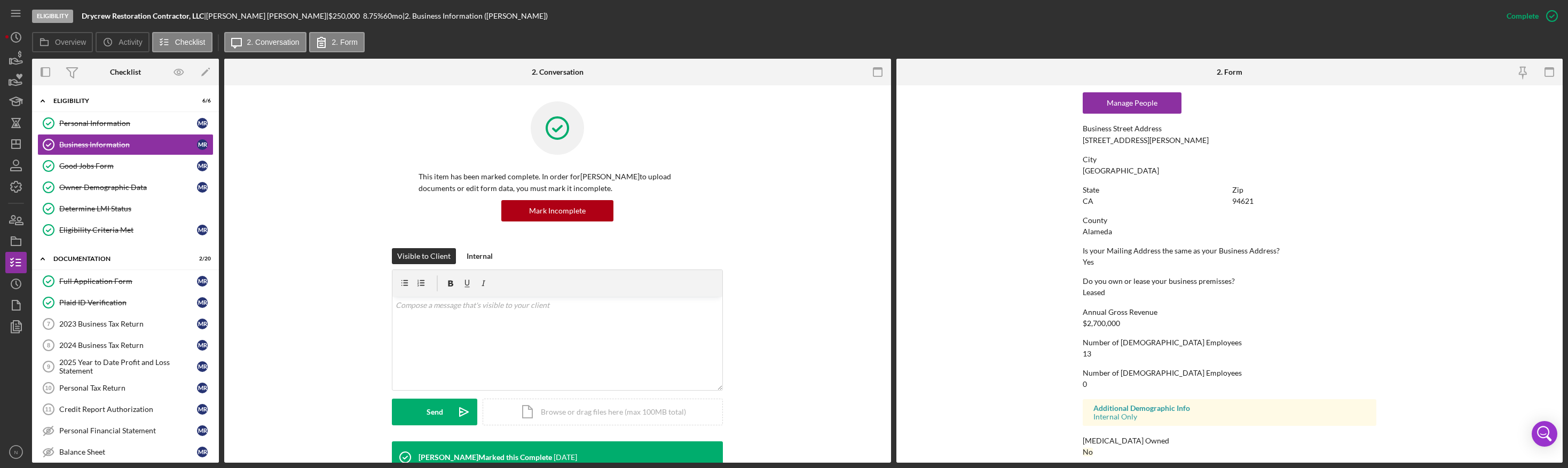
scroll to position [490, 0]
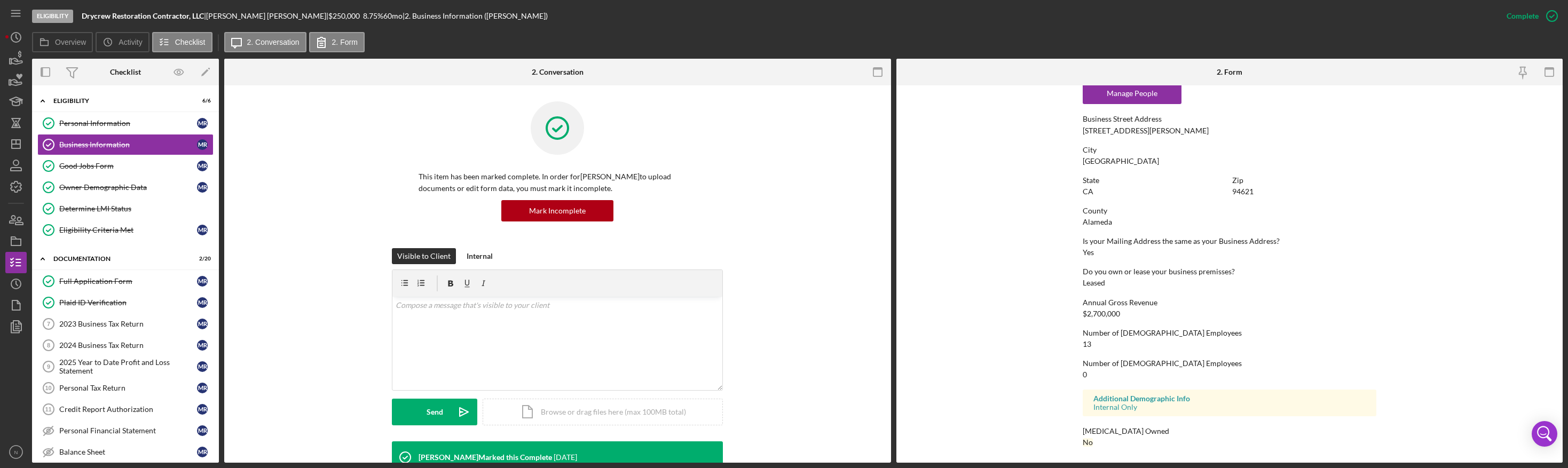
click at [1015, 279] on form "To edit this form you must mark this item incomplete Business Name Drycrew Rest…" at bounding box center [1230, 274] width 667 height 377
click at [979, 310] on form "To edit this form you must mark this item incomplete Business Name Drycrew Rest…" at bounding box center [1230, 274] width 667 height 377
click at [91, 131] on link "Personal Information Personal Information M R" at bounding box center [125, 123] width 176 height 21
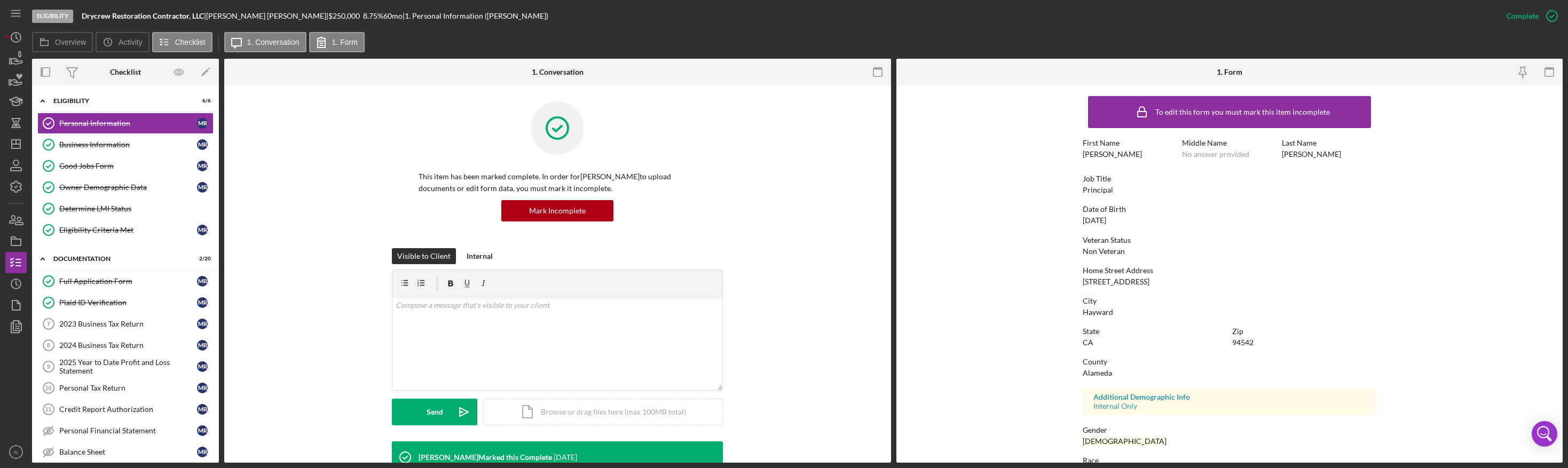
scroll to position [54, 0]
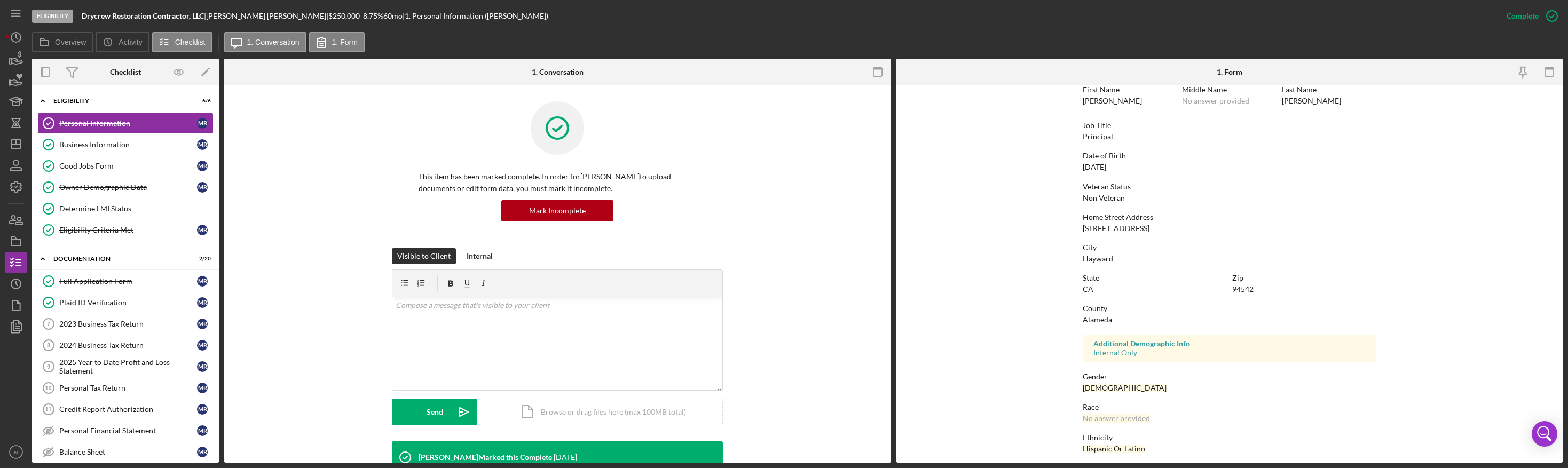
click at [987, 260] on form "To edit this form you must mark this item incomplete First Name [PERSON_NAME] M…" at bounding box center [1230, 274] width 667 height 377
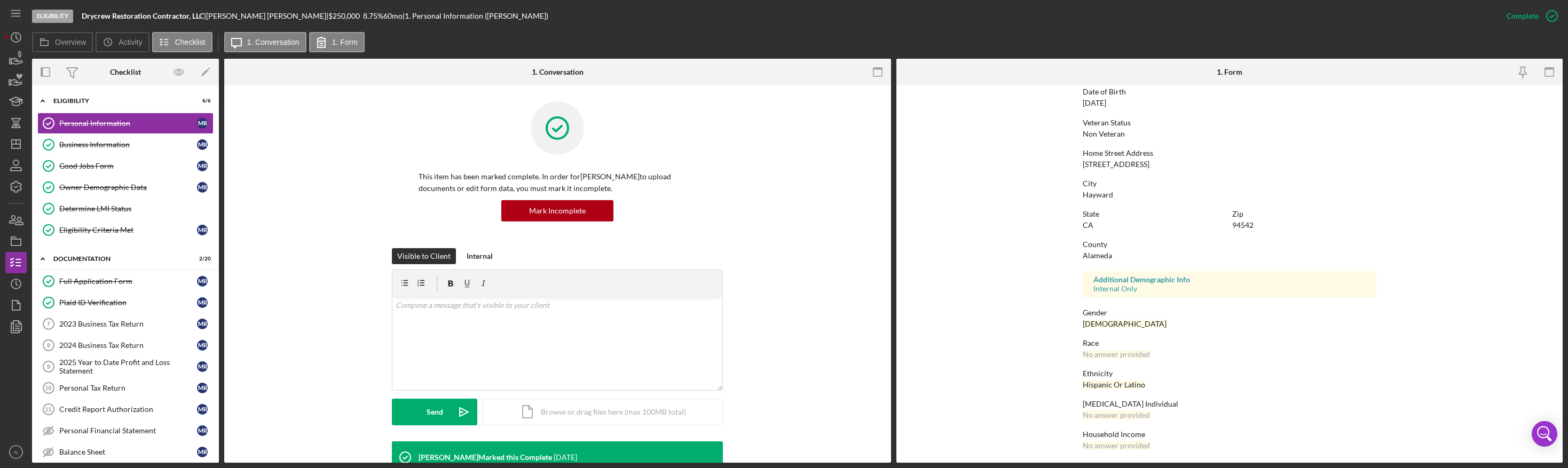
scroll to position [120, 0]
click at [932, 182] on form "To edit this form you must mark this item incomplete First Name [PERSON_NAME] M…" at bounding box center [1230, 274] width 667 height 377
click at [93, 159] on link "Good Jobs Form Good Jobs Form M R" at bounding box center [125, 166] width 176 height 21
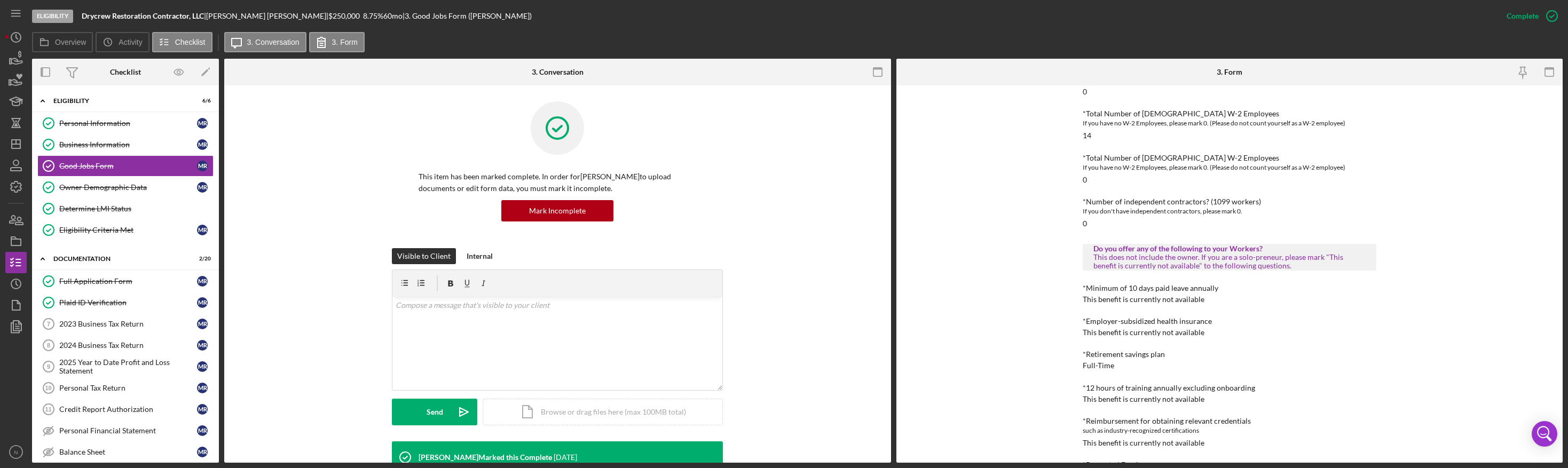
scroll to position [155, 0]
click at [1057, 264] on div "To edit this form you must mark this item incomplete Good Jobs Form *Number of …" at bounding box center [1230, 274] width 667 height 377
click at [139, 152] on link "Business Information Business Information M R" at bounding box center [125, 144] width 176 height 21
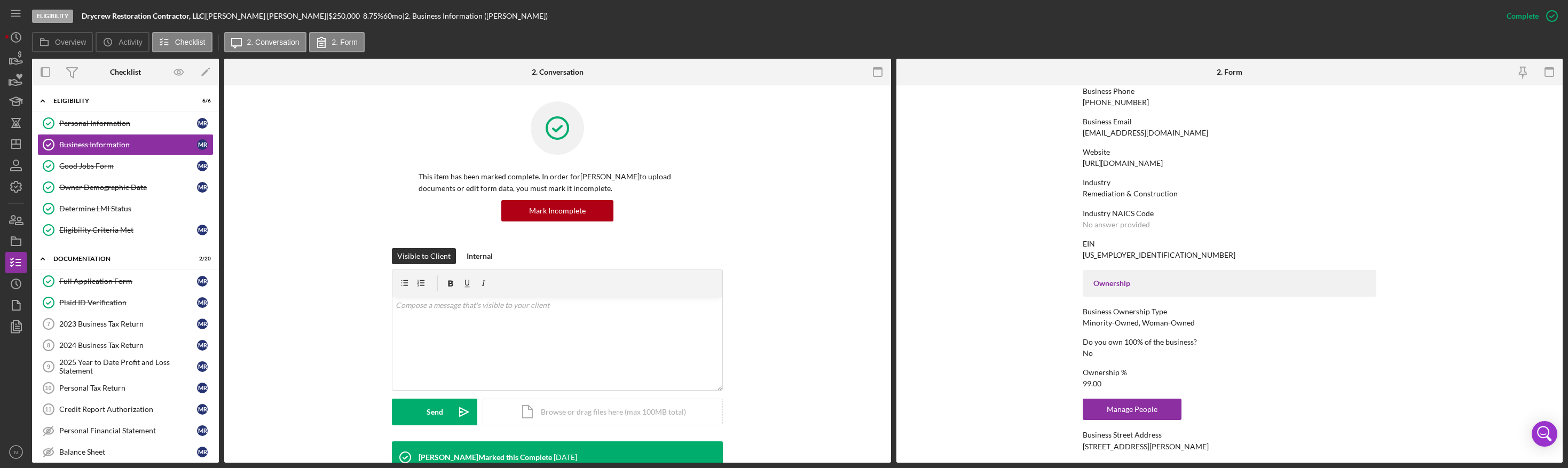
scroll to position [214, 0]
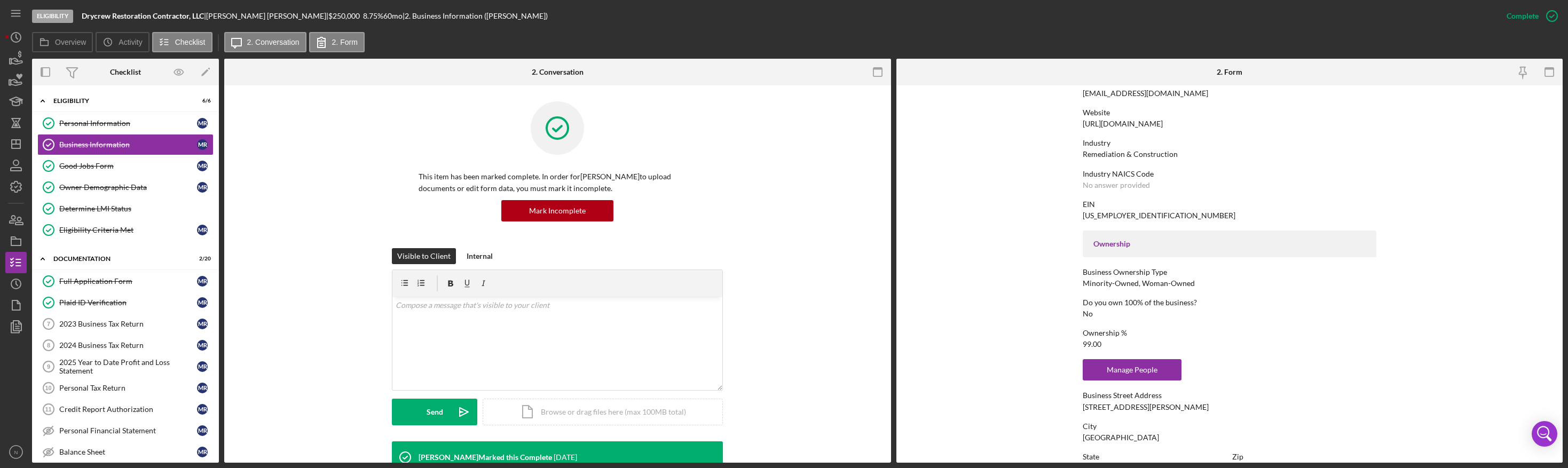
click at [1023, 184] on form "To edit this form you must mark this item incomplete Business Name Drycrew Rest…" at bounding box center [1230, 274] width 667 height 377
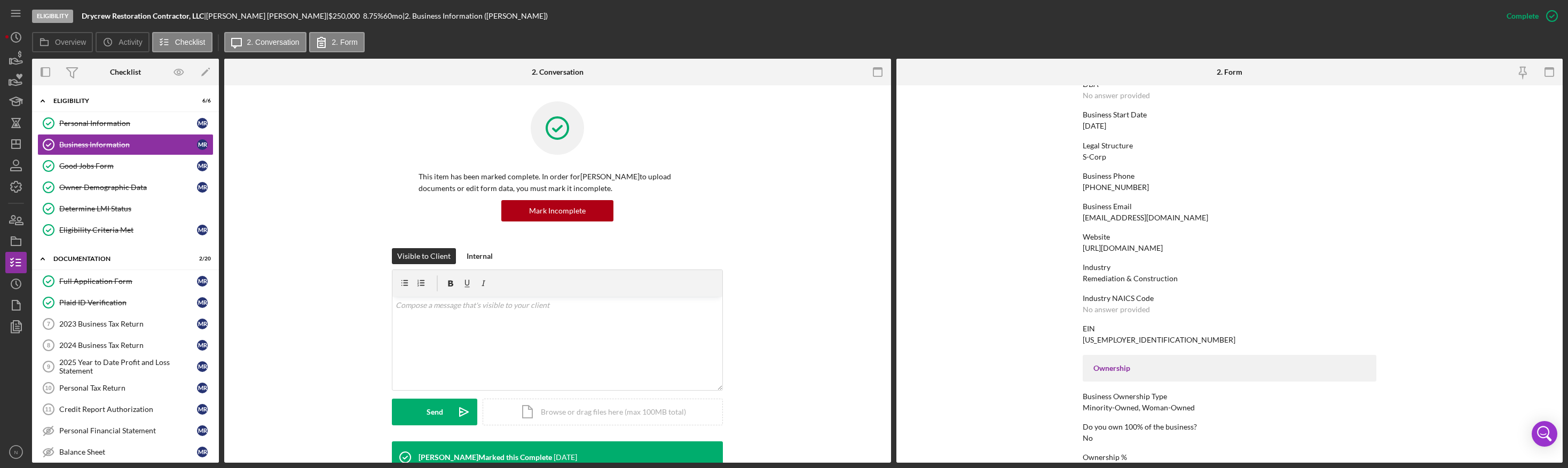
scroll to position [63, 0]
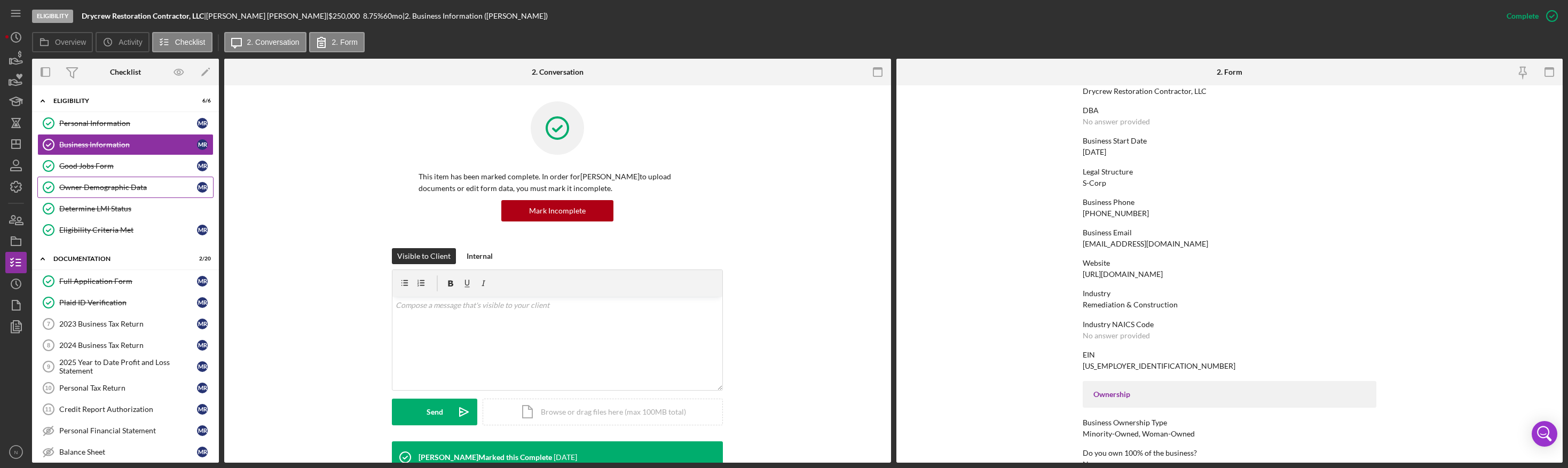
click at [120, 184] on div "Owner Demographic Data" at bounding box center [128, 187] width 138 height 9
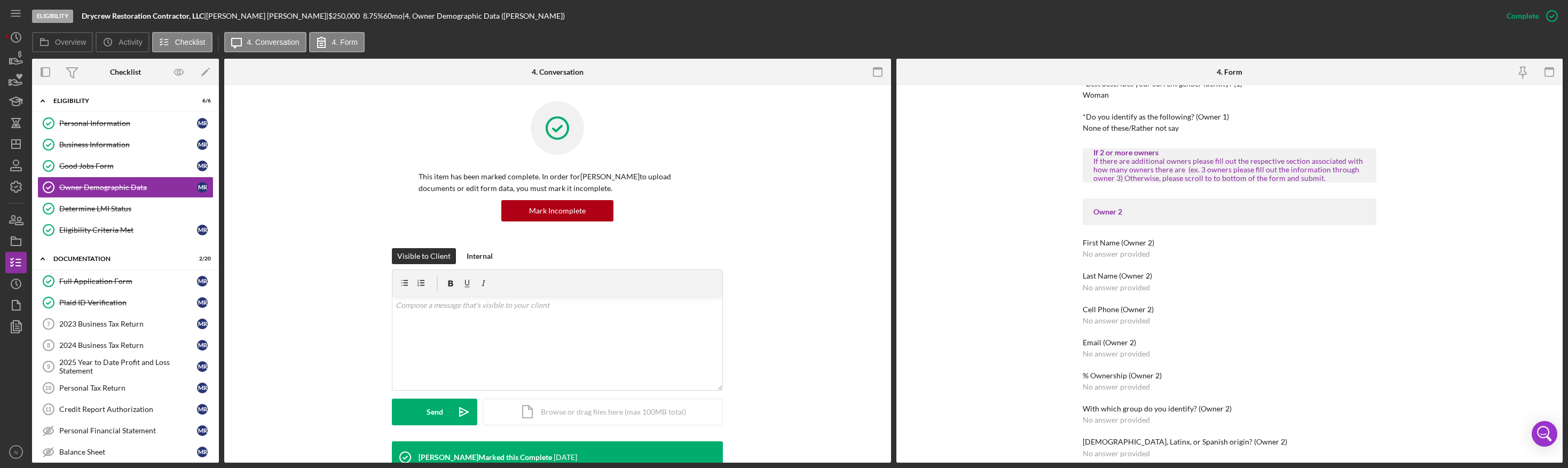
scroll to position [534, 0]
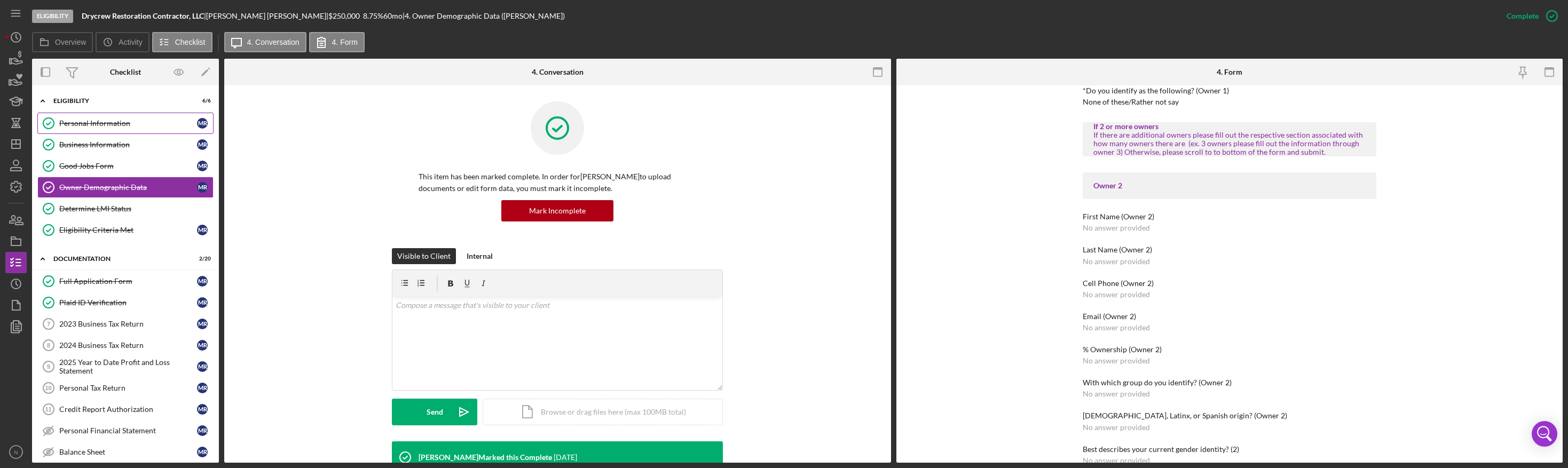
click at [68, 116] on link "Personal Information Personal Information M R" at bounding box center [125, 123] width 176 height 21
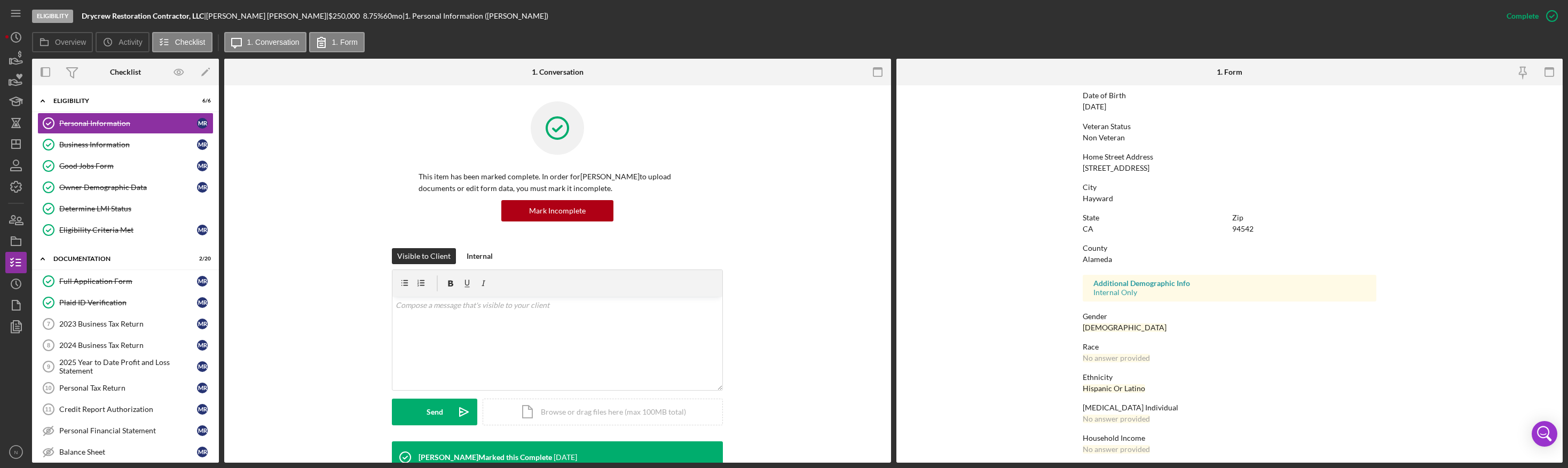
scroll to position [120, 0]
click at [117, 150] on link "Business Information Business Information M R" at bounding box center [125, 144] width 176 height 21
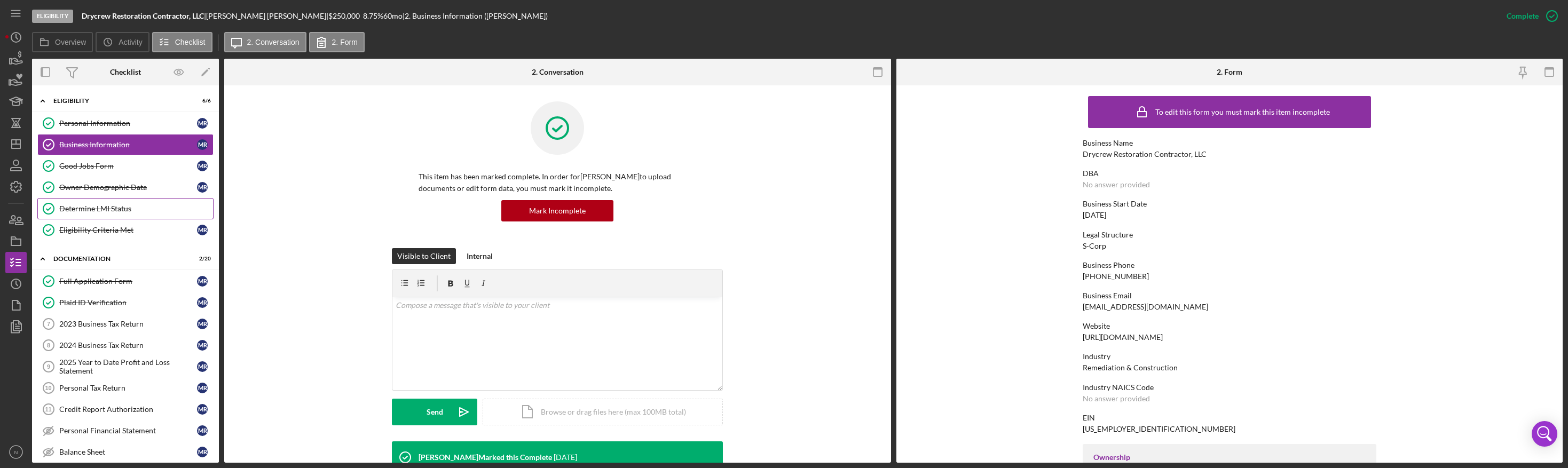
click at [136, 210] on div "Determine LMI Status" at bounding box center [136, 209] width 154 height 9
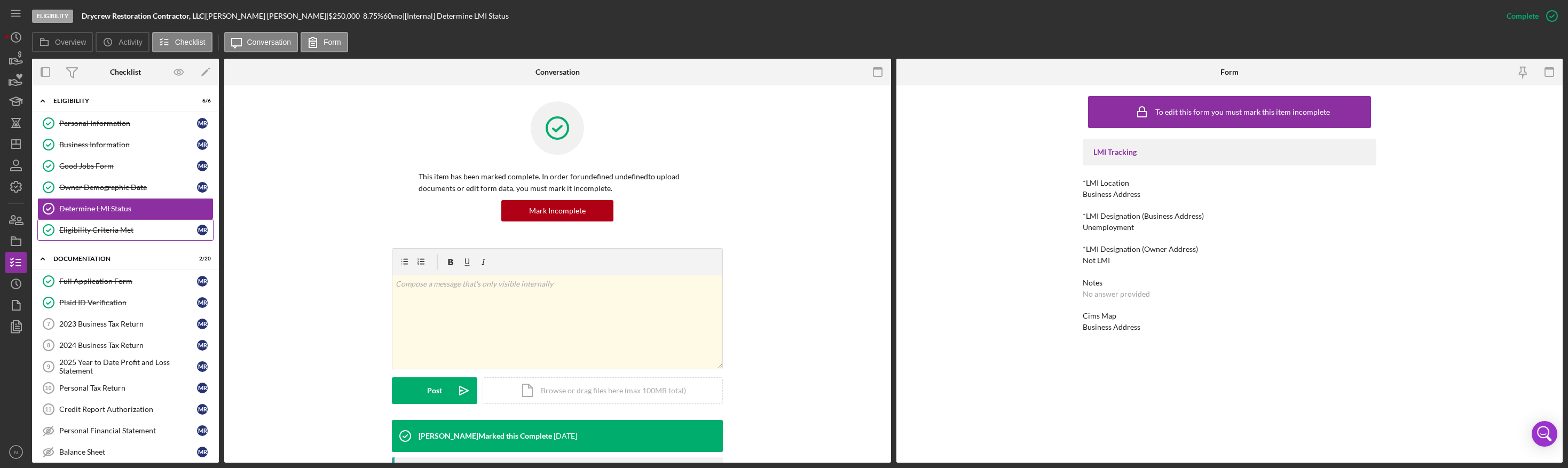
click at [102, 237] on link "Eligibility Criteria Met Eligibility Criteria Met M R" at bounding box center [125, 229] width 176 height 21
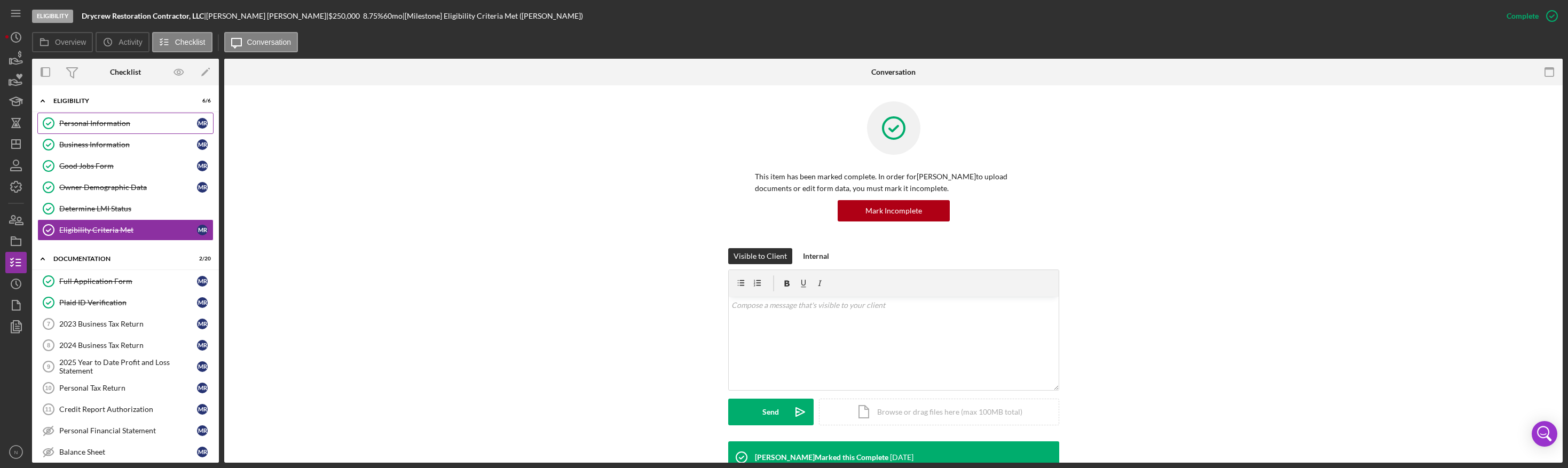
click at [128, 128] on link "Personal Information Personal Information M R" at bounding box center [125, 123] width 176 height 21
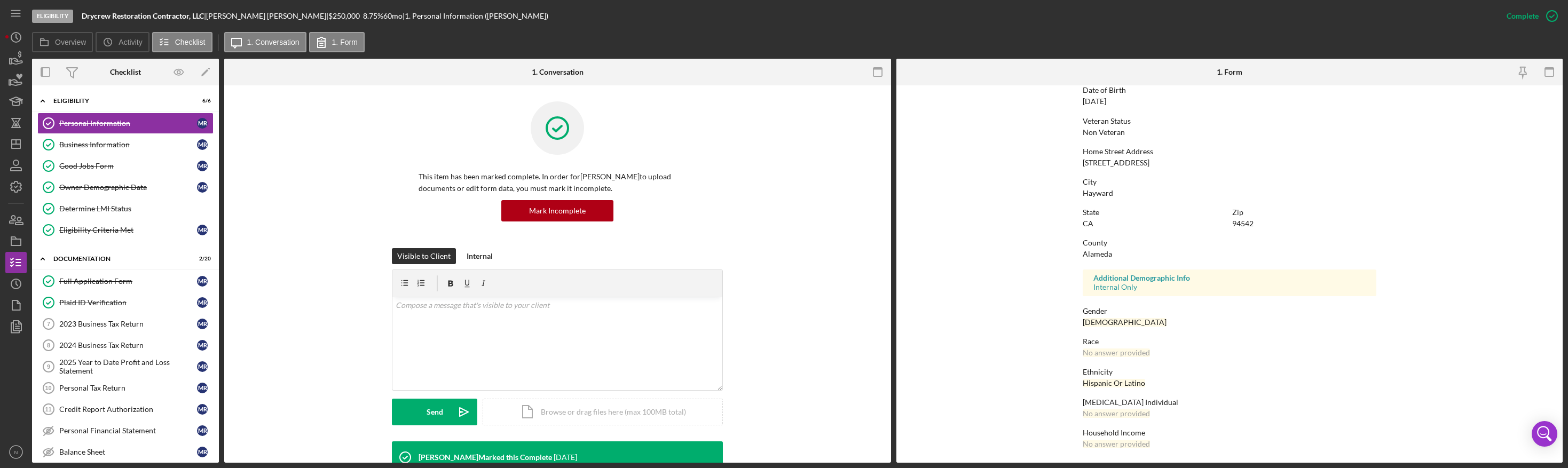
scroll to position [120, 0]
click at [111, 150] on link "Business Information Business Information M R" at bounding box center [125, 144] width 176 height 21
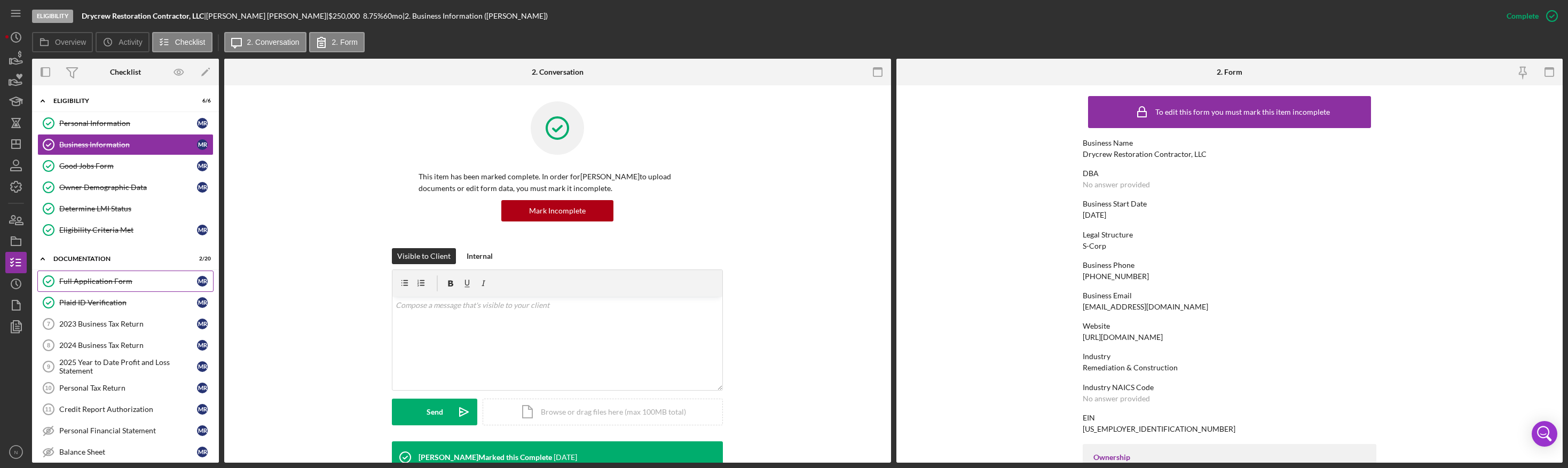
click at [108, 285] on div "Full Application Form" at bounding box center [128, 281] width 138 height 9
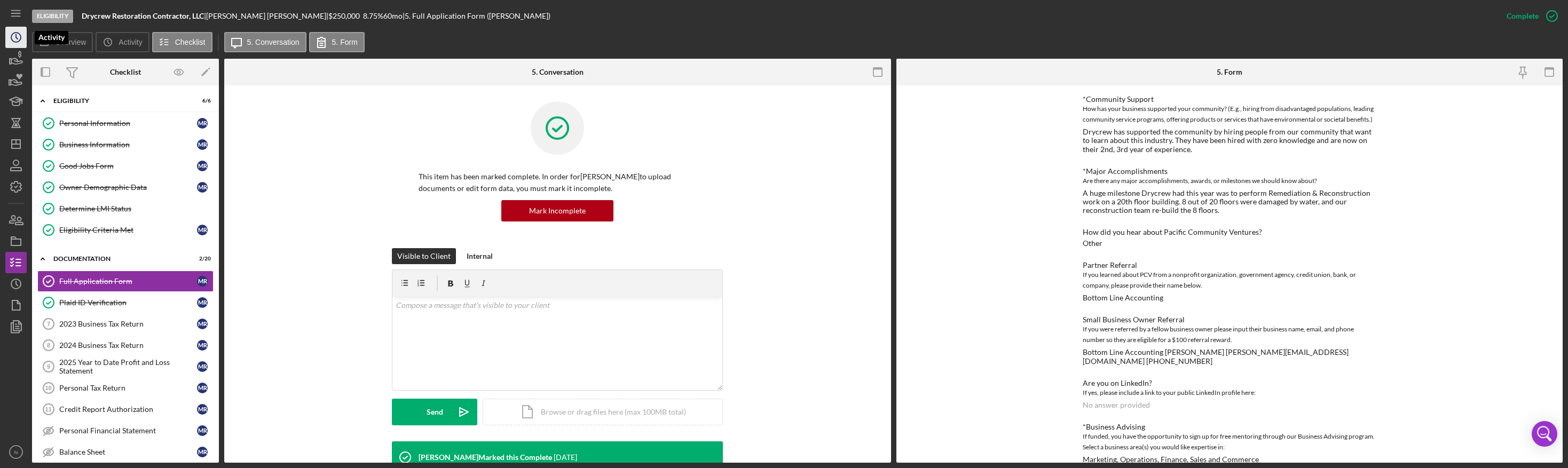
click at [19, 33] on circle "button" at bounding box center [16, 38] width 10 height 10
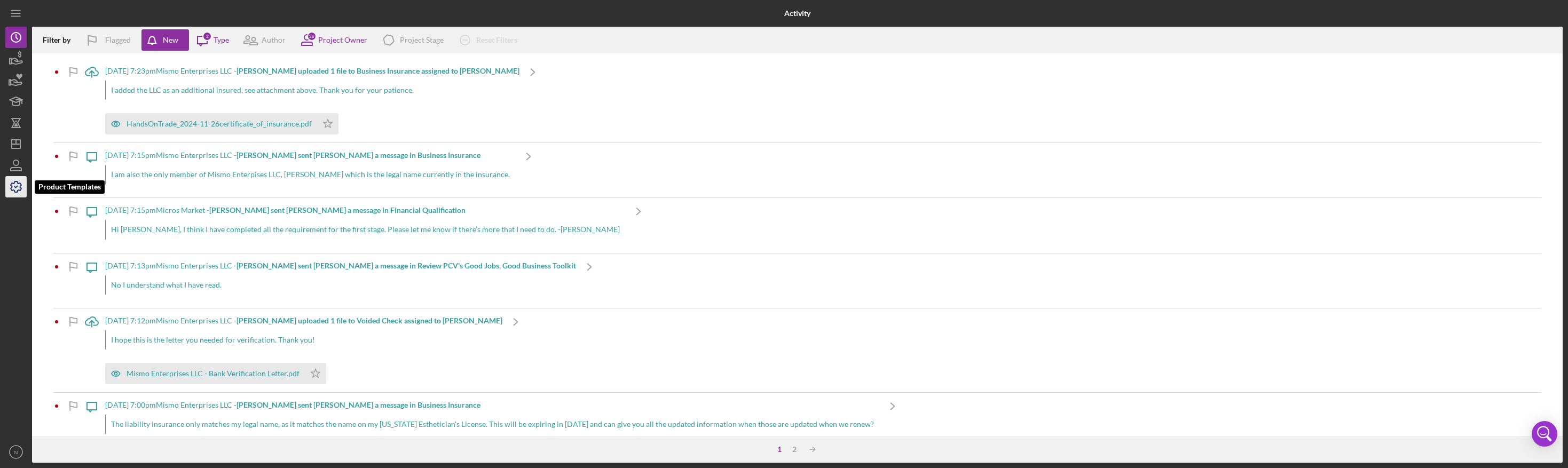
click at [16, 182] on icon "button" at bounding box center [16, 187] width 11 height 11
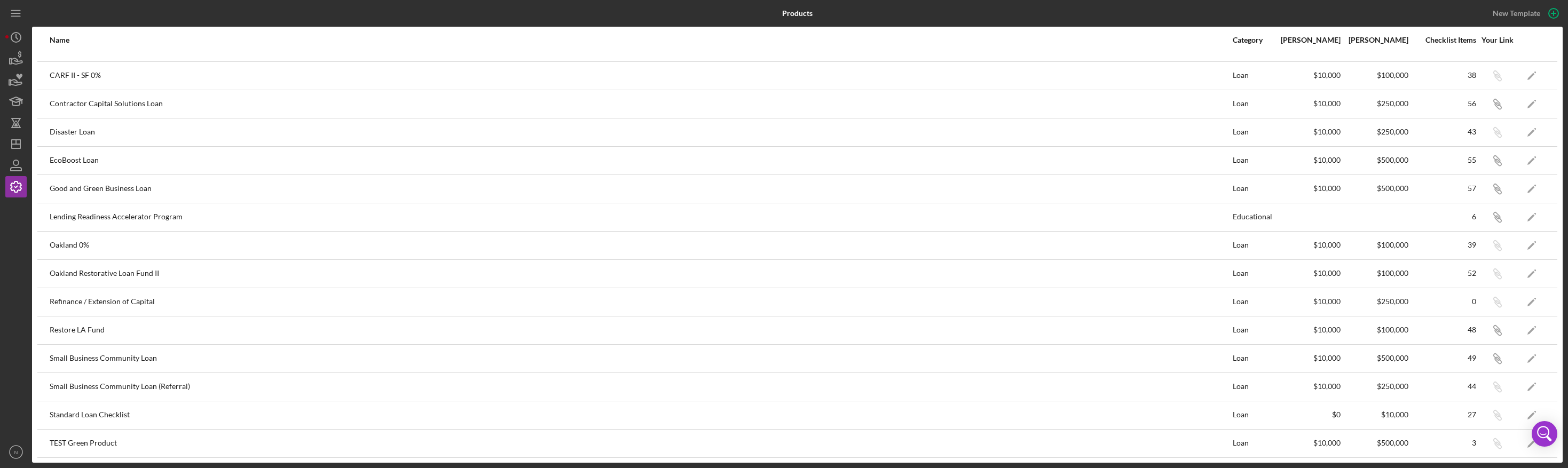
scroll to position [49, 0]
click at [18, 144] on line "button" at bounding box center [16, 144] width 9 height 0
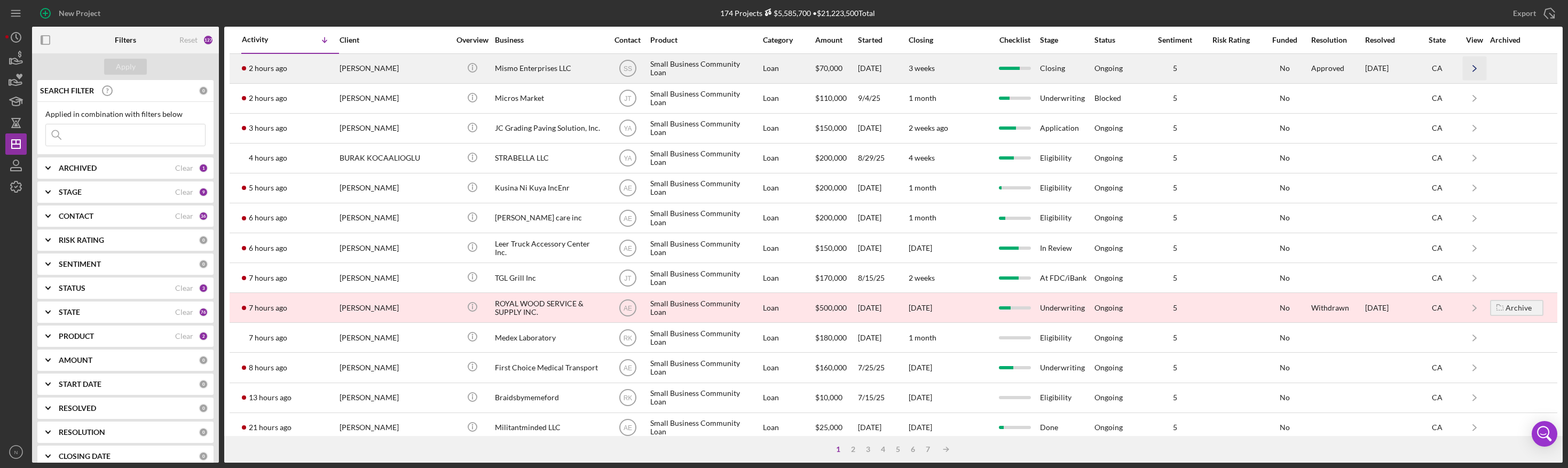
click at [1338, 67] on icon "Icon/Navigate" at bounding box center [1474, 68] width 24 height 24
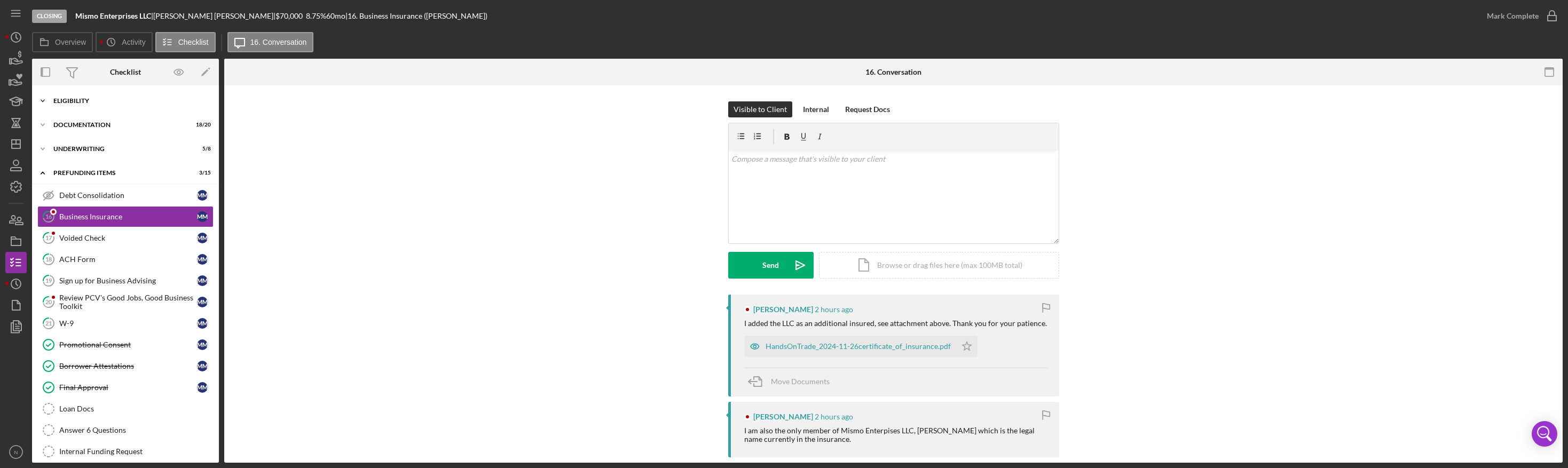
click at [42, 101] on icon "Icon/Expander" at bounding box center [43, 100] width 21 height 21
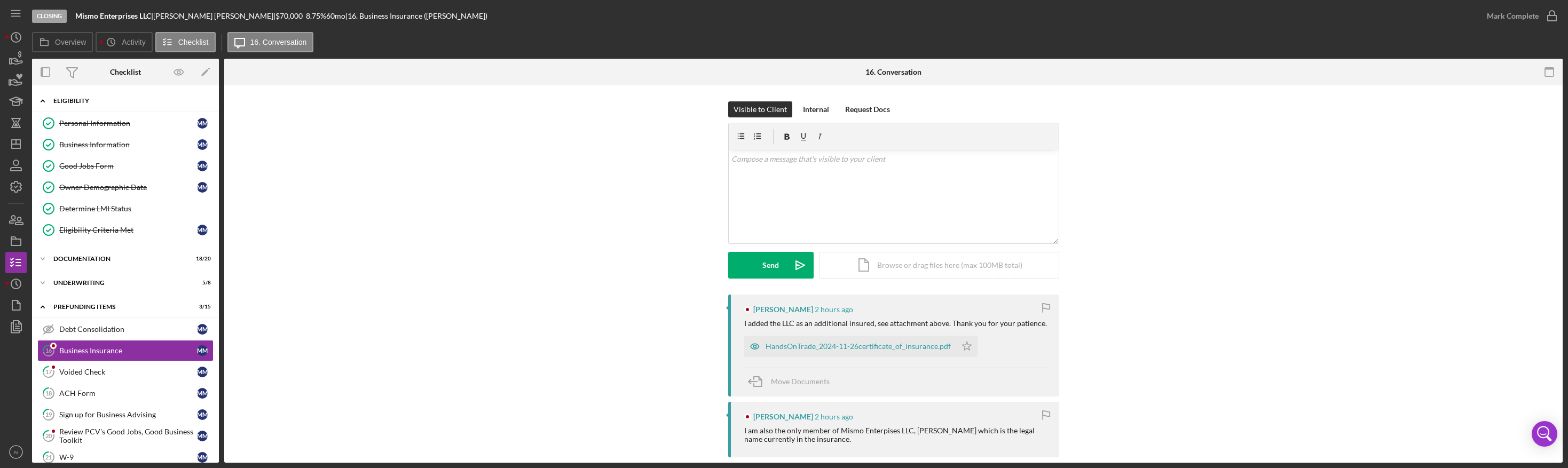
click at [72, 94] on div "Icon/Expander Eligibility 6 / 6" at bounding box center [125, 101] width 187 height 22
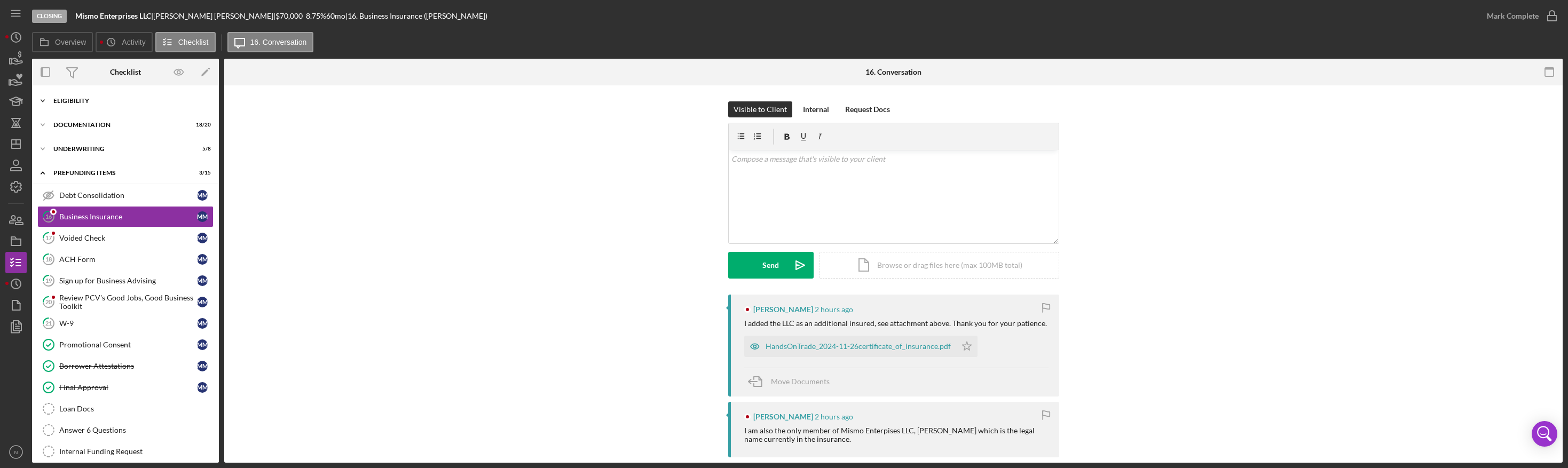
click at [72, 94] on div "Icon/Expander Eligibility 6 / 6" at bounding box center [125, 100] width 187 height 21
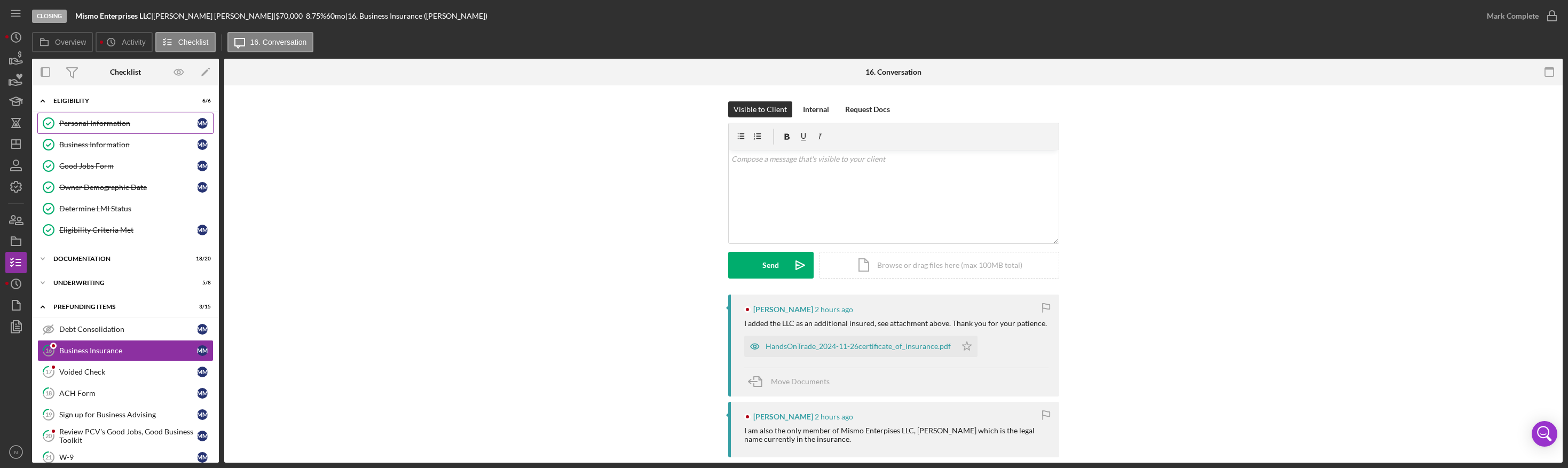
click at [74, 124] on div "Personal Information" at bounding box center [128, 124] width 138 height 9
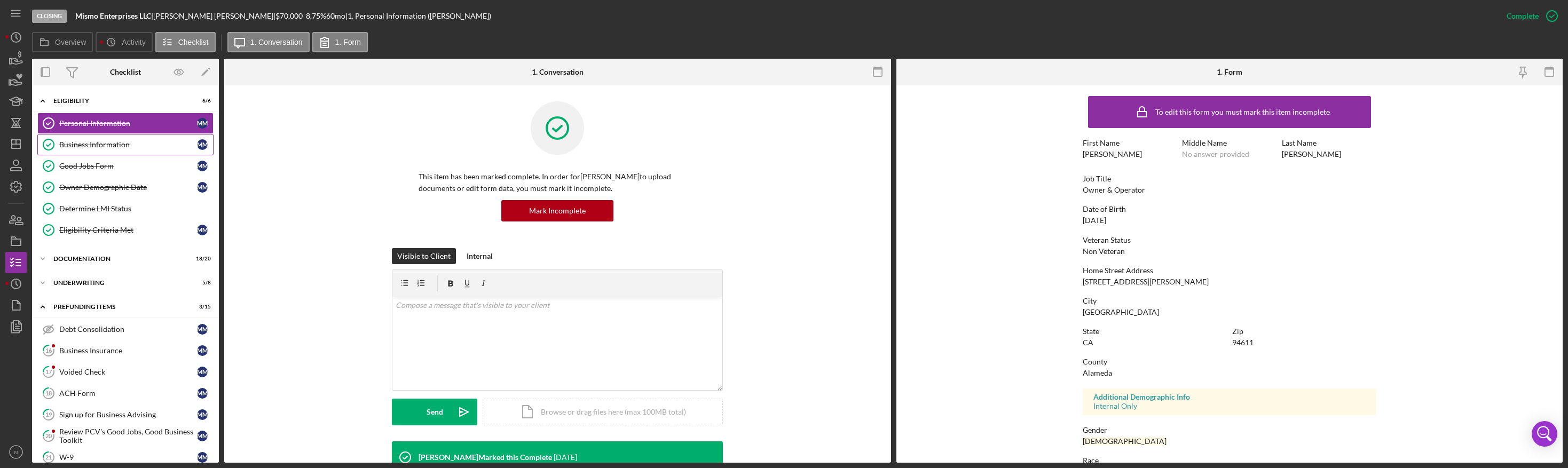
click at [119, 149] on div "Business Information" at bounding box center [128, 145] width 138 height 9
